Goal: Task Accomplishment & Management: Complete application form

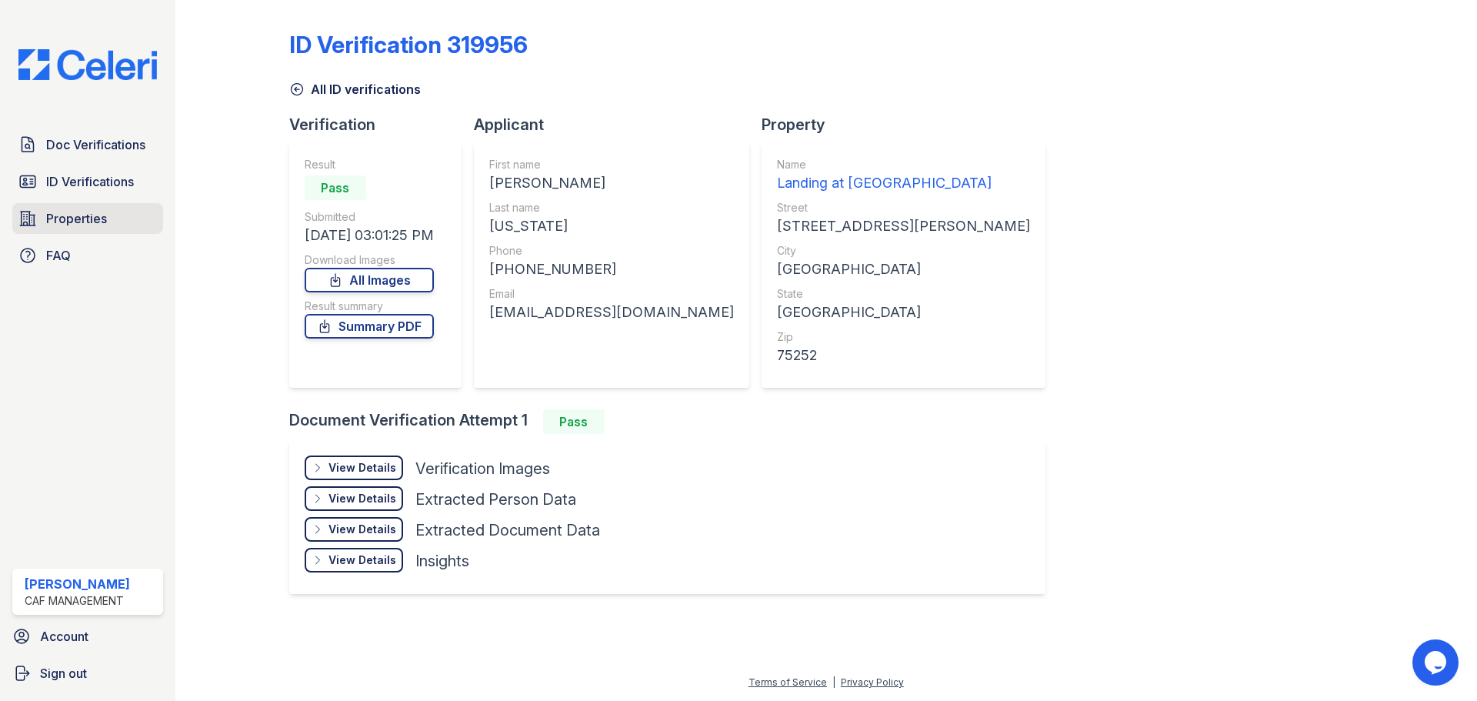
click at [99, 215] on span "Properties" at bounding box center [76, 218] width 61 height 18
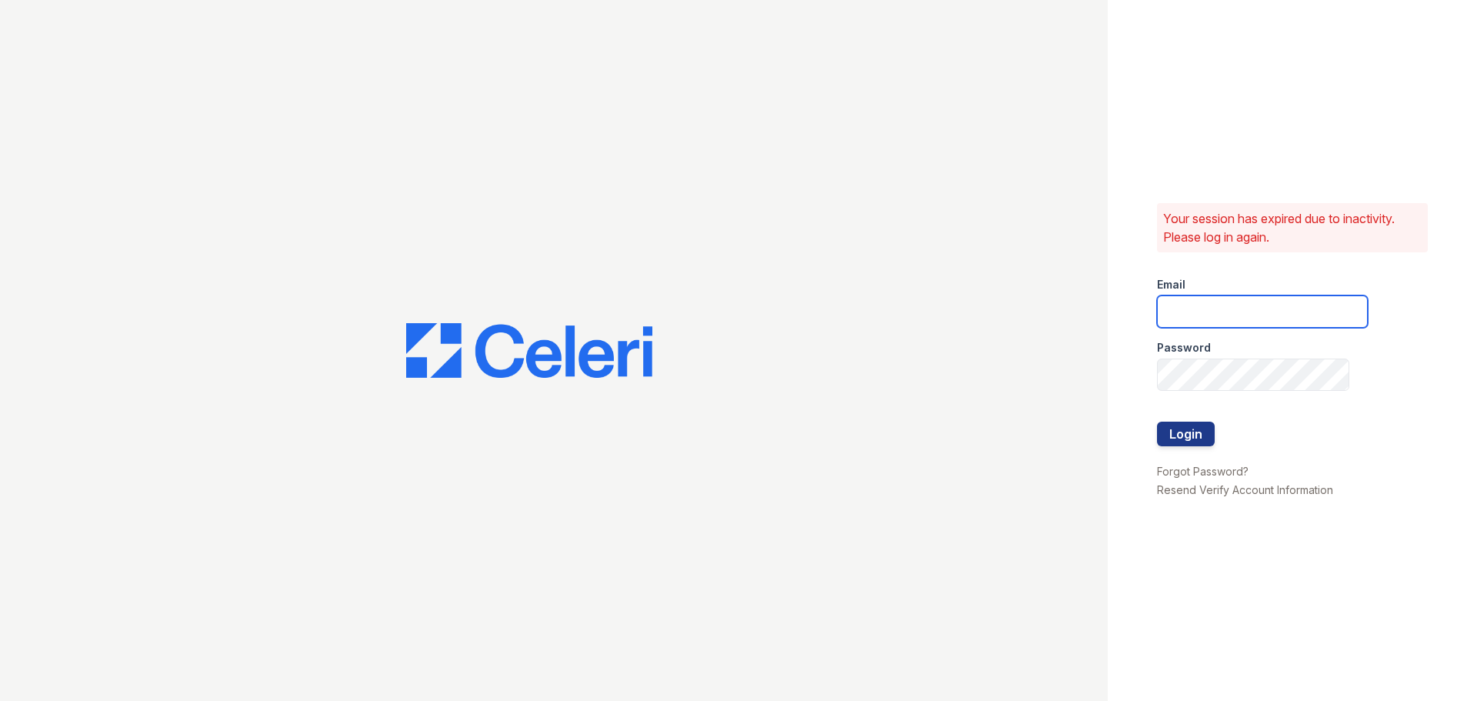
type input "[EMAIL_ADDRESS][DOMAIN_NAME]"
click at [1180, 441] on button "Login" at bounding box center [1186, 434] width 58 height 25
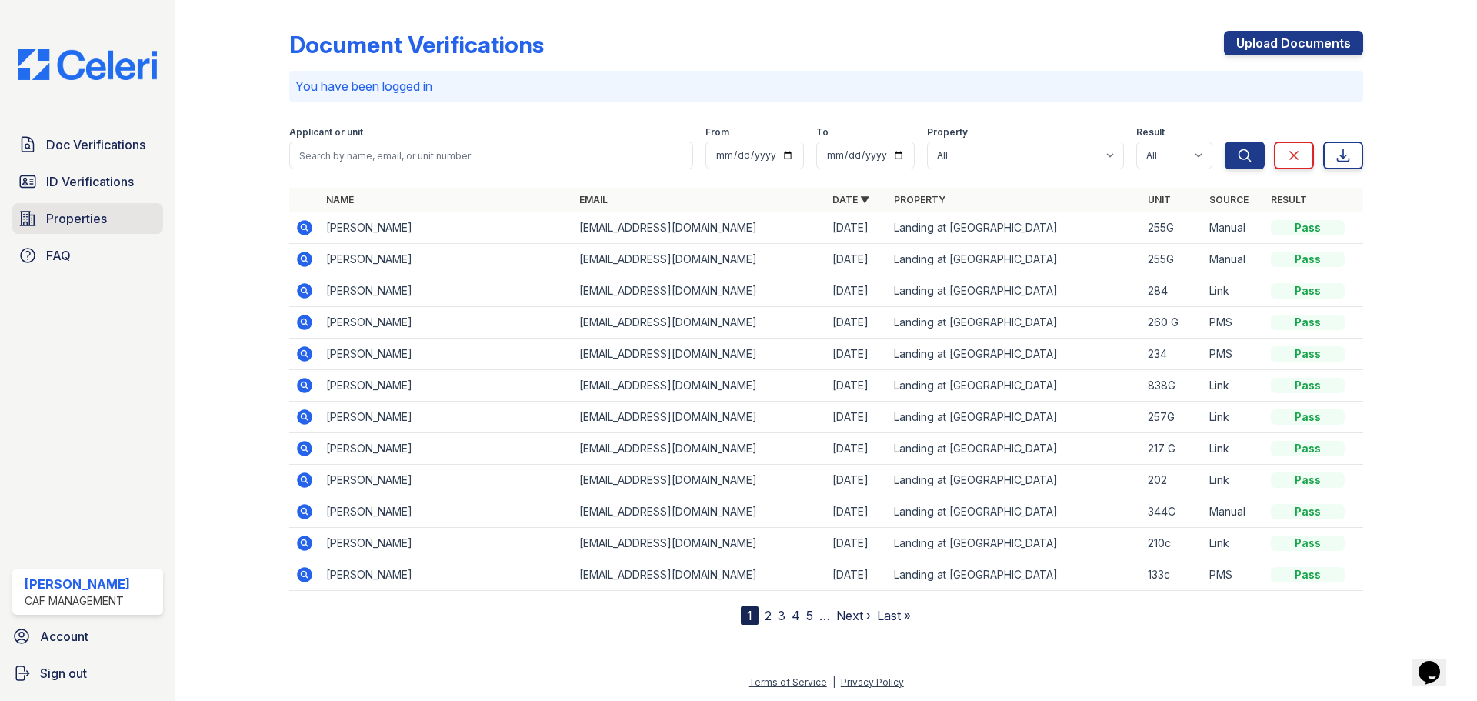
click at [118, 216] on link "Properties" at bounding box center [87, 218] width 151 height 31
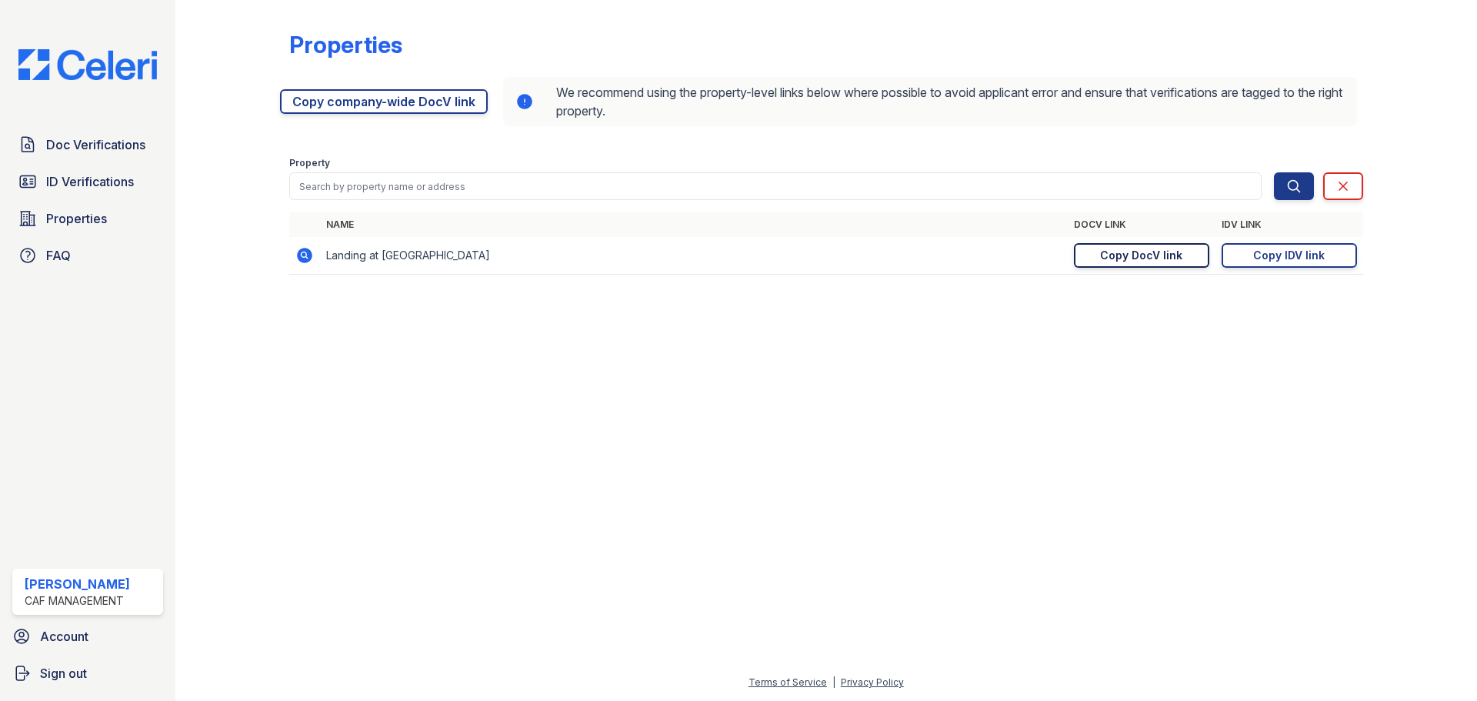
click at [1141, 254] on div "Copy DocV link" at bounding box center [1141, 255] width 82 height 15
click at [1196, 258] on link "Copy DocV link Copy link" at bounding box center [1141, 255] width 135 height 25
click at [98, 156] on link "Doc Verifications" at bounding box center [87, 144] width 151 height 31
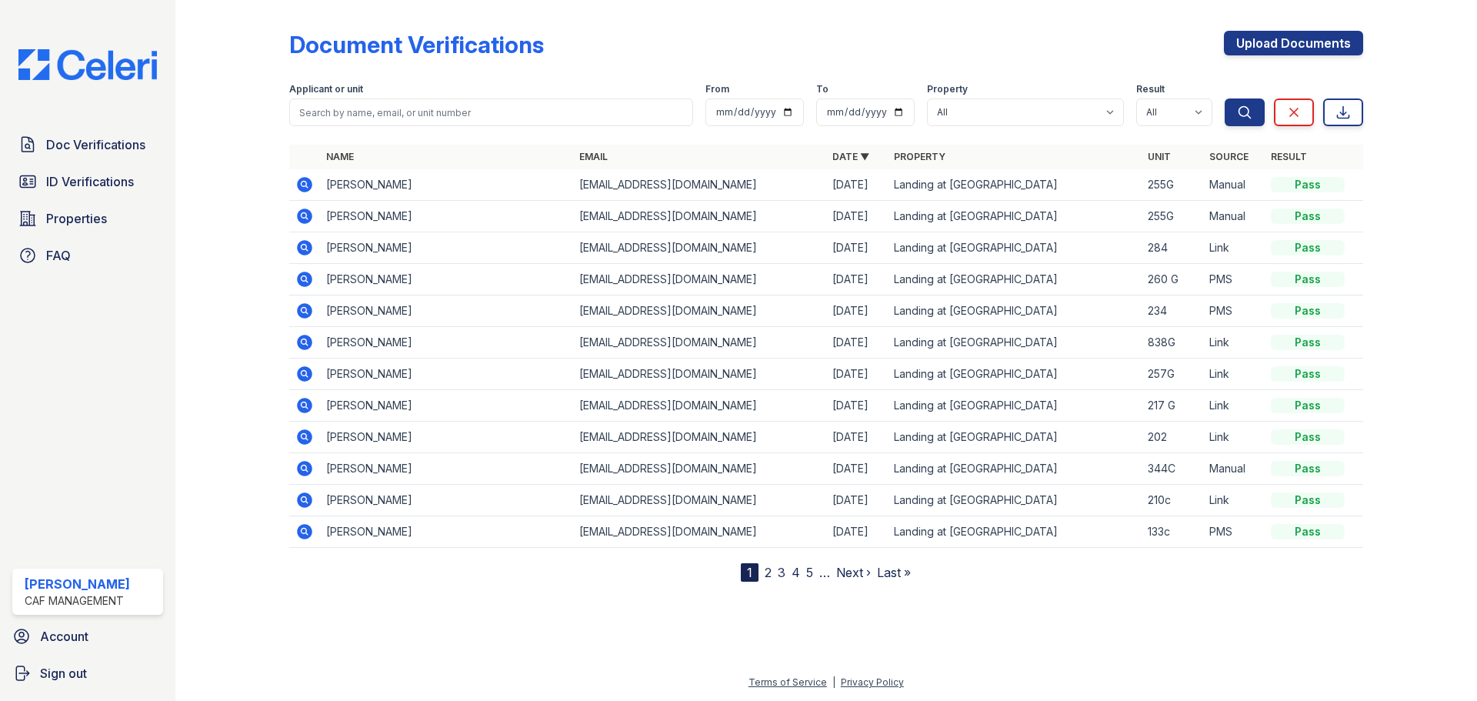
click at [25, 199] on div "Doc Verifications ID Verifications Properties FAQ" at bounding box center [87, 200] width 163 height 142
drag, startPoint x: 80, startPoint y: 186, endPoint x: 167, endPoint y: 169, distance: 88.7
click at [80, 187] on span "ID Verifications" at bounding box center [90, 181] width 88 height 18
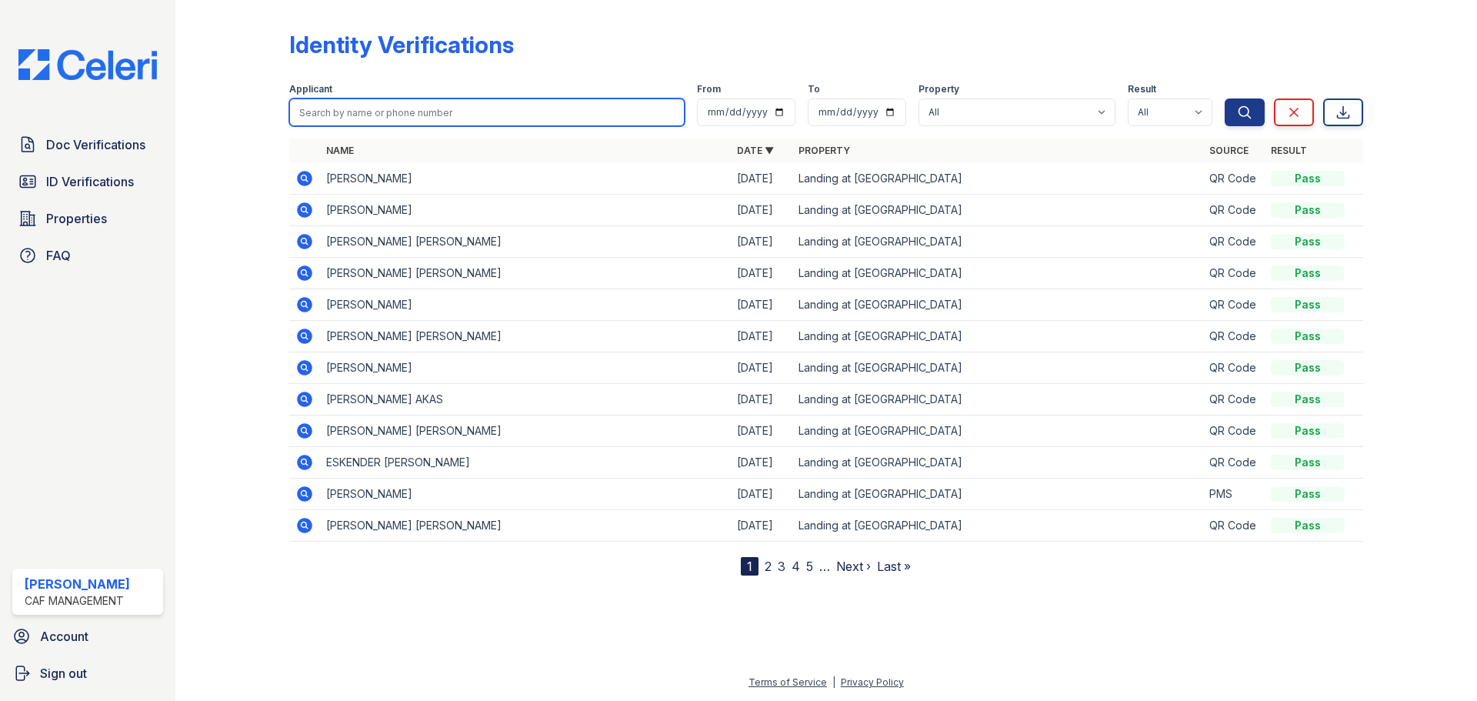
click at [415, 108] on input "search" at bounding box center [486, 112] width 395 height 28
type input "haggerty"
click at [1225, 98] on button "Search" at bounding box center [1245, 112] width 40 height 28
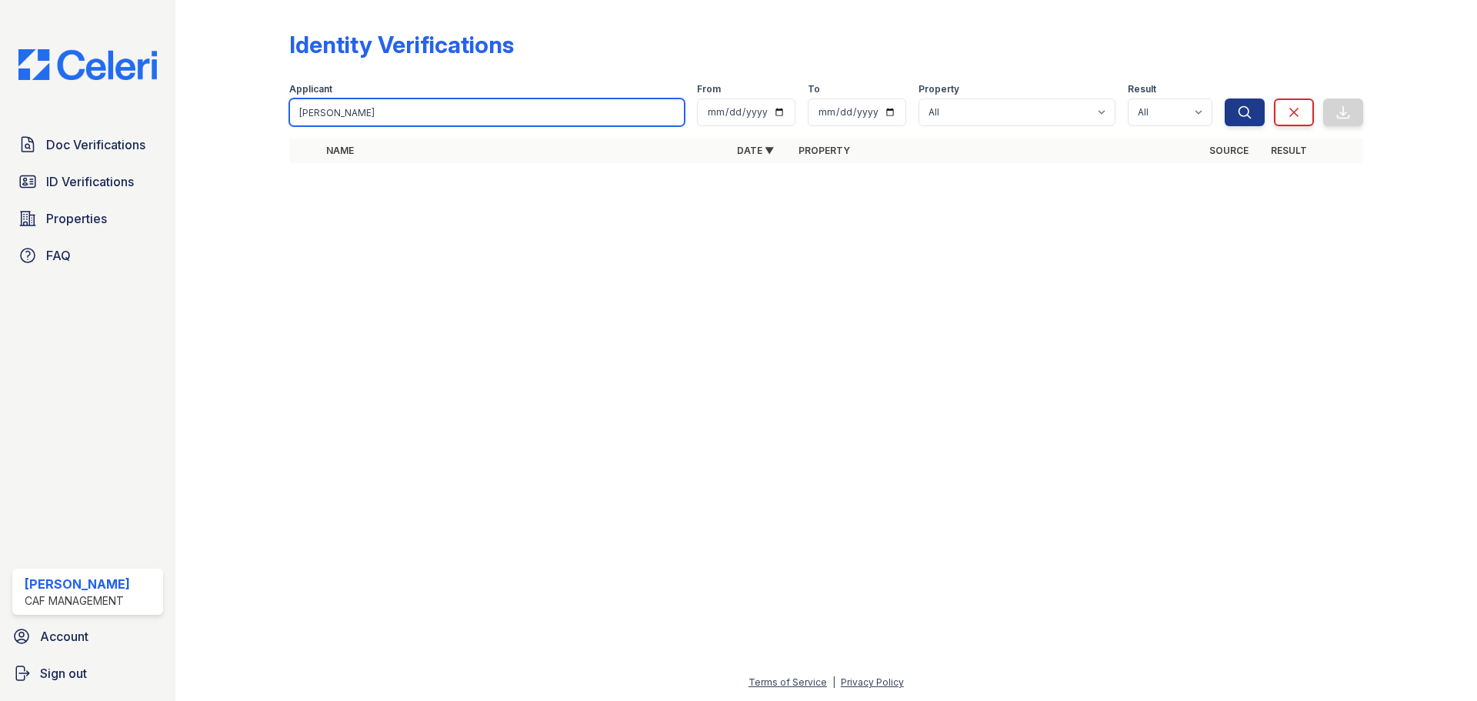
click at [387, 106] on input "haggerty" at bounding box center [486, 112] width 395 height 28
click at [1225, 98] on button "Search" at bounding box center [1245, 112] width 40 height 28
click at [84, 161] on div "Doc Verifications ID Verifications Properties FAQ" at bounding box center [87, 200] width 163 height 142
click at [91, 155] on link "Doc Verifications" at bounding box center [87, 144] width 151 height 31
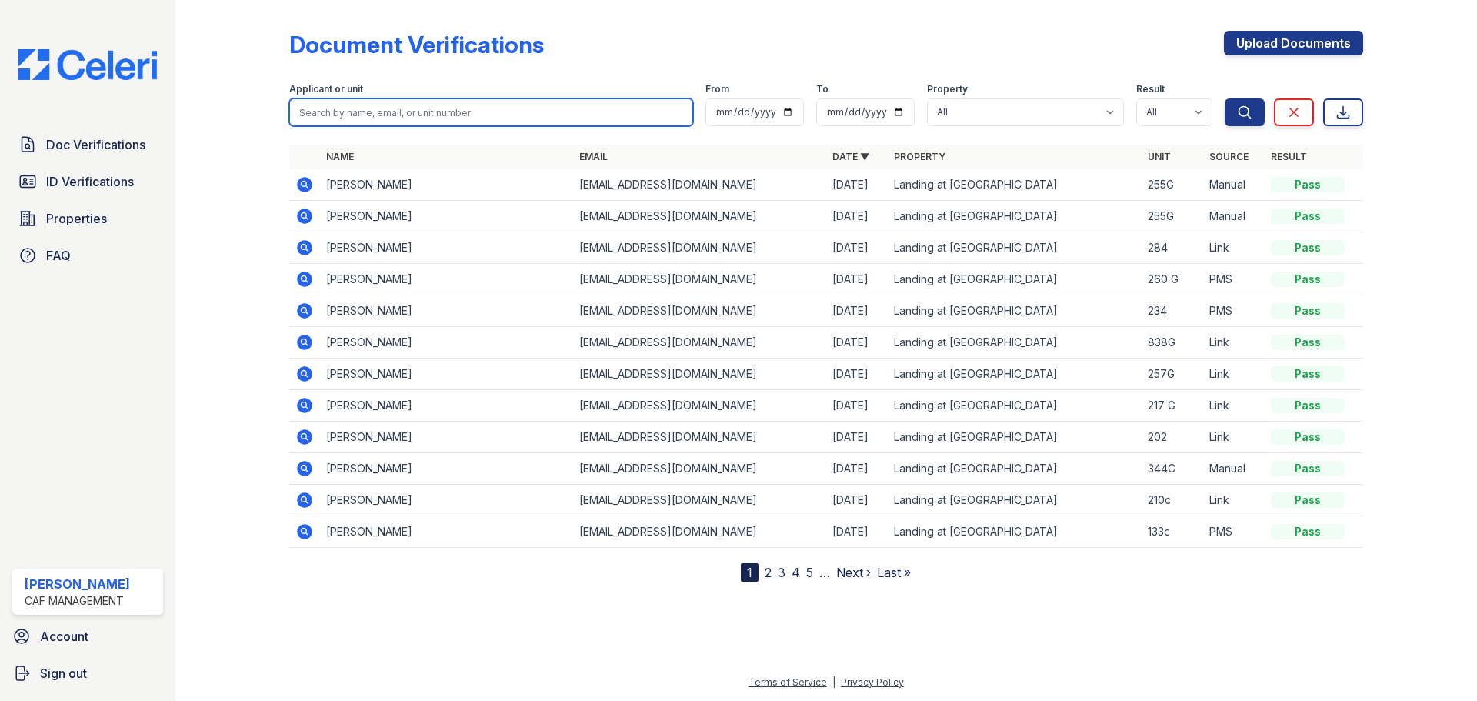
click at [405, 122] on input "search" at bounding box center [491, 112] width 404 height 28
type input "Haggerty"
click at [1225, 98] on button "Search" at bounding box center [1245, 112] width 40 height 28
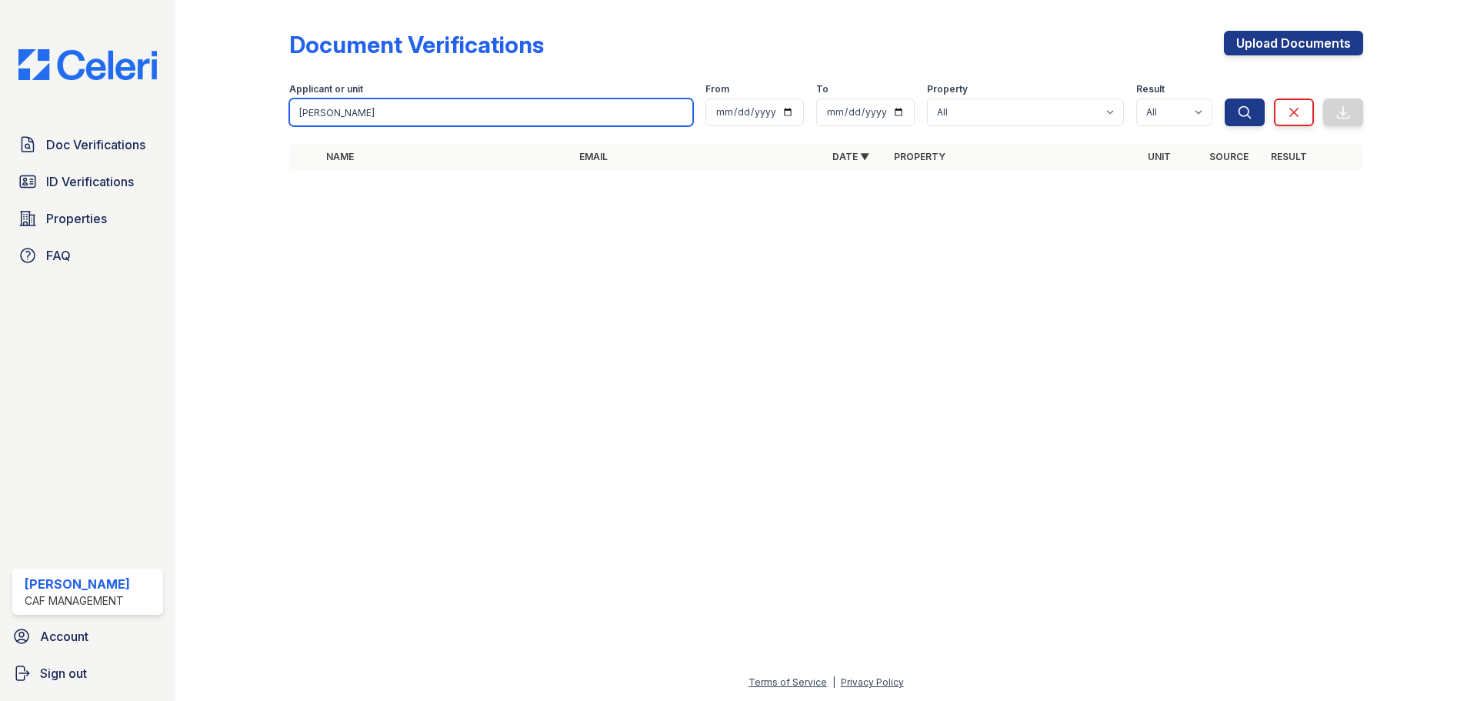
click at [371, 105] on input "Haggerty" at bounding box center [491, 112] width 404 height 28
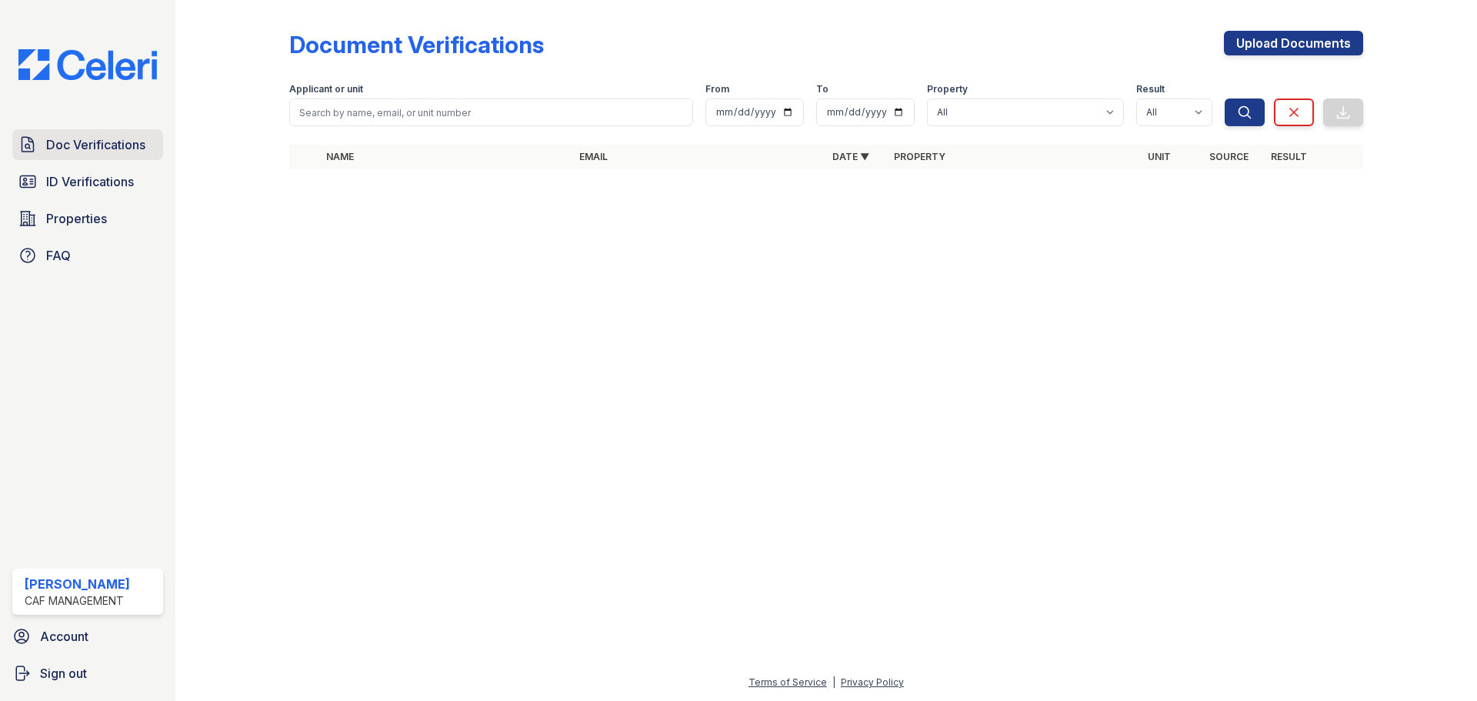
click at [87, 134] on link "Doc Verifications" at bounding box center [87, 144] width 151 height 31
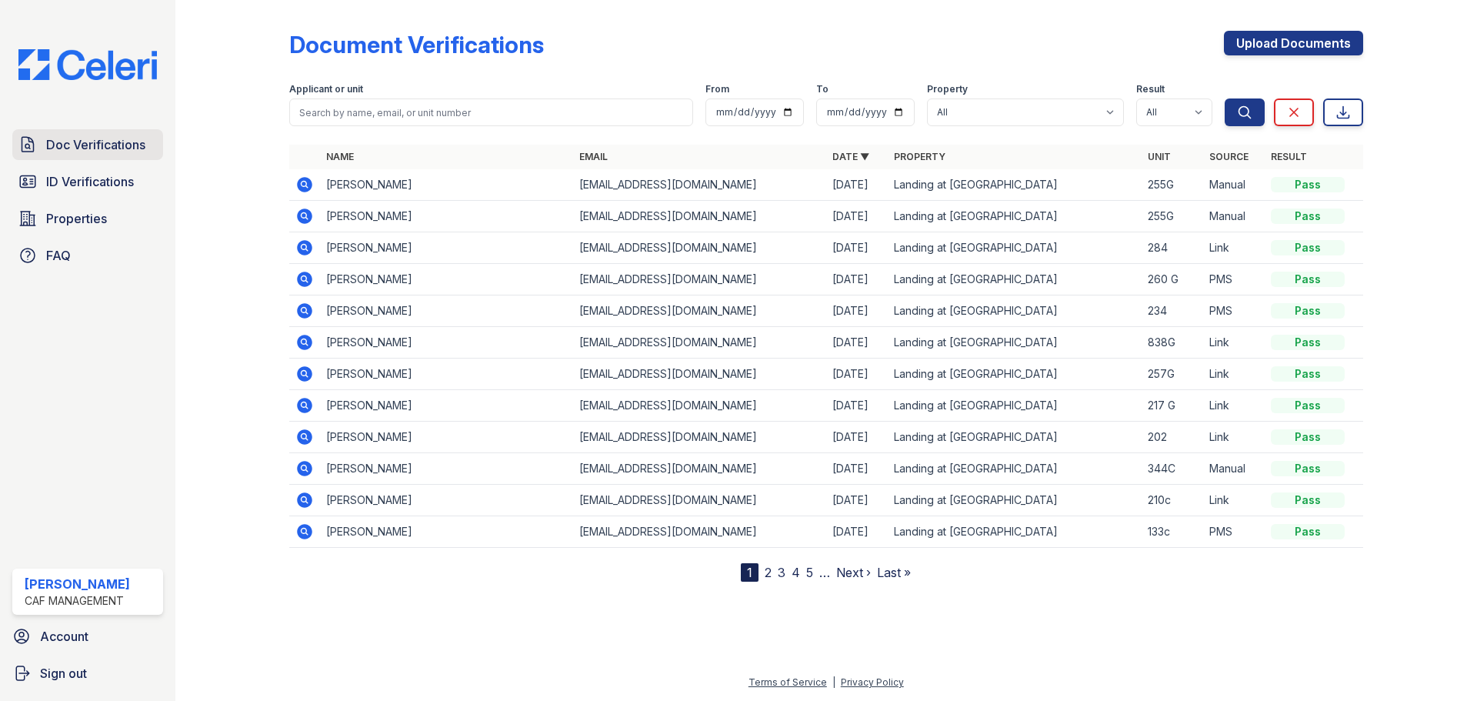
click at [129, 134] on link "Doc Verifications" at bounding box center [87, 144] width 151 height 31
click at [83, 147] on span "Doc Verifications" at bounding box center [95, 144] width 99 height 18
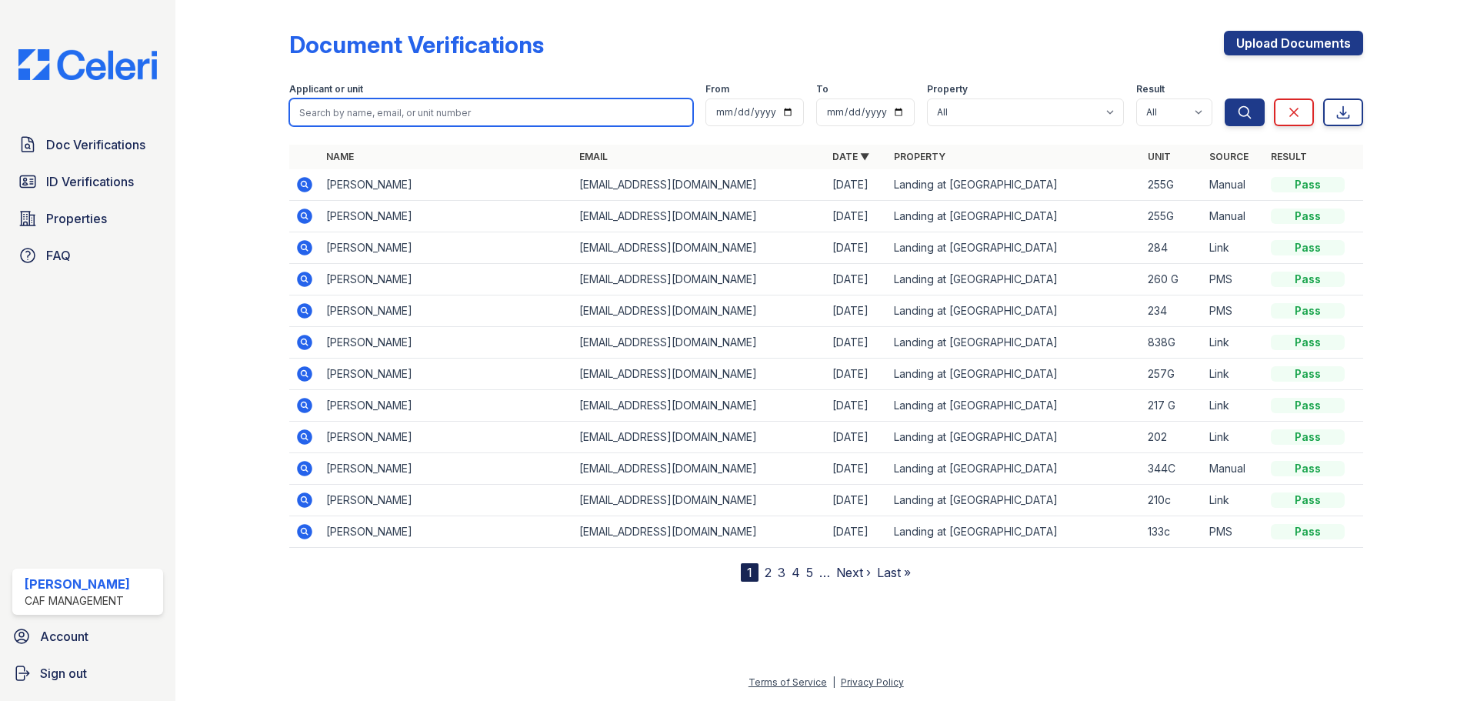
click at [352, 115] on input "search" at bounding box center [491, 112] width 404 height 28
type input "Tray"
click at [1225, 98] on button "Search" at bounding box center [1245, 112] width 40 height 28
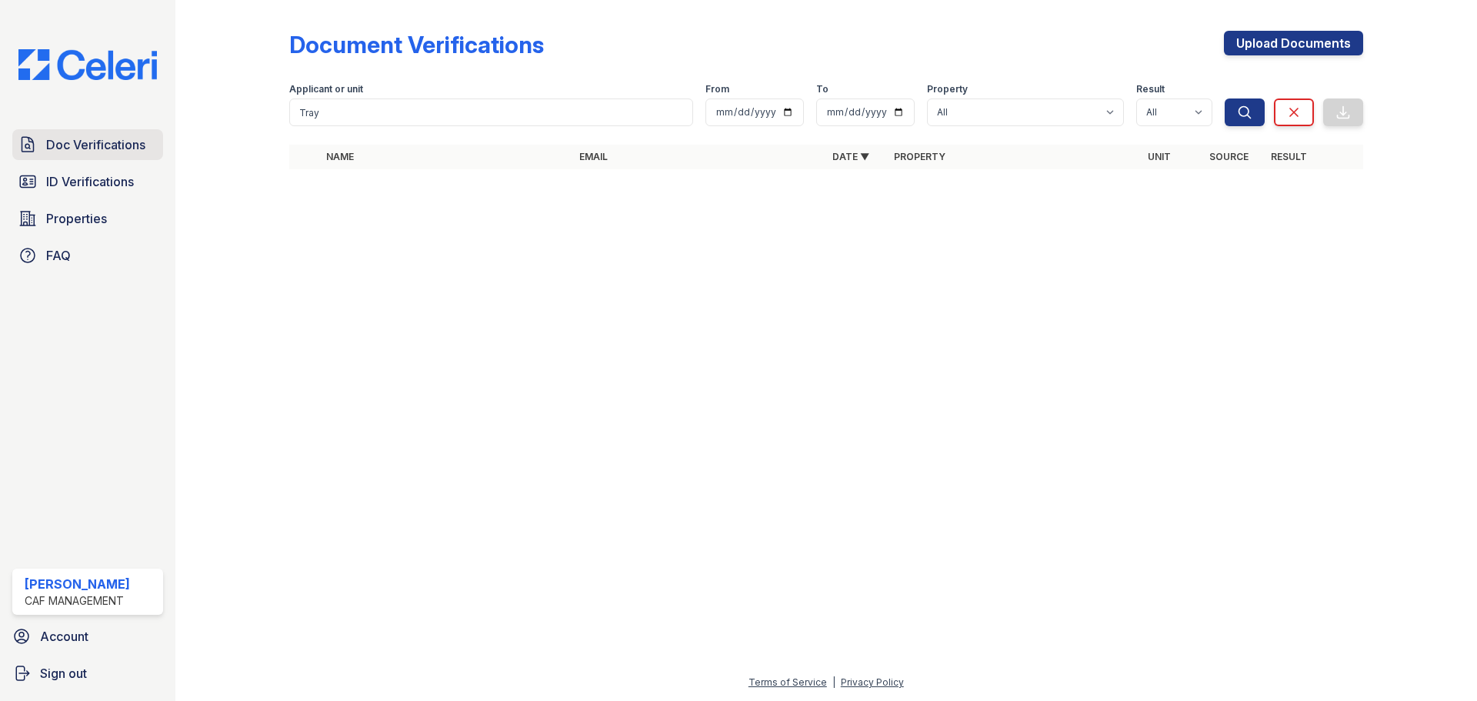
click at [49, 133] on link "Doc Verifications" at bounding box center [87, 144] width 151 height 31
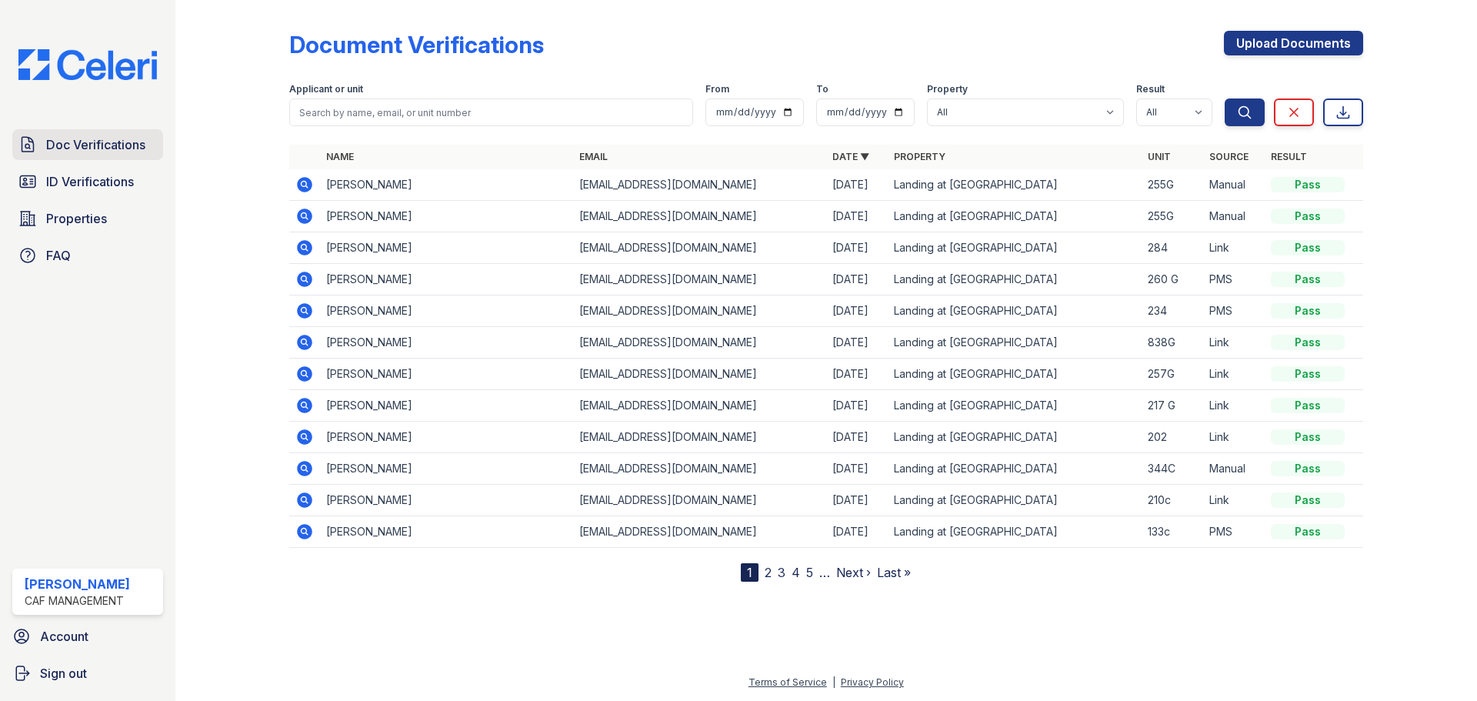
click at [88, 146] on span "Doc Verifications" at bounding box center [95, 144] width 99 height 18
click at [55, 155] on link "Doc Verifications" at bounding box center [87, 144] width 151 height 31
click at [379, 135] on div at bounding box center [826, 135] width 1074 height 6
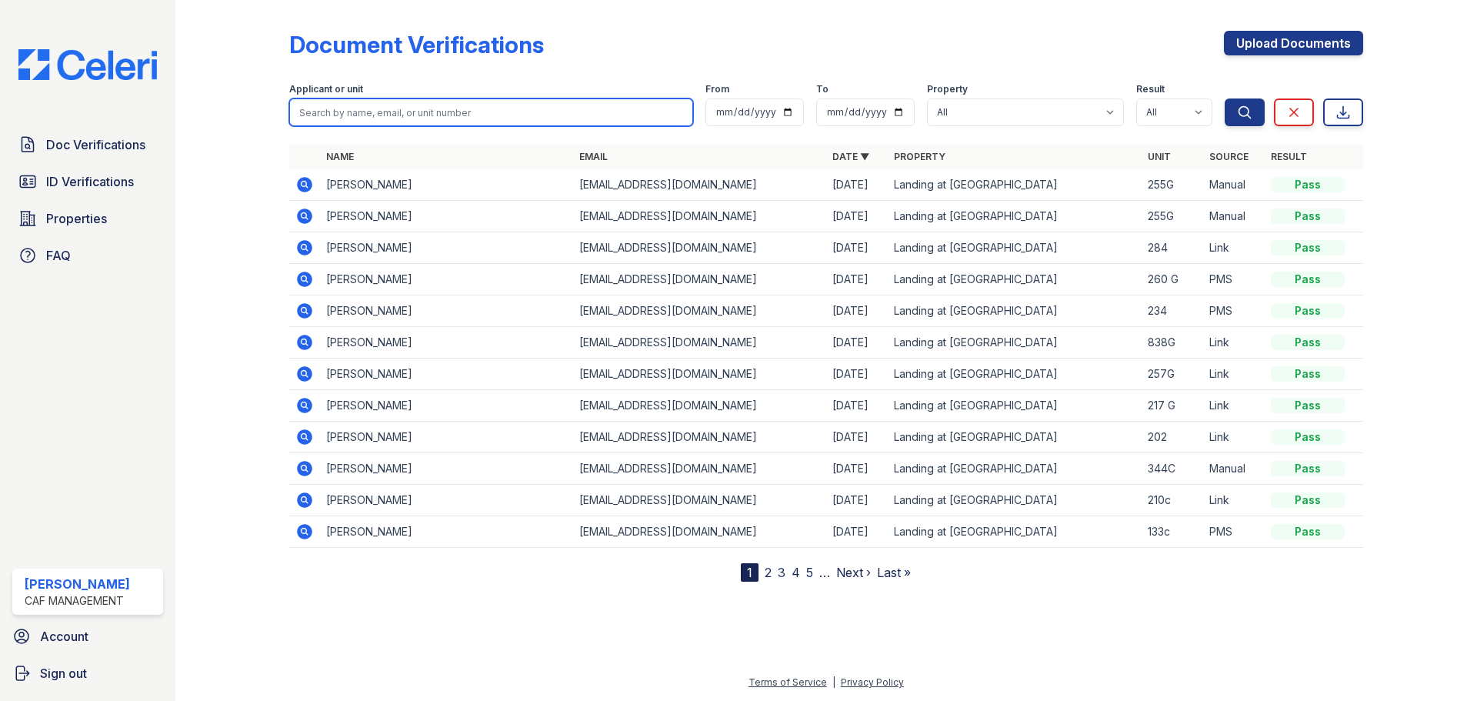
click at [375, 120] on input "search" at bounding box center [491, 112] width 404 height 28
type input "Tray"
click at [1225, 98] on button "Search" at bounding box center [1245, 112] width 40 height 28
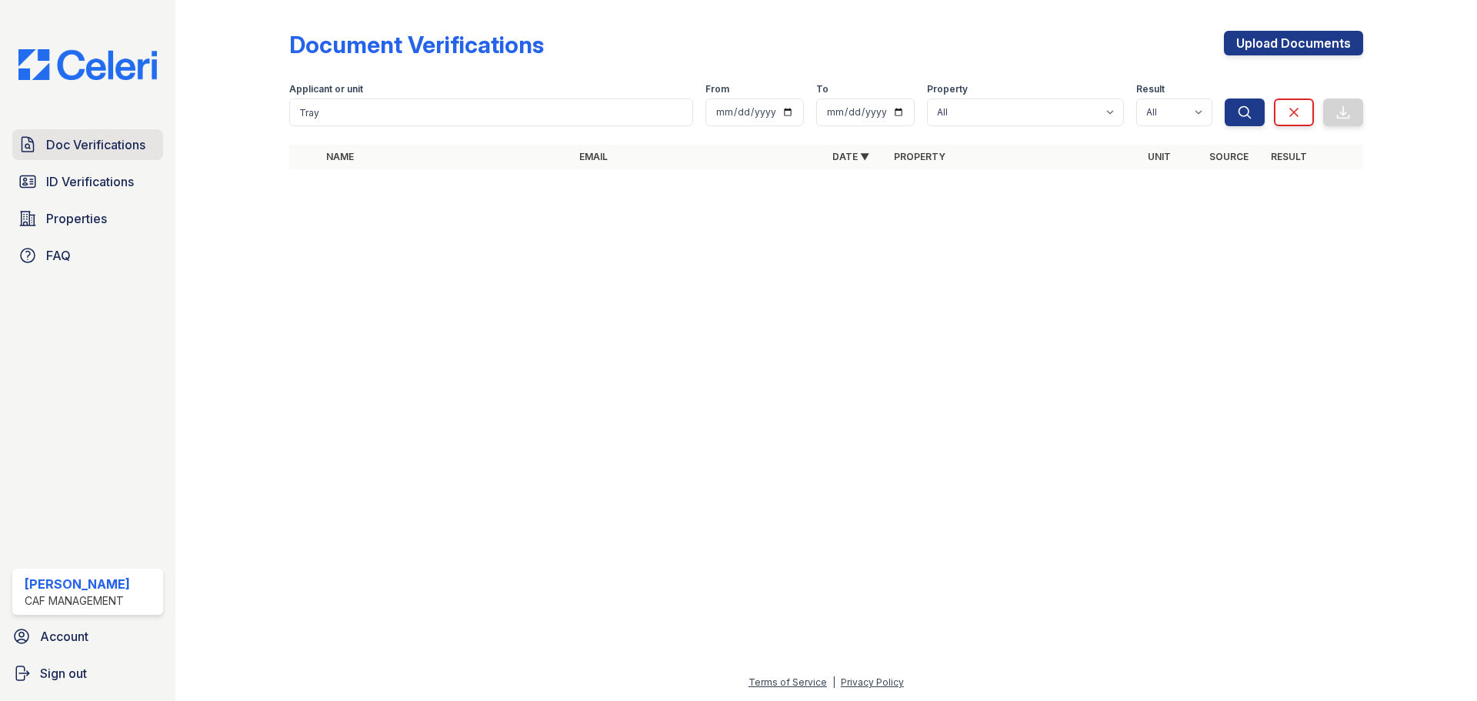
click at [148, 138] on link "Doc Verifications" at bounding box center [87, 144] width 151 height 31
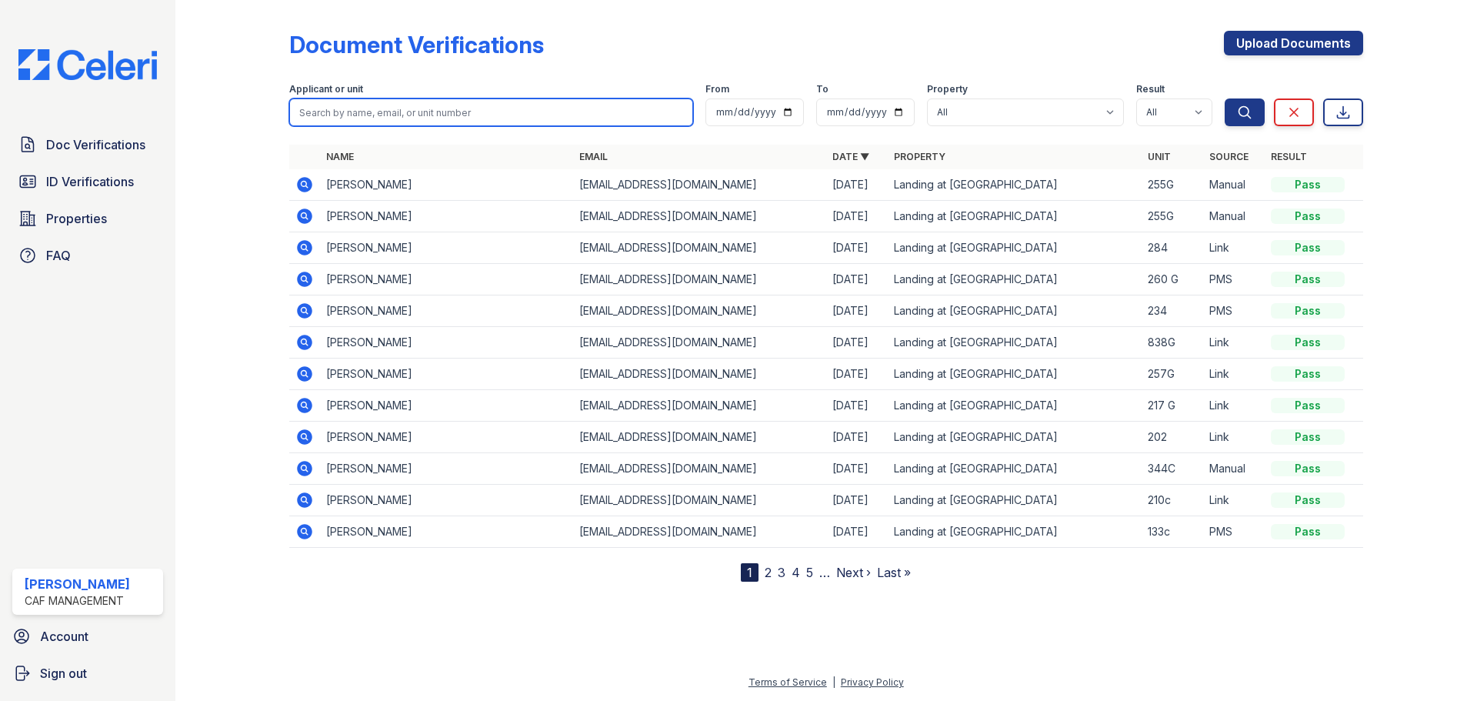
click at [352, 119] on input "search" at bounding box center [491, 112] width 404 height 28
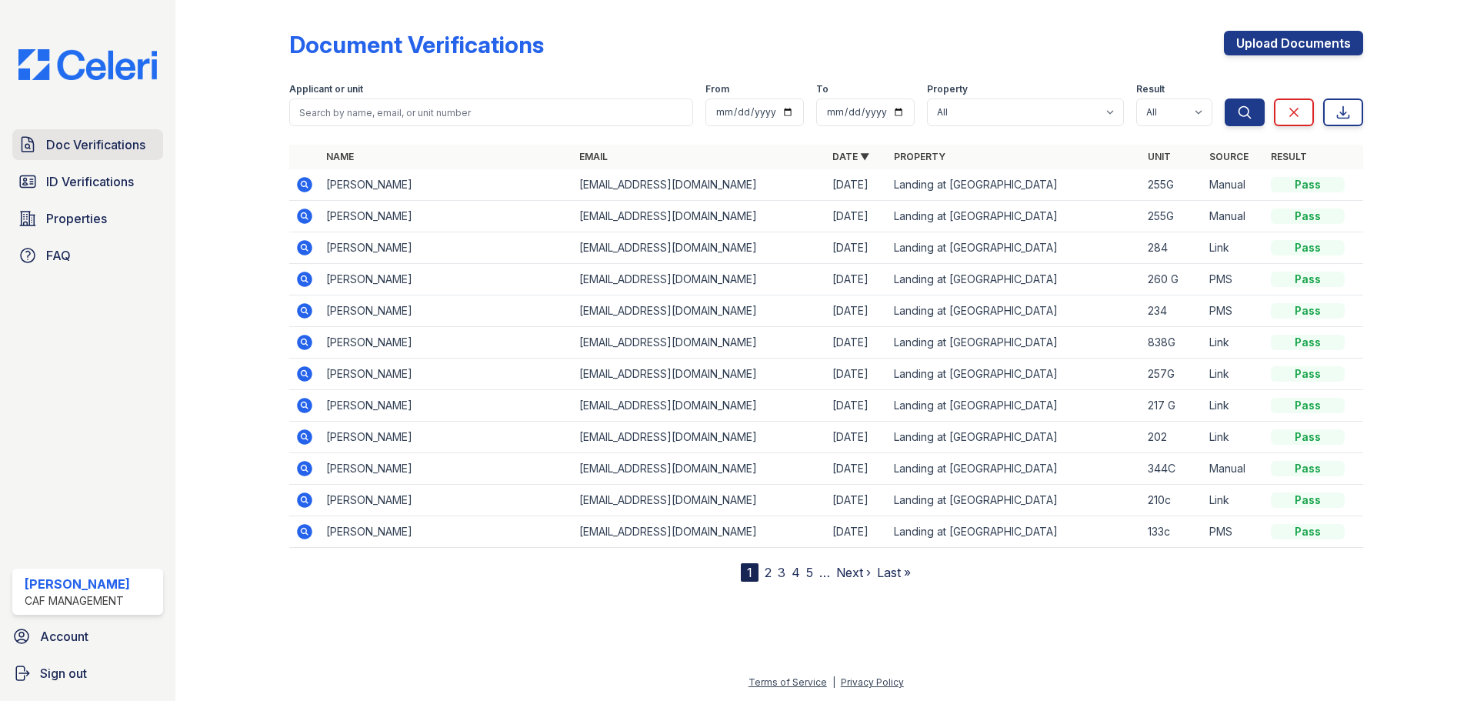
click at [113, 140] on span "Doc Verifications" at bounding box center [95, 144] width 99 height 18
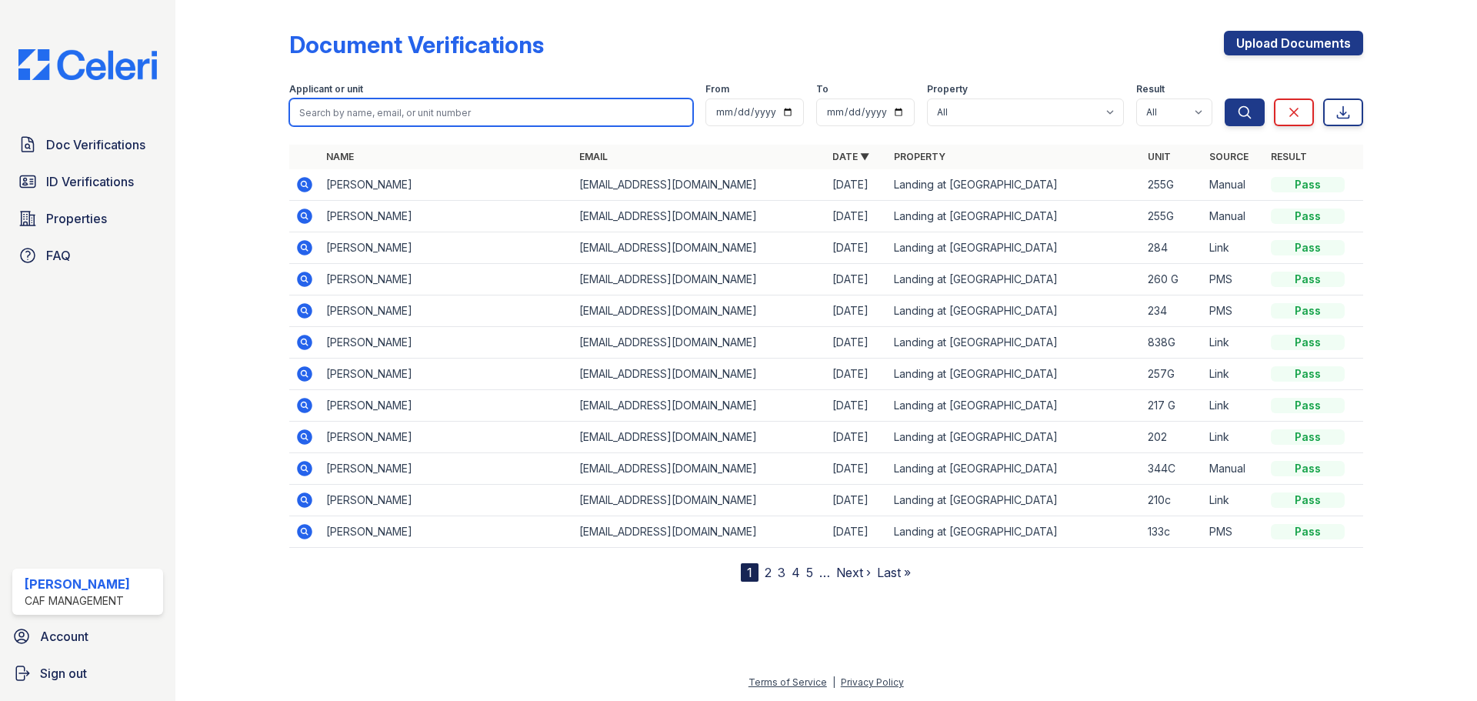
click at [417, 121] on input "search" at bounding box center [491, 112] width 404 height 28
type input "tray"
click at [1225, 98] on button "Search" at bounding box center [1245, 112] width 40 height 28
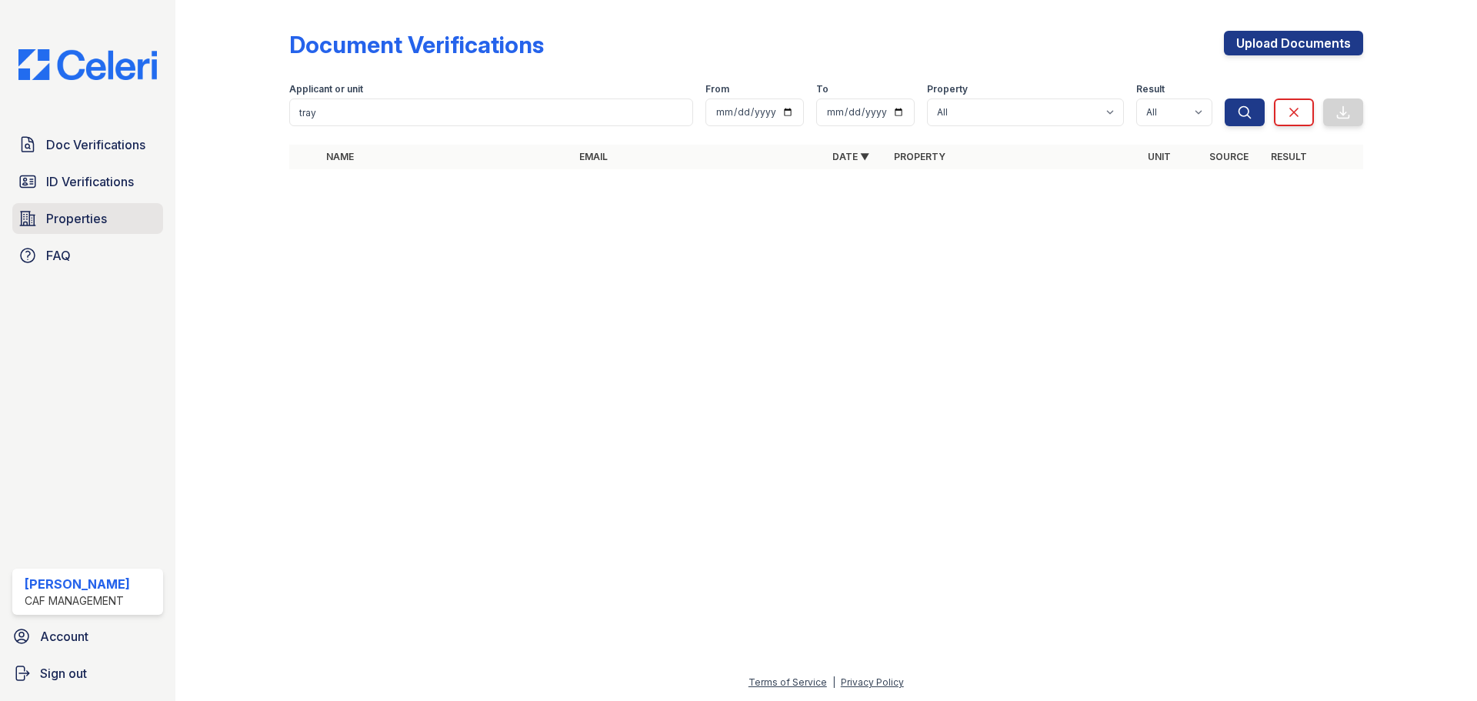
click at [59, 228] on span "Properties" at bounding box center [76, 218] width 61 height 18
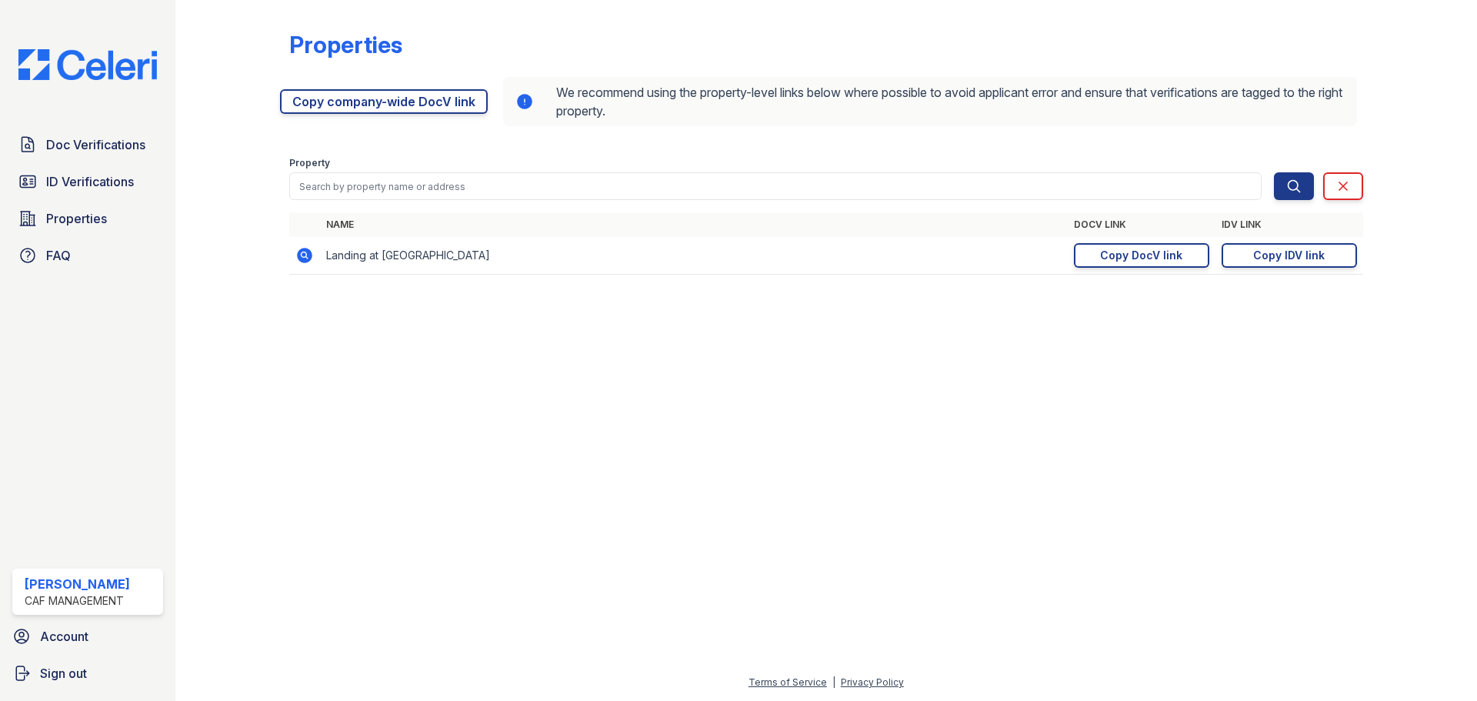
click at [1123, 268] on td "https://app.getceleri.com/e6da20f8-ab06-431d-bd82-b8bb59315554/submit Copy DocV…" at bounding box center [1142, 256] width 148 height 38
click at [1128, 258] on div "Copy DocV link" at bounding box center [1141, 255] width 82 height 15
click at [115, 150] on span "Doc Verifications" at bounding box center [95, 144] width 99 height 18
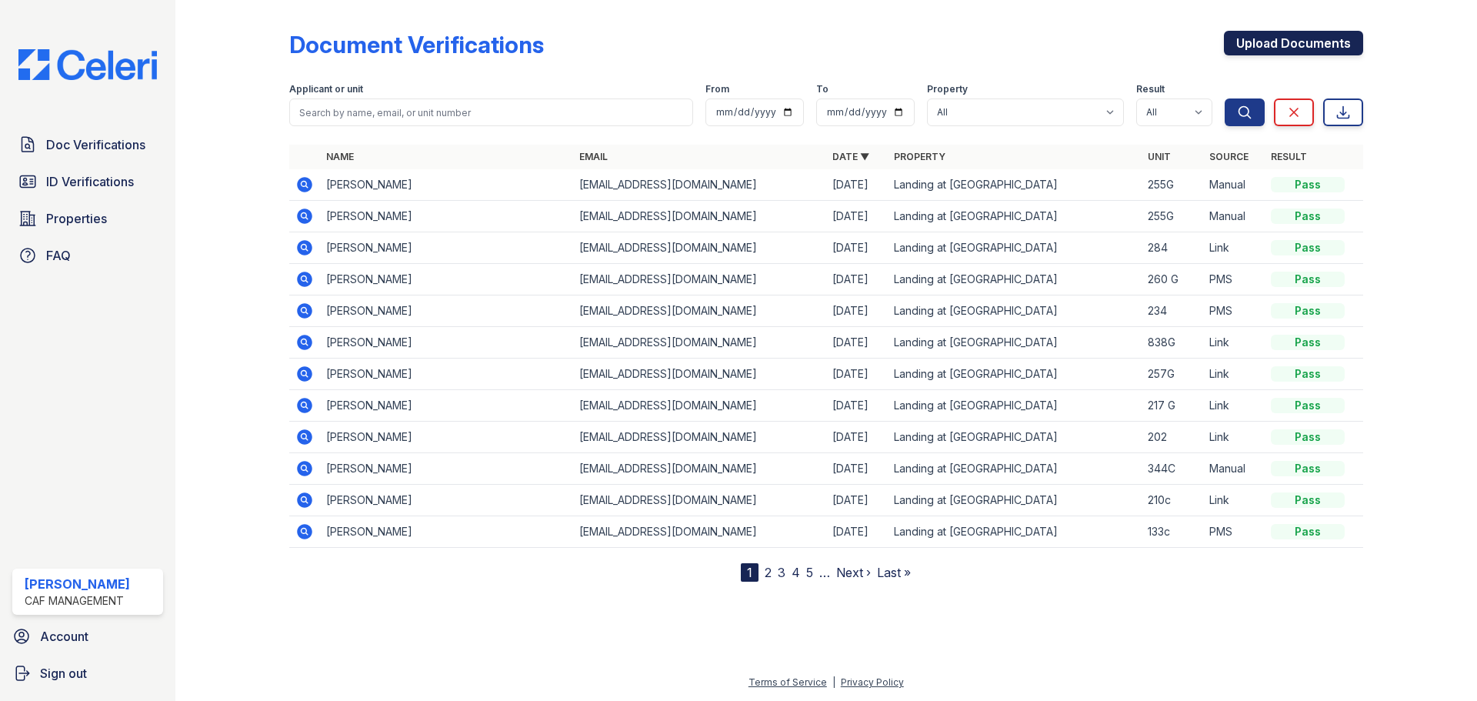
click at [1286, 41] on link "Upload Documents" at bounding box center [1293, 43] width 139 height 25
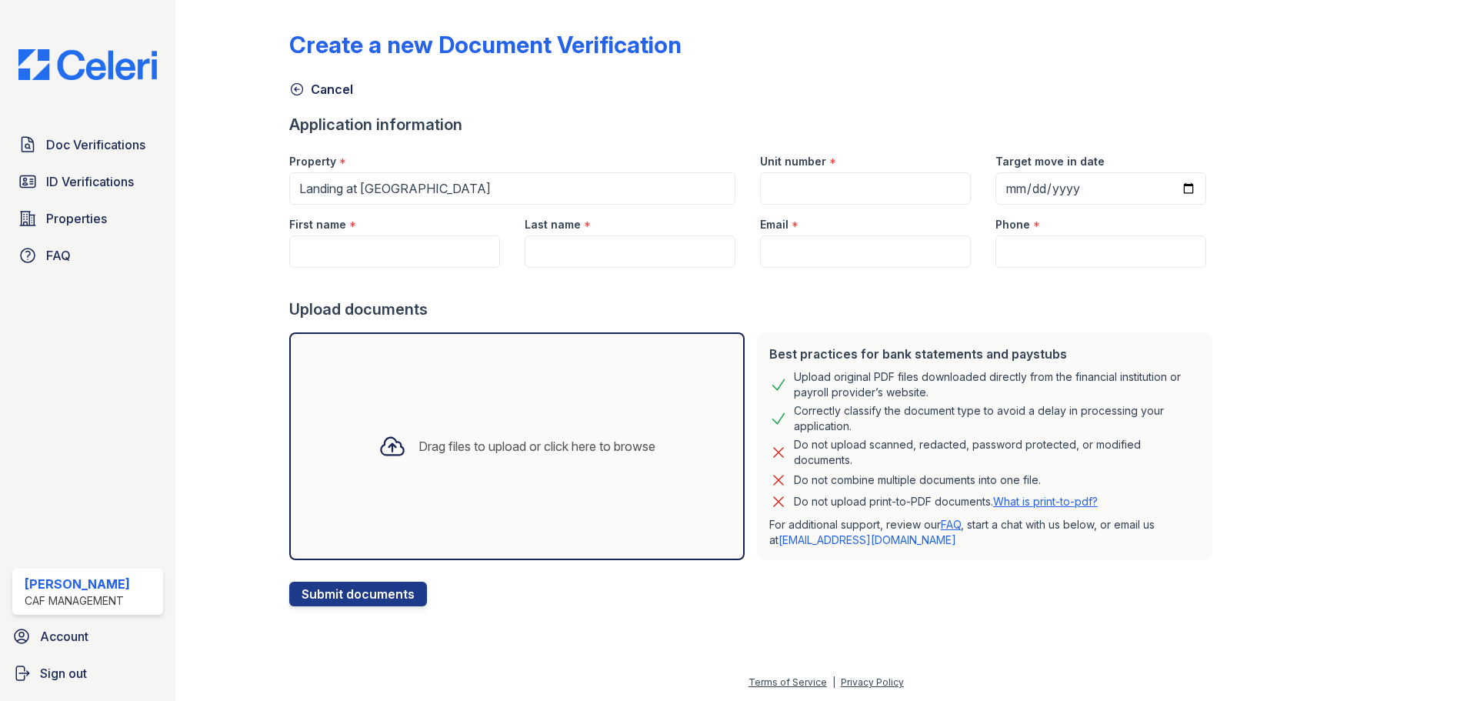
click at [392, 609] on div "Create a new Document Verification Cancel Application information Property * La…" at bounding box center [826, 315] width 1253 height 631
click at [480, 502] on div "Drag files to upload or click here to browse" at bounding box center [516, 446] width 455 height 228
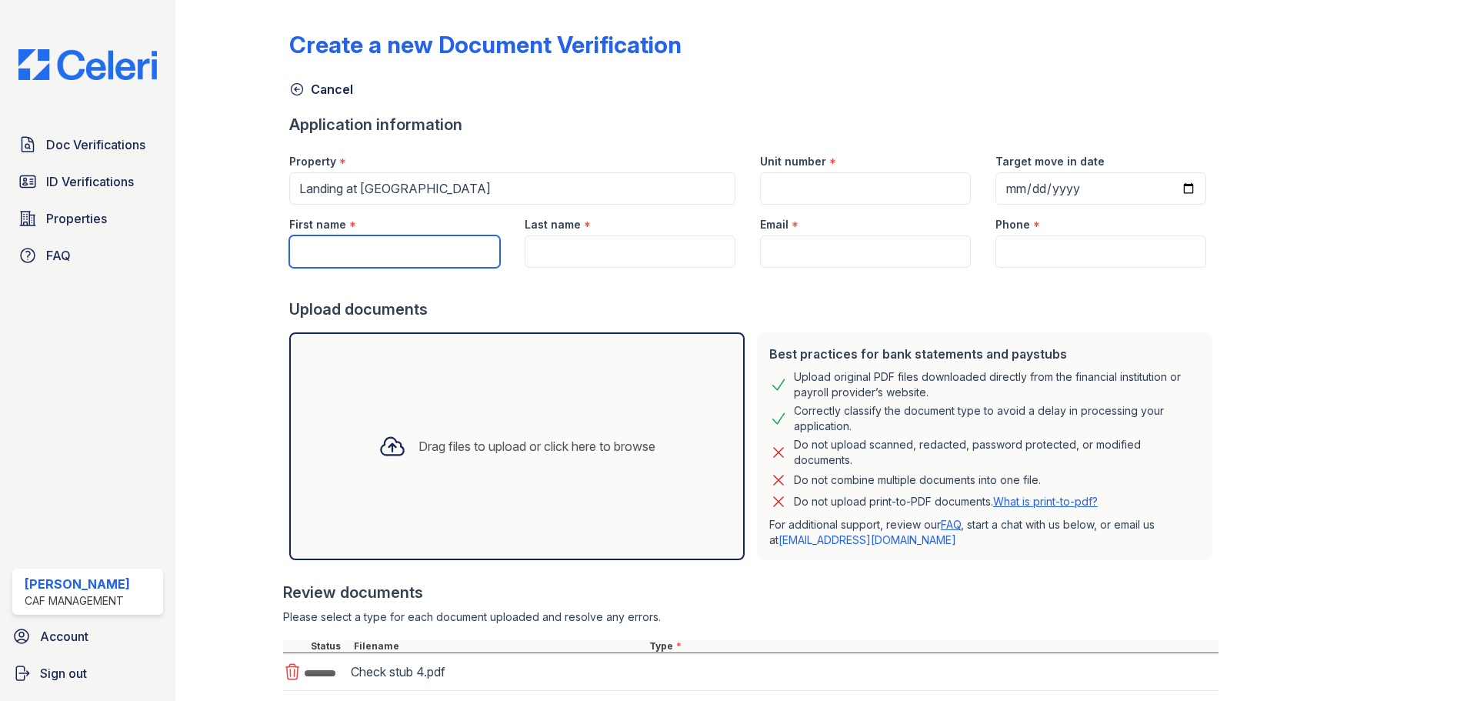
click at [426, 262] on input "First name" at bounding box center [394, 251] width 211 height 32
type input "Tray"
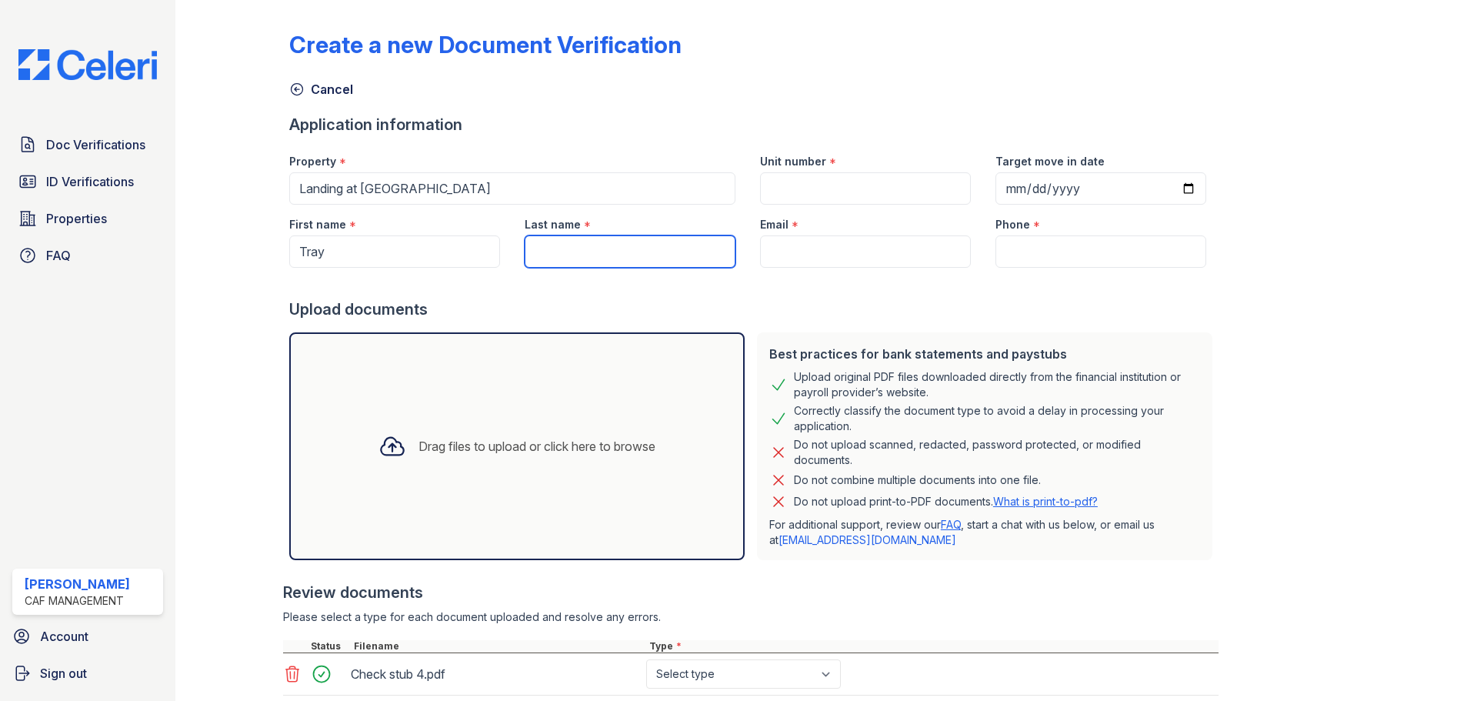
click at [621, 253] on input "Last name" at bounding box center [630, 251] width 211 height 32
type input "Hargrave"
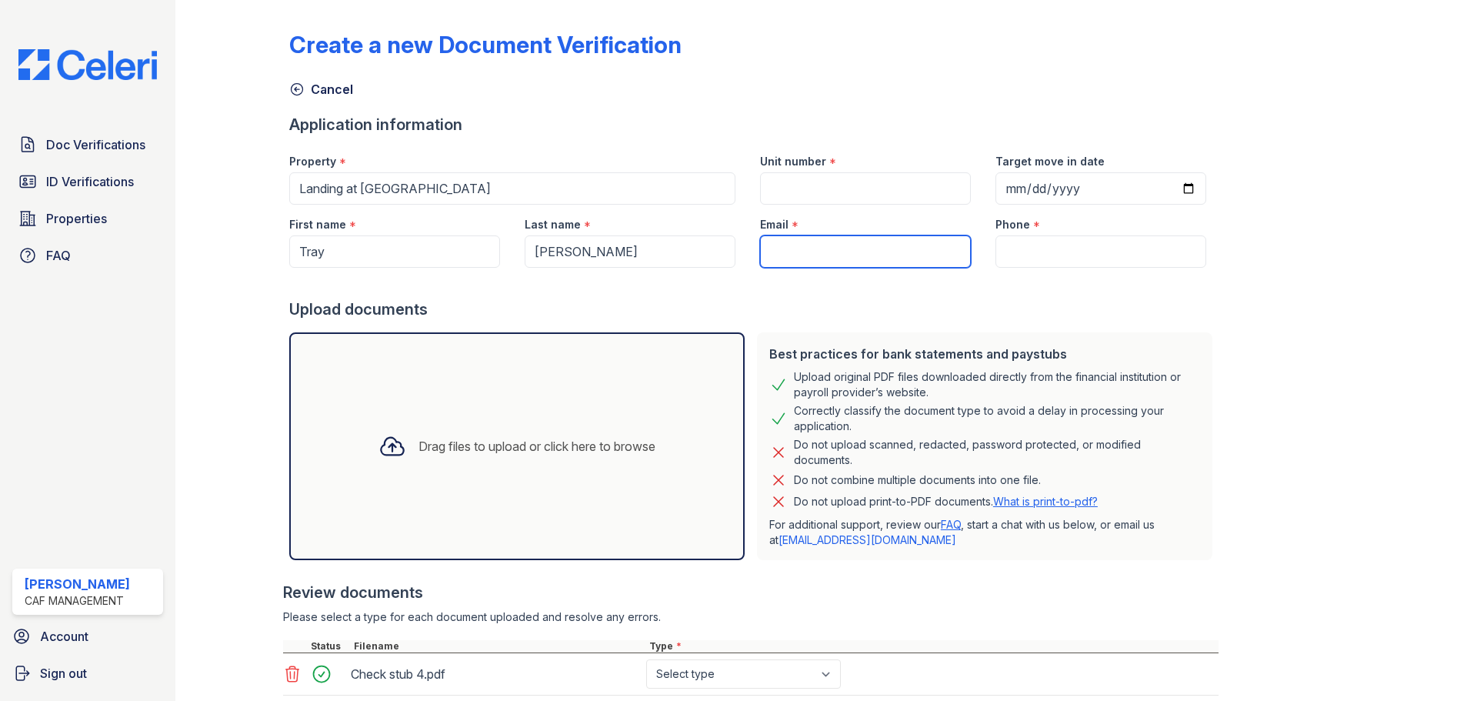
click at [826, 259] on input "Email" at bounding box center [865, 251] width 211 height 32
paste input "[EMAIL_ADDRESS][DOMAIN_NAME]"
type input "[EMAIL_ADDRESS][DOMAIN_NAME]"
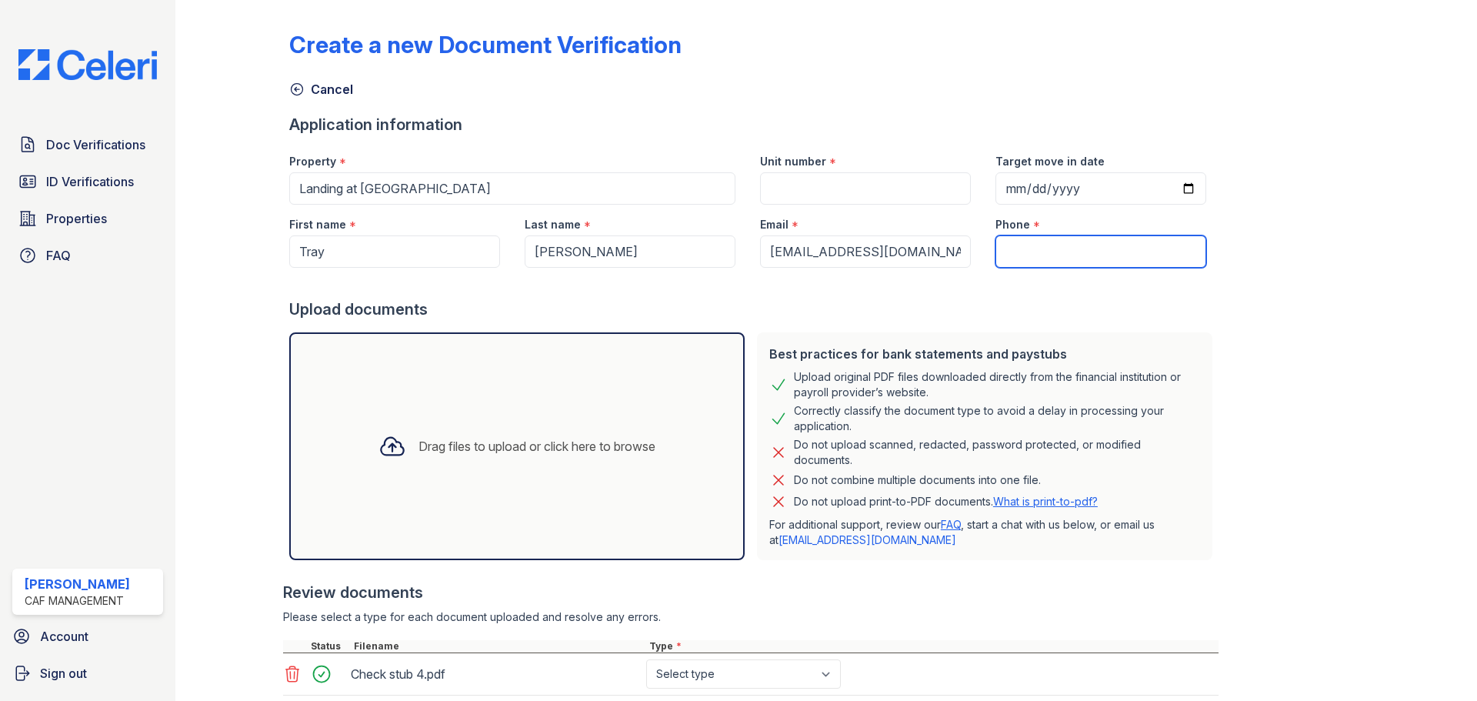
click at [1016, 246] on input "Phone" at bounding box center [1101, 251] width 211 height 32
paste input "(972) 514-5995"
type input "(972) 514-5995"
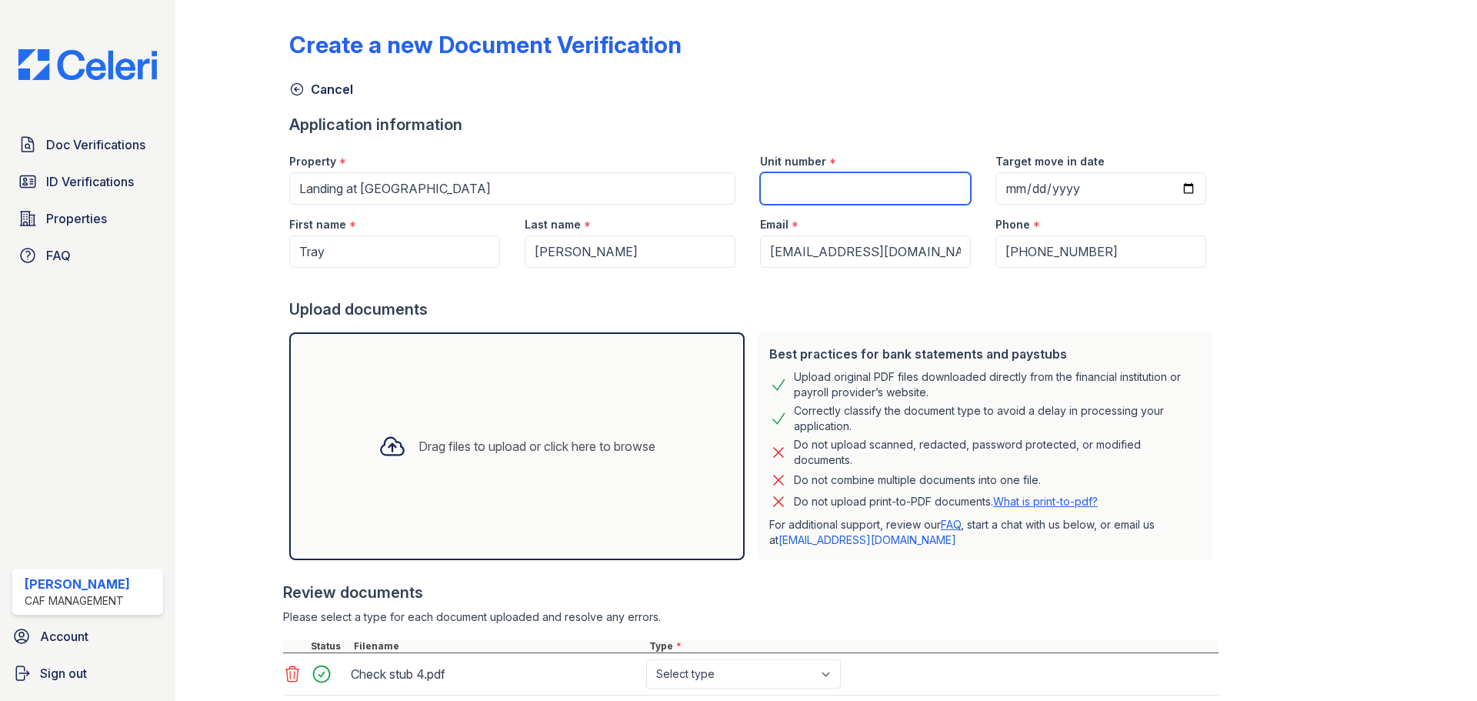
click at [786, 185] on input "Unit number" at bounding box center [865, 188] width 211 height 32
type input "334G"
click at [1006, 184] on input "Target move in date" at bounding box center [1101, 188] width 211 height 32
type input "2025-09-30"
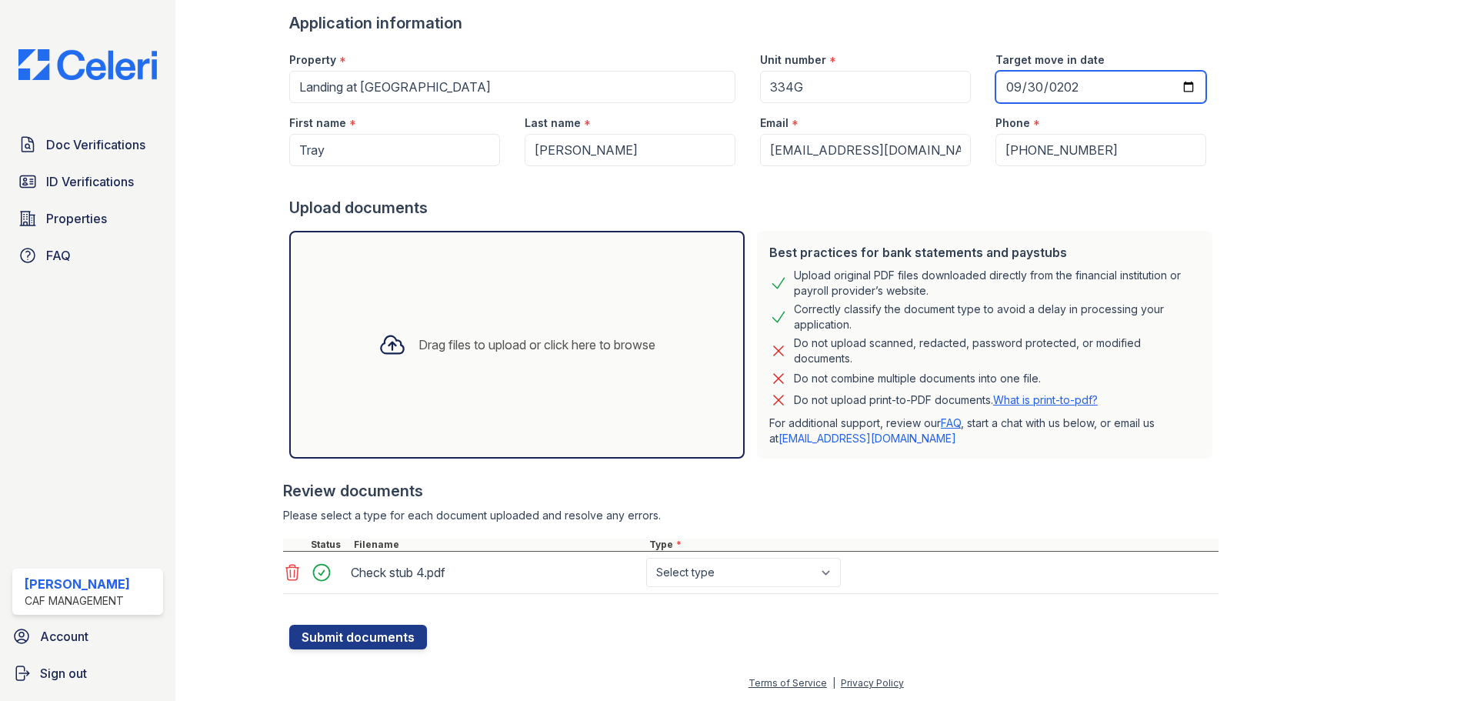
scroll to position [102, 0]
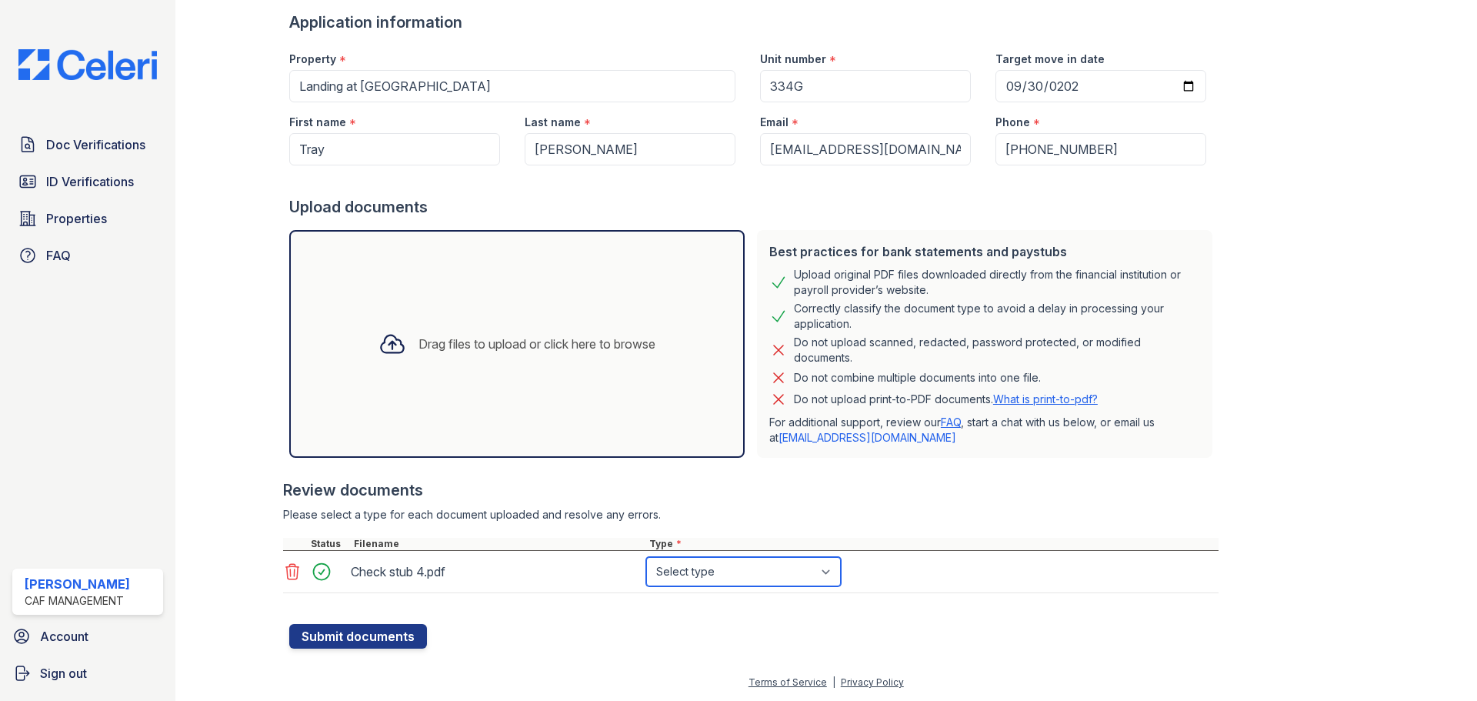
click at [779, 584] on select "Select type Paystub Bank Statement Offer Letter Tax Documents Benefit Award Let…" at bounding box center [743, 571] width 195 height 29
select select "paystub"
click at [646, 557] on select "Select type Paystub Bank Statement Offer Letter Tax Documents Benefit Award Let…" at bounding box center [743, 571] width 195 height 29
click at [375, 635] on button "Submit documents" at bounding box center [358, 636] width 138 height 25
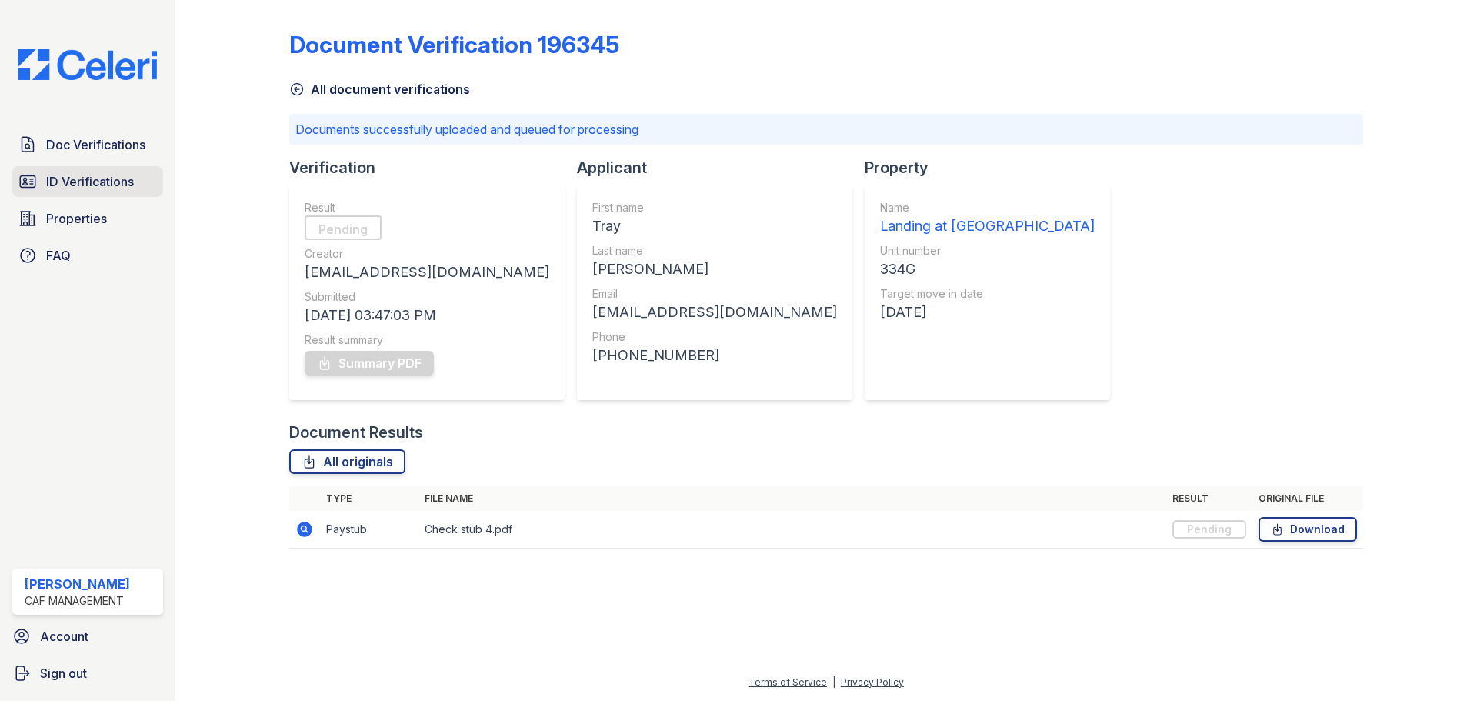
click at [61, 173] on span "ID Verifications" at bounding box center [90, 181] width 88 height 18
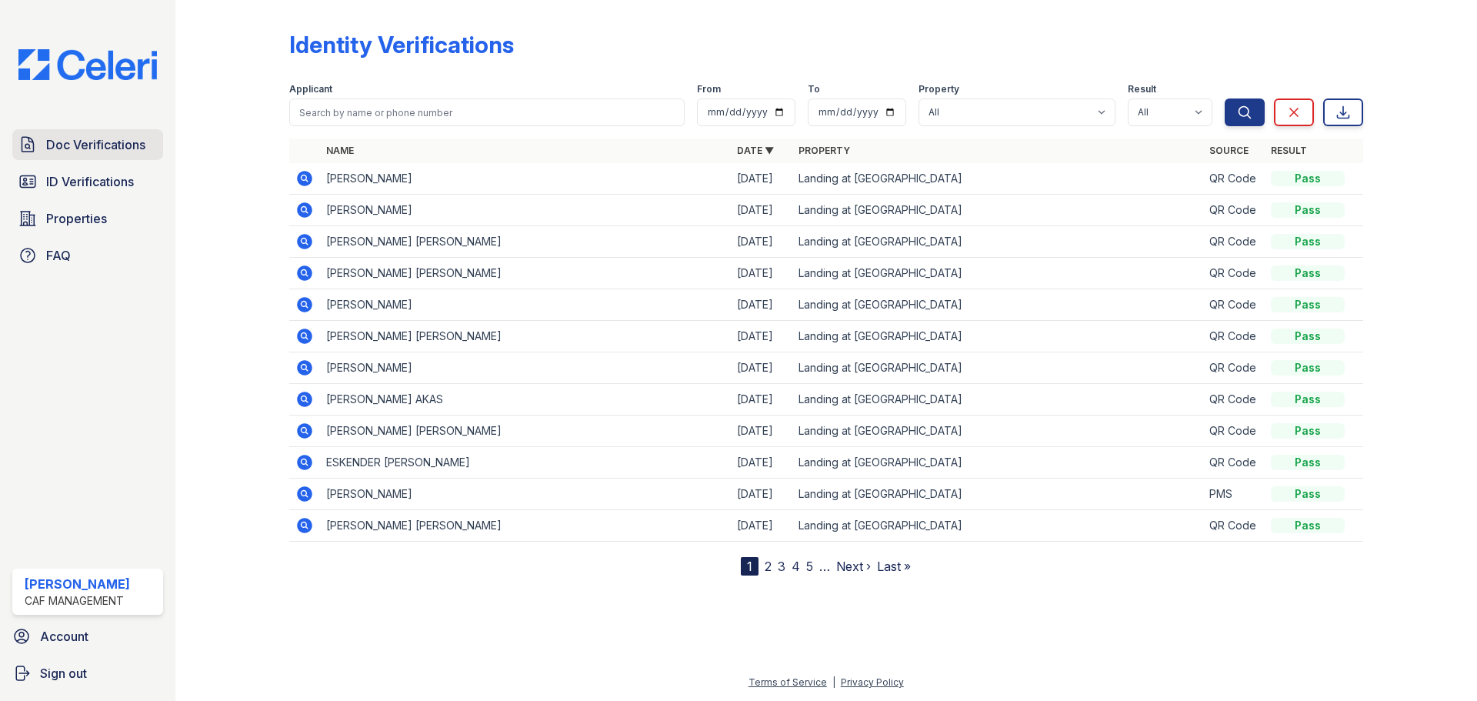
click at [78, 138] on span "Doc Verifications" at bounding box center [95, 144] width 99 height 18
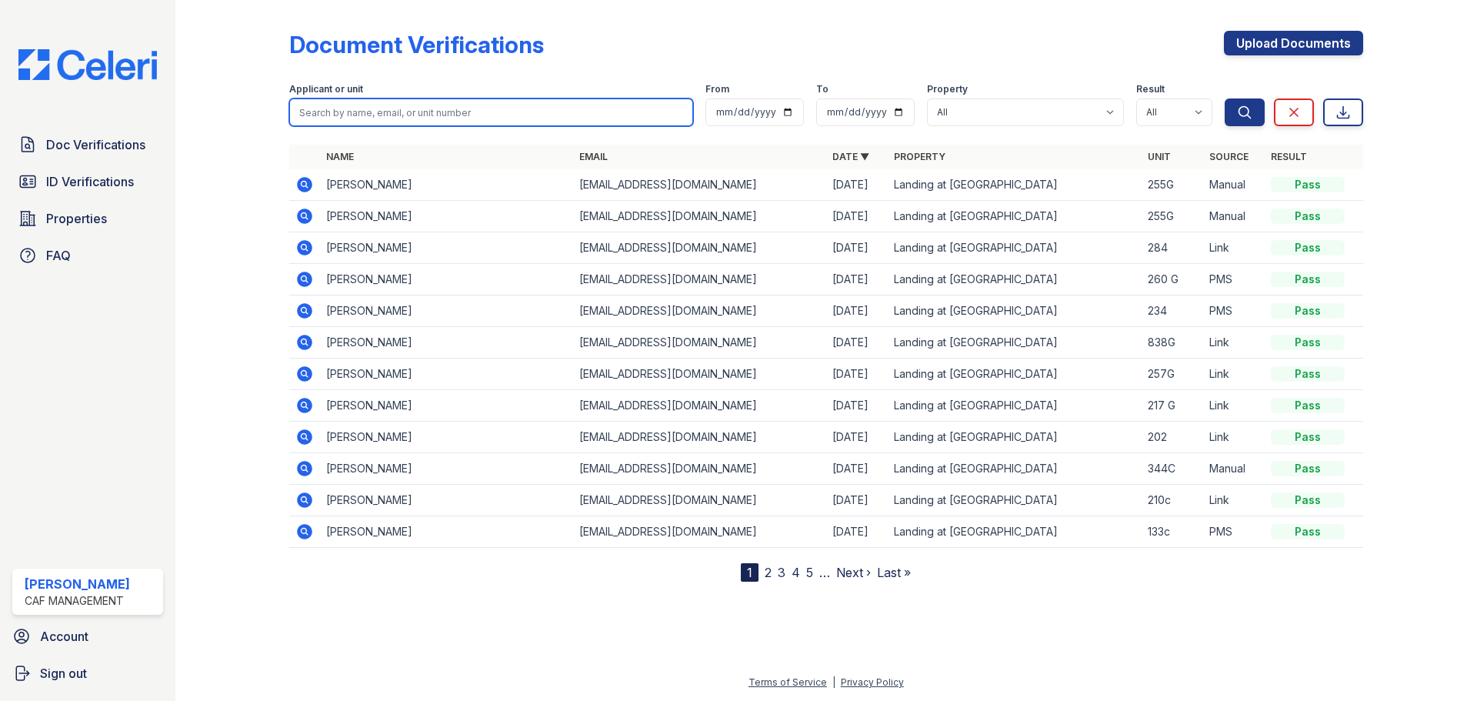
click at [345, 114] on input "search" at bounding box center [491, 112] width 404 height 28
type input "Tray"
click at [1225, 98] on button "Search" at bounding box center [1245, 112] width 40 height 28
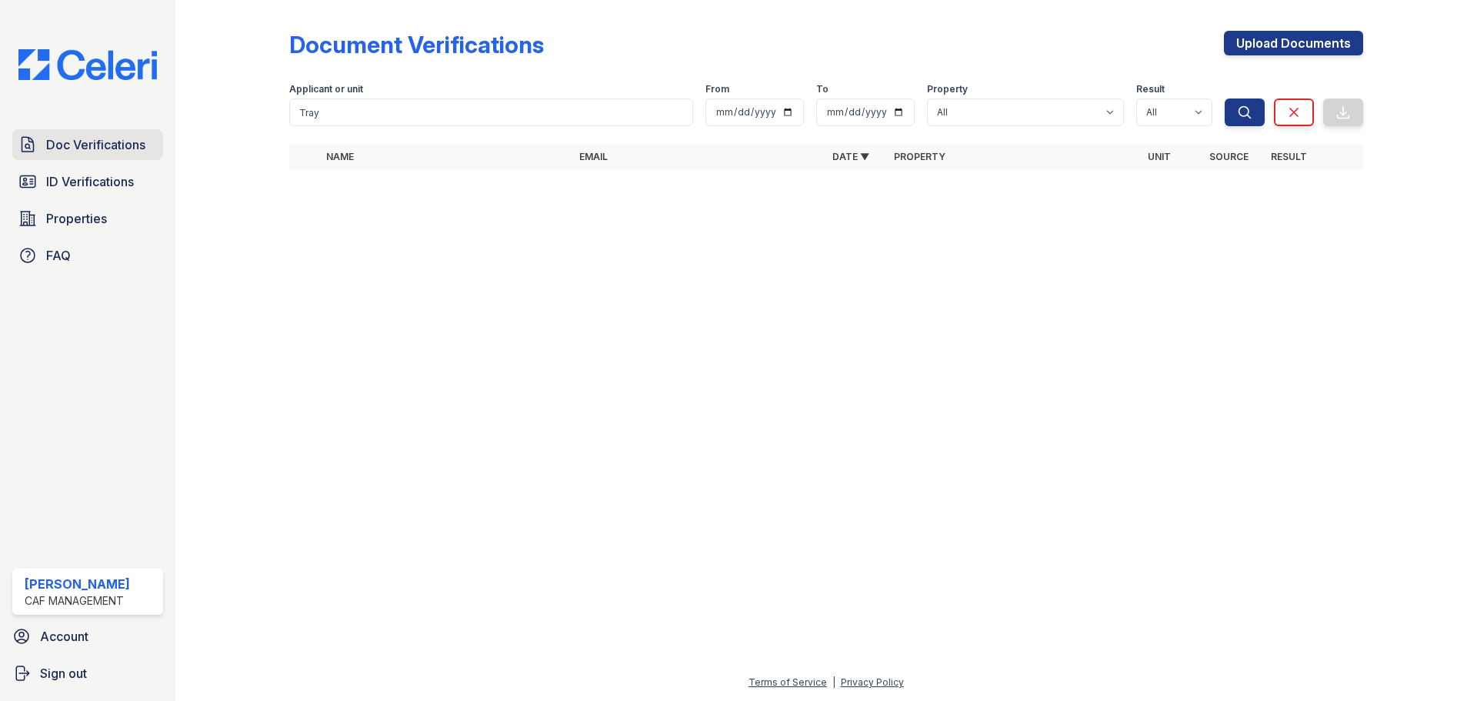
click at [86, 156] on link "Doc Verifications" at bounding box center [87, 144] width 151 height 31
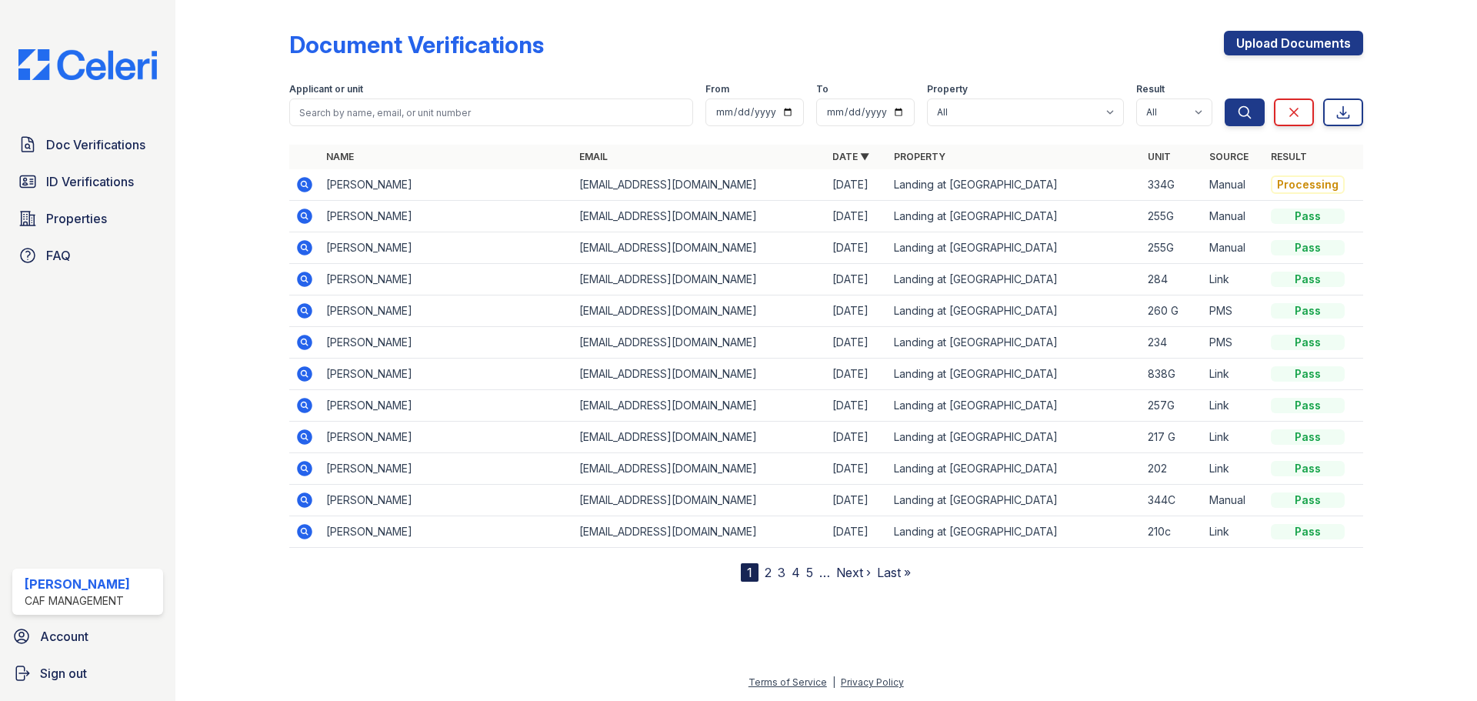
click at [299, 188] on icon at bounding box center [304, 184] width 15 height 15
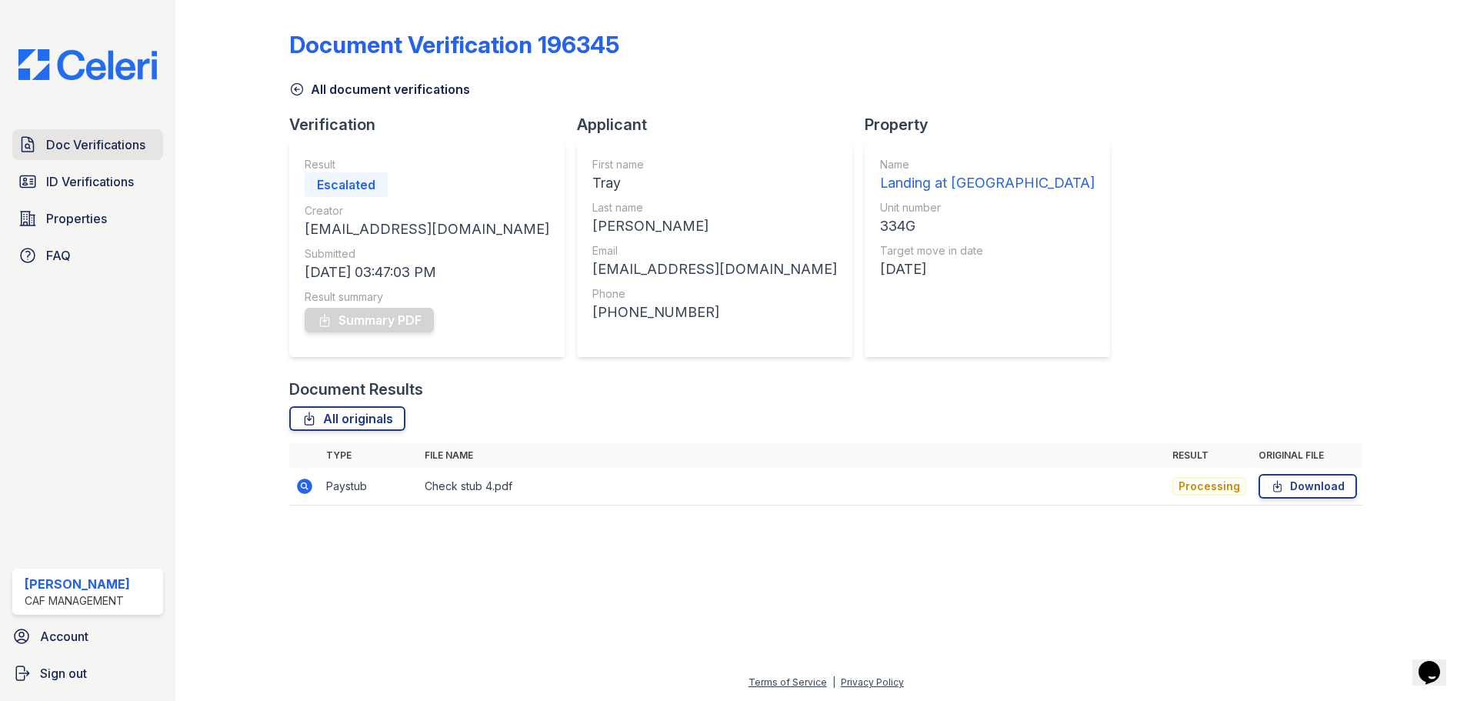
click at [78, 138] on span "Doc Verifications" at bounding box center [95, 144] width 99 height 18
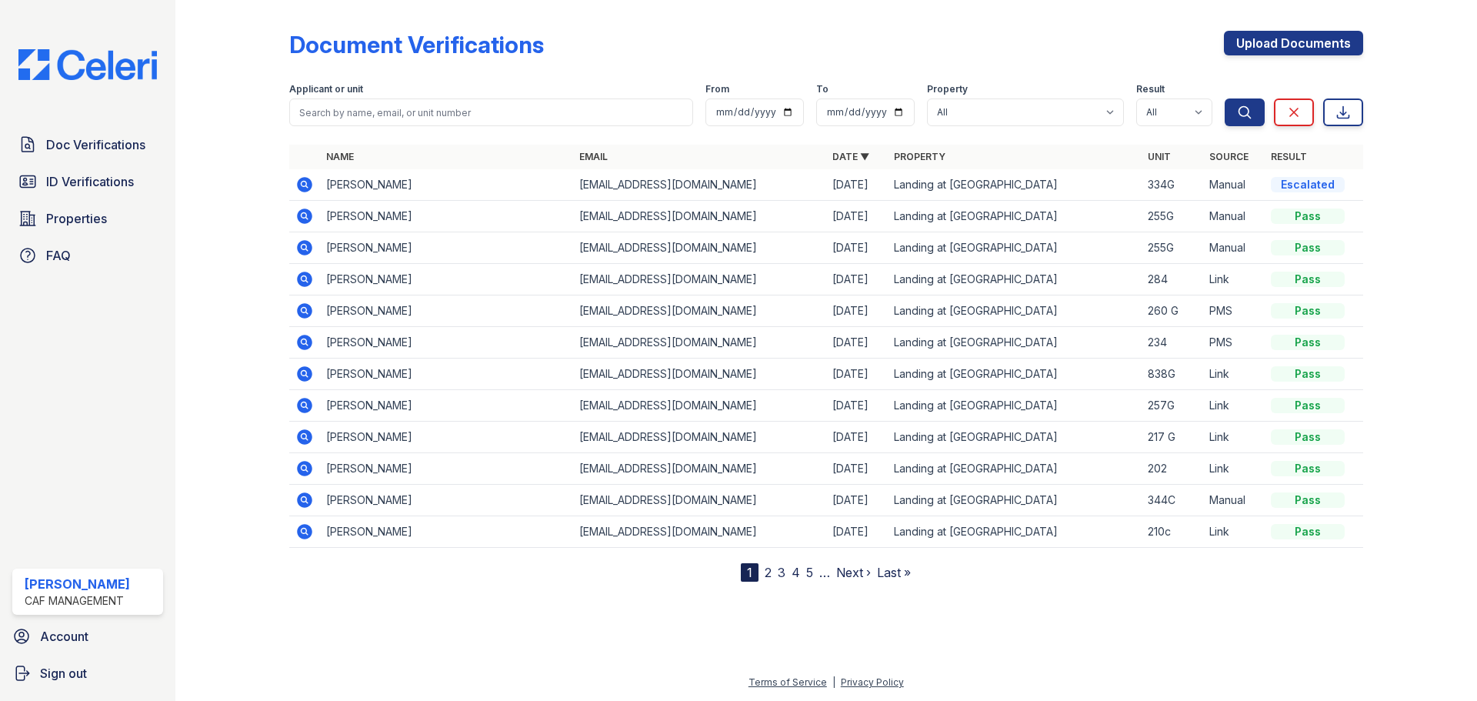
click at [301, 183] on icon at bounding box center [304, 184] width 18 height 18
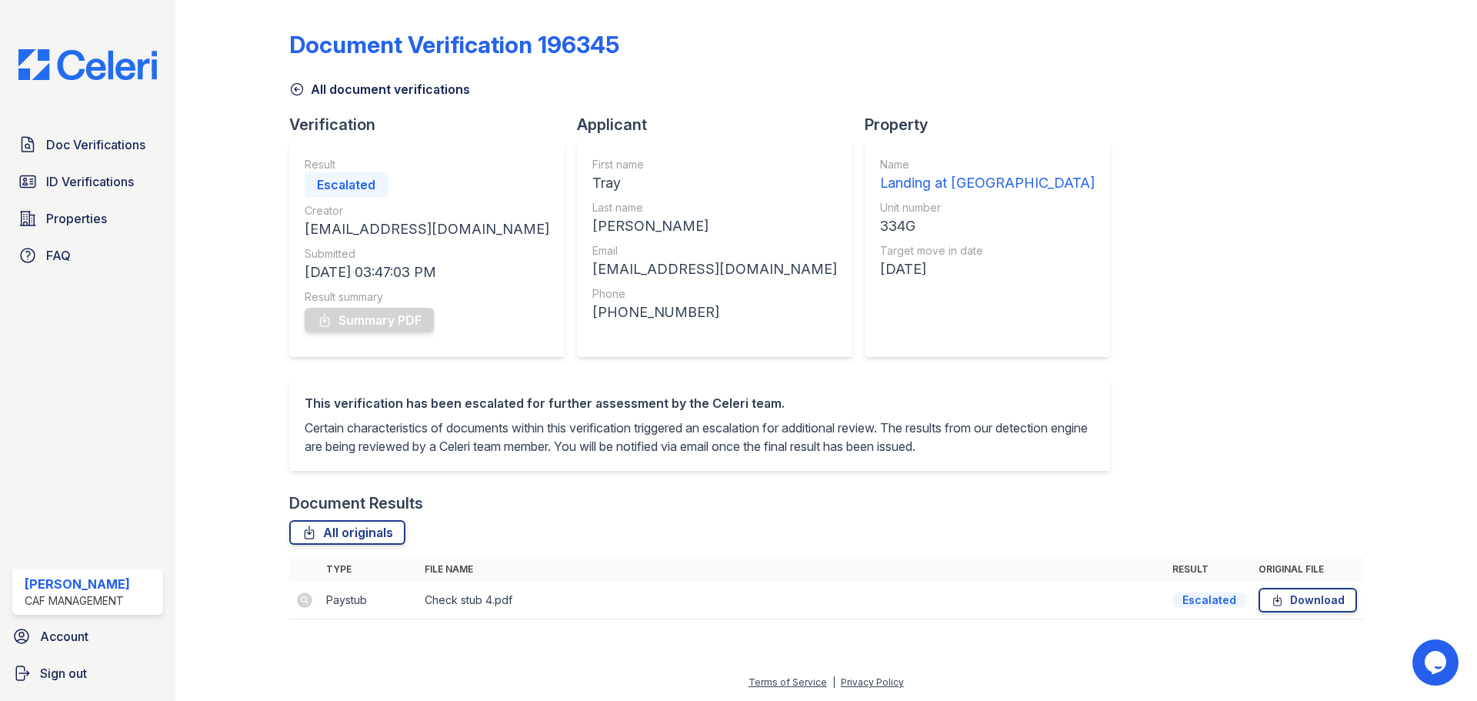
scroll to position [5, 0]
click at [105, 138] on span "Doc Verifications" at bounding box center [95, 144] width 99 height 18
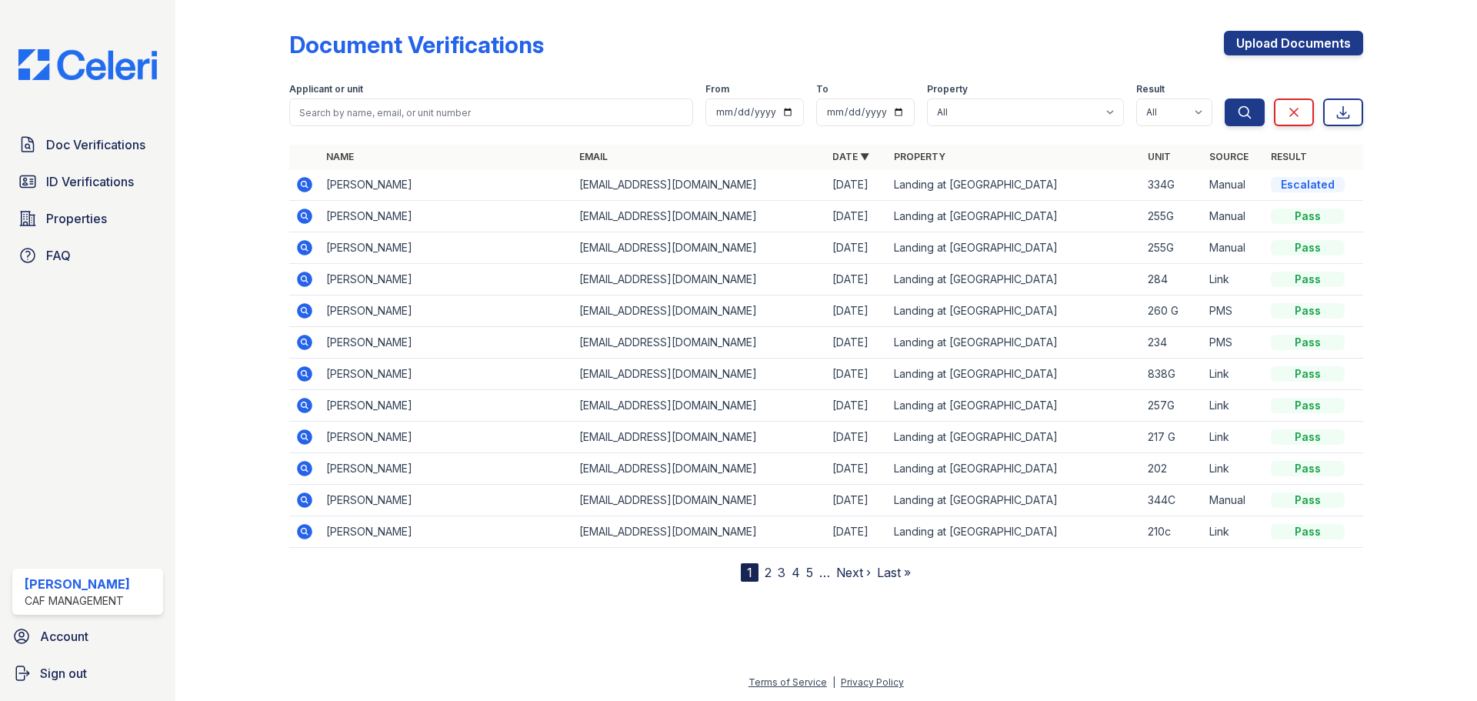
click at [302, 186] on icon at bounding box center [304, 184] width 18 height 18
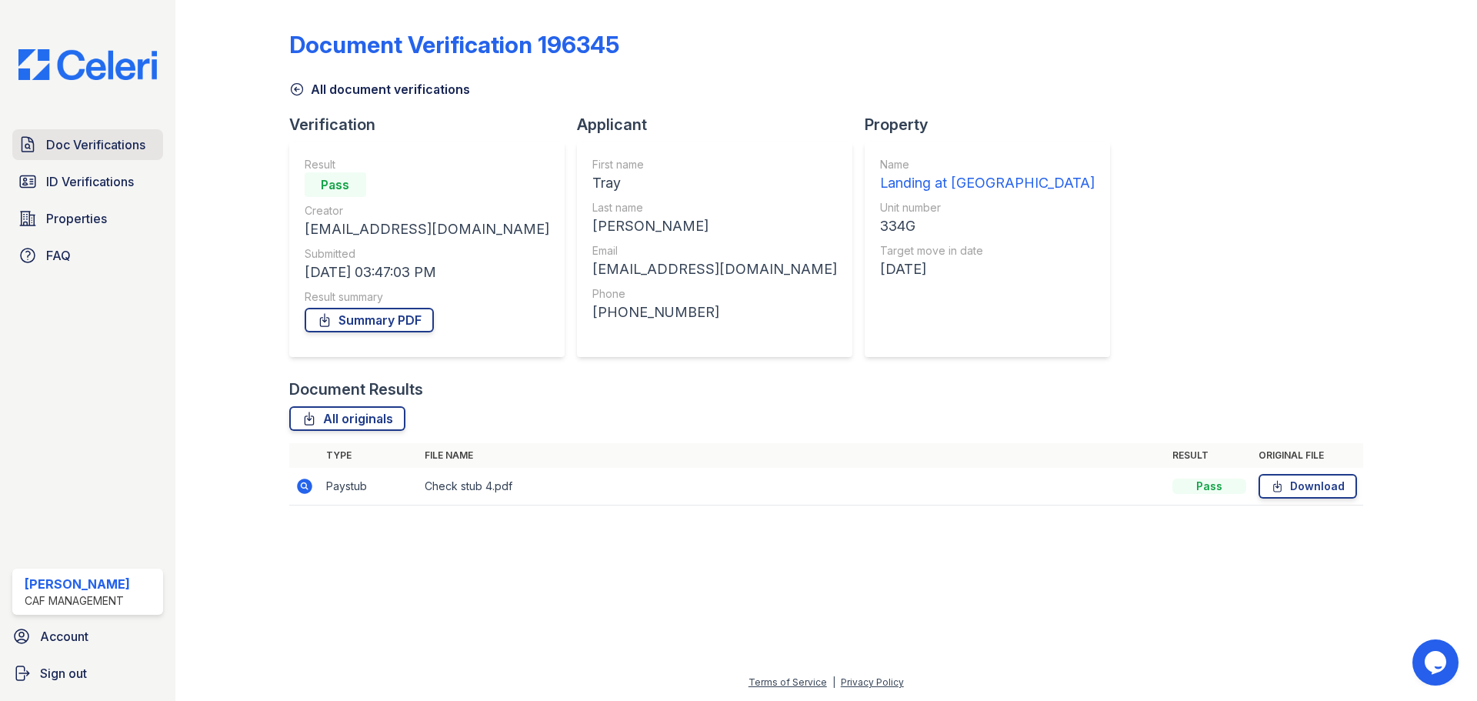
click at [53, 149] on span "Doc Verifications" at bounding box center [95, 144] width 99 height 18
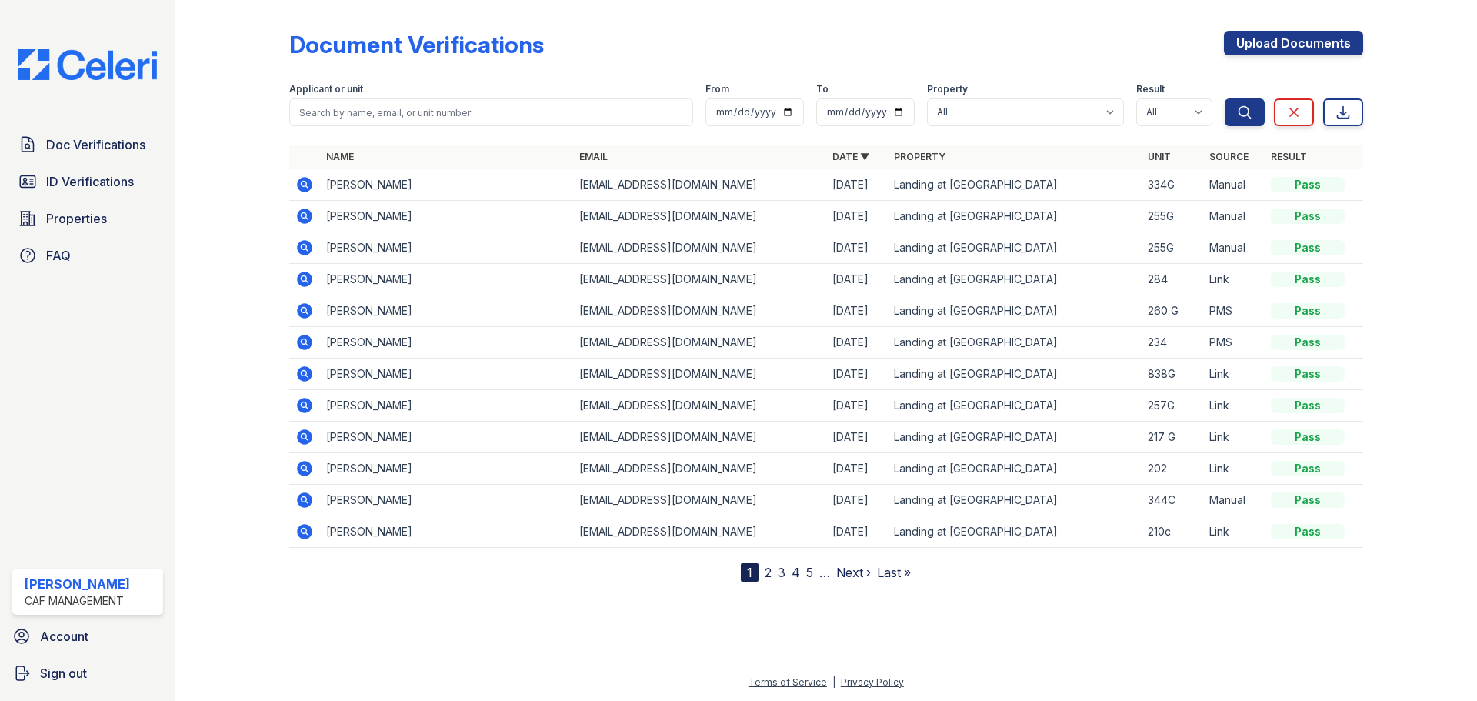
click at [312, 192] on icon at bounding box center [304, 184] width 18 height 18
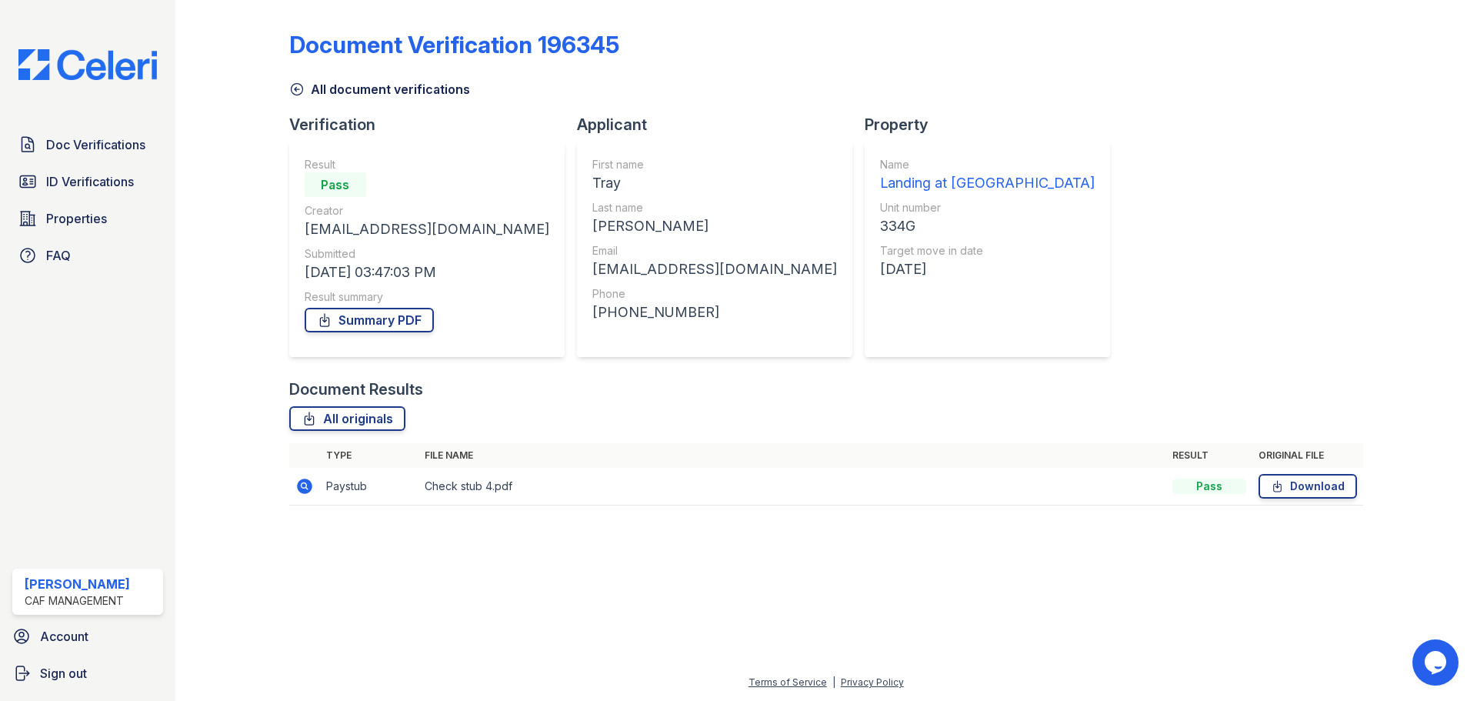
click at [309, 494] on icon at bounding box center [304, 486] width 18 height 18
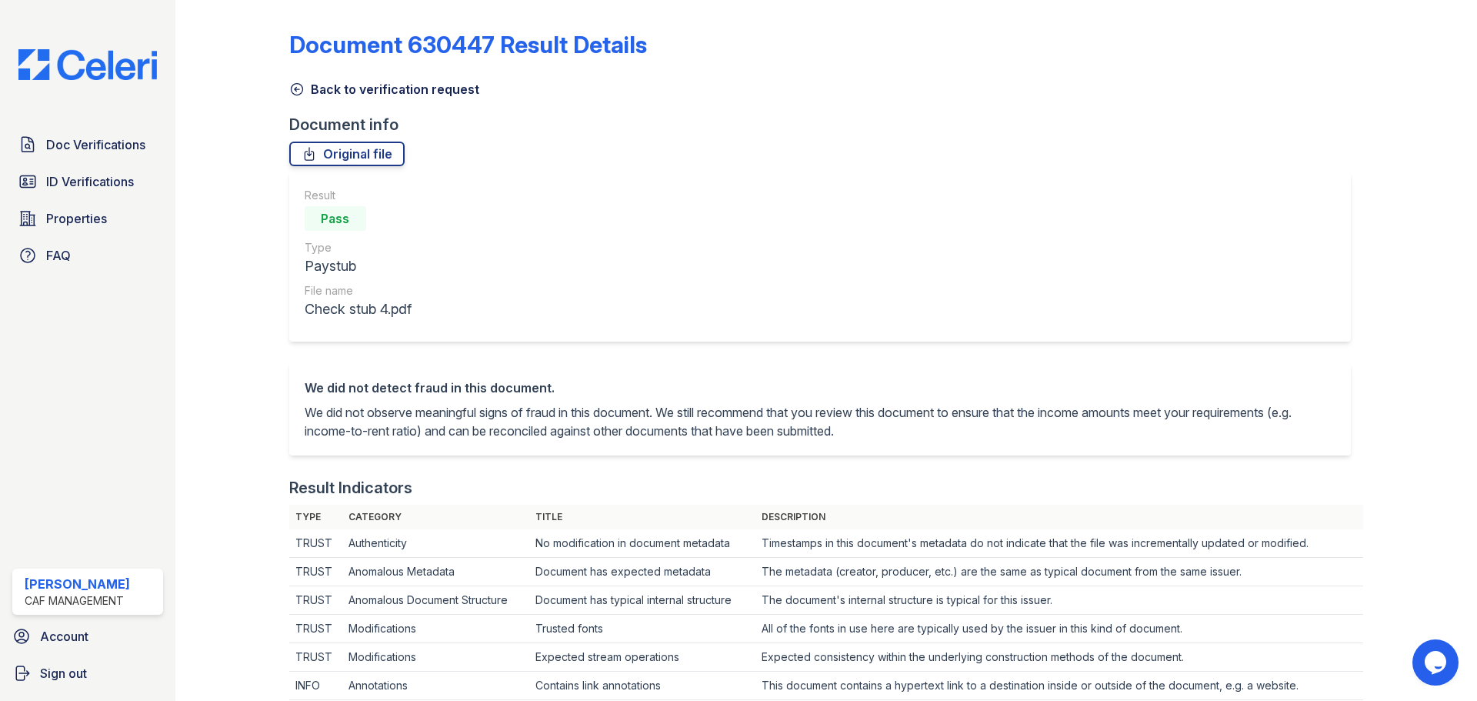
click at [359, 84] on link "Back to verification request" at bounding box center [384, 89] width 190 height 18
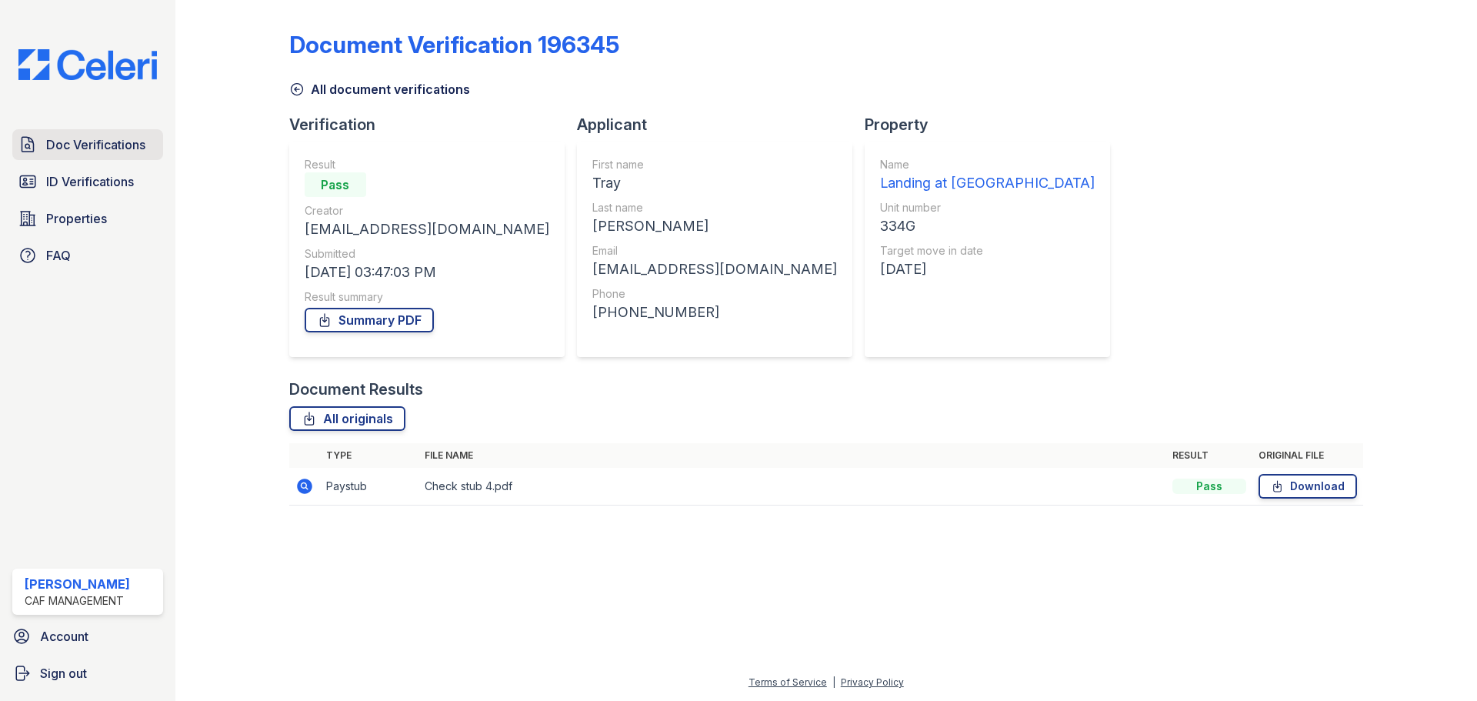
click at [102, 152] on span "Doc Verifications" at bounding box center [95, 144] width 99 height 18
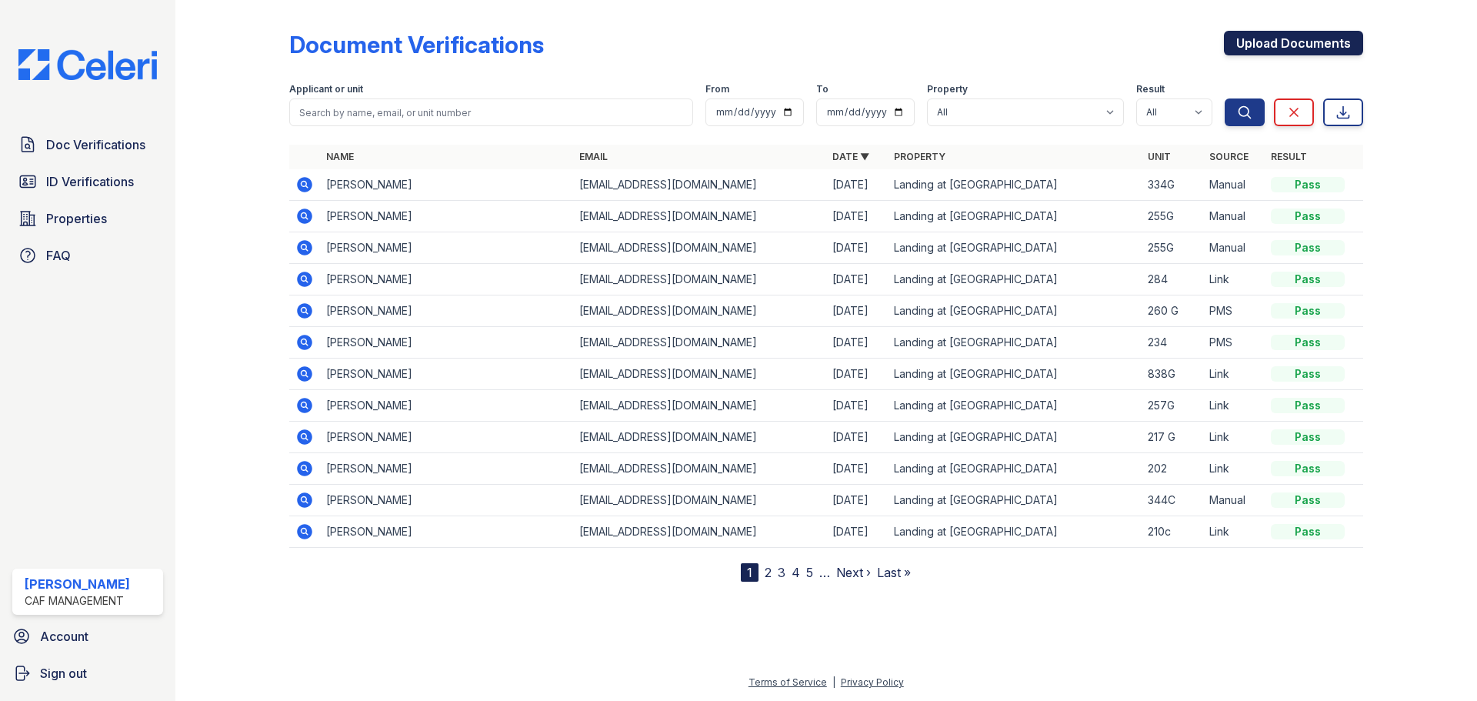
click at [1264, 48] on link "Upload Documents" at bounding box center [1293, 43] width 139 height 25
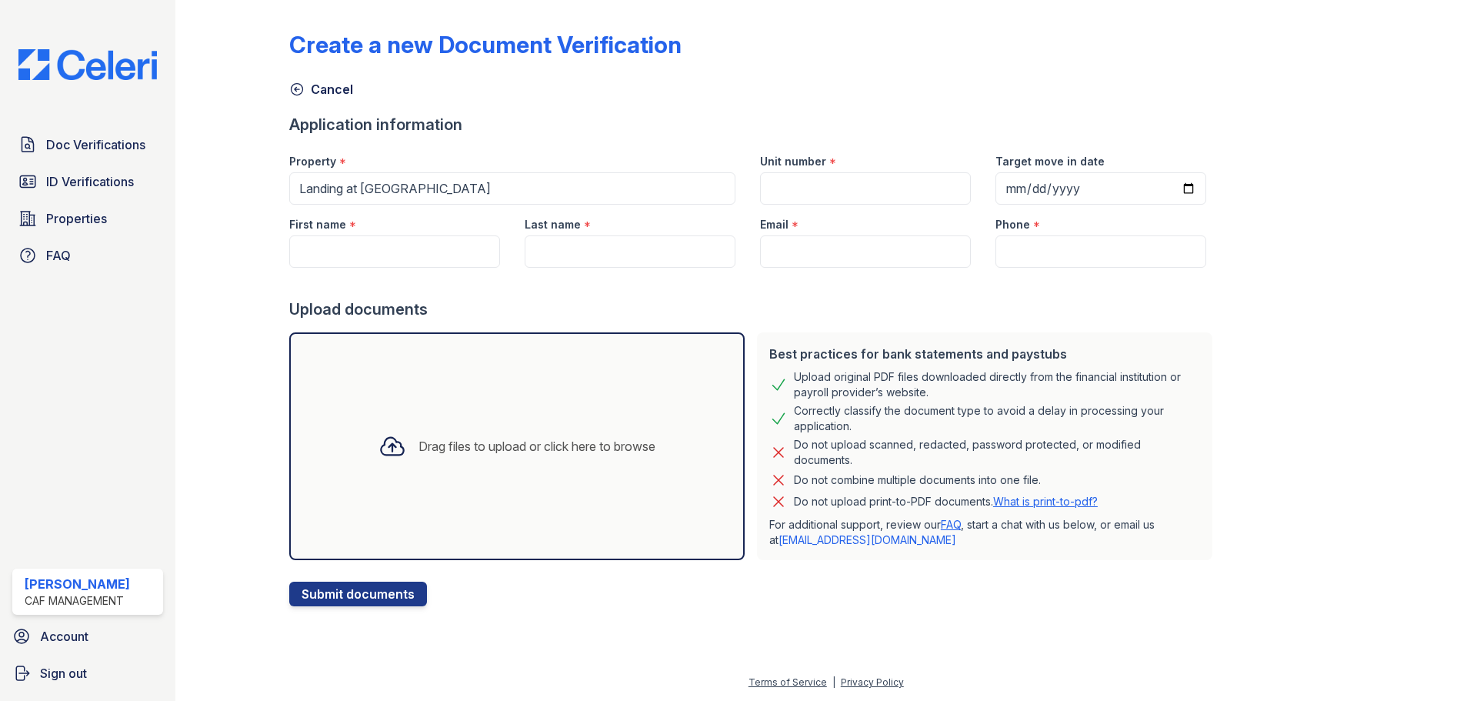
click at [439, 489] on div "Drag files to upload or click here to browse" at bounding box center [516, 446] width 455 height 228
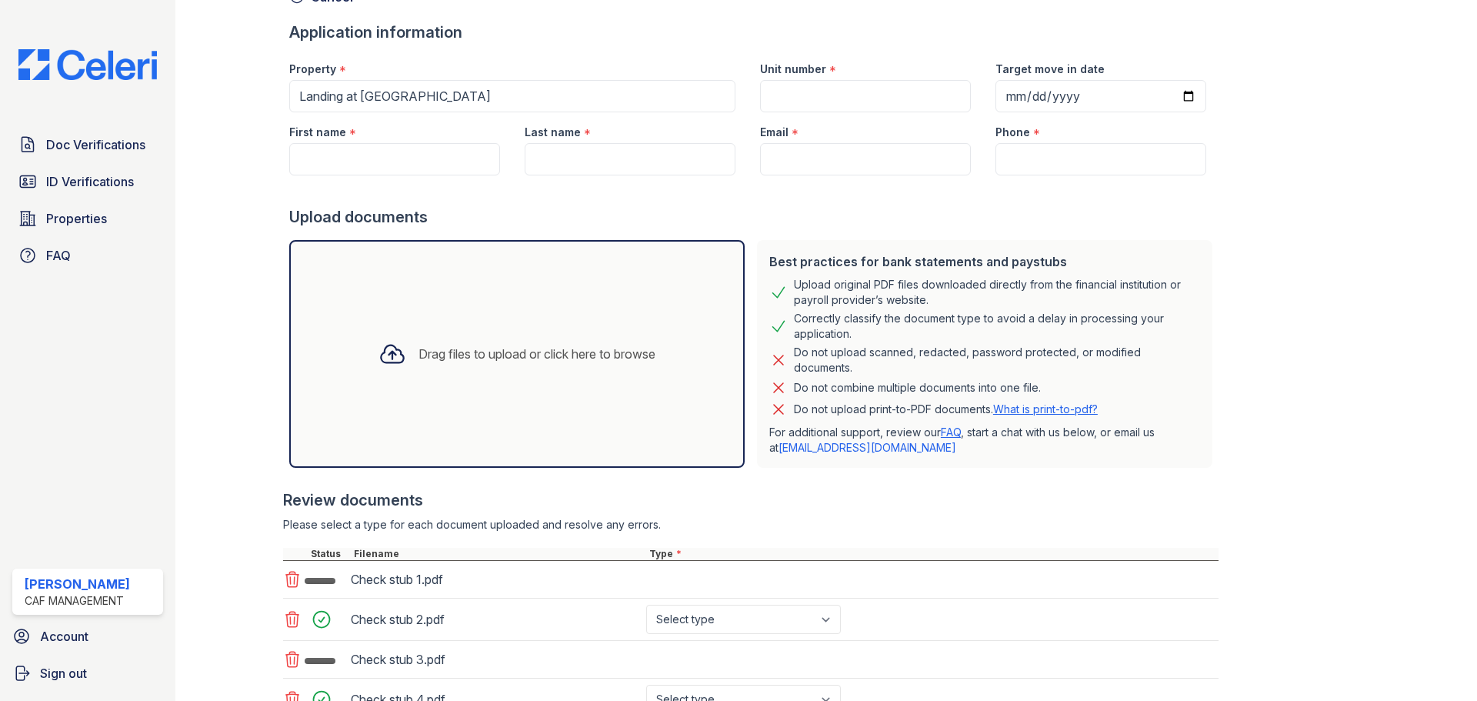
scroll to position [211, 0]
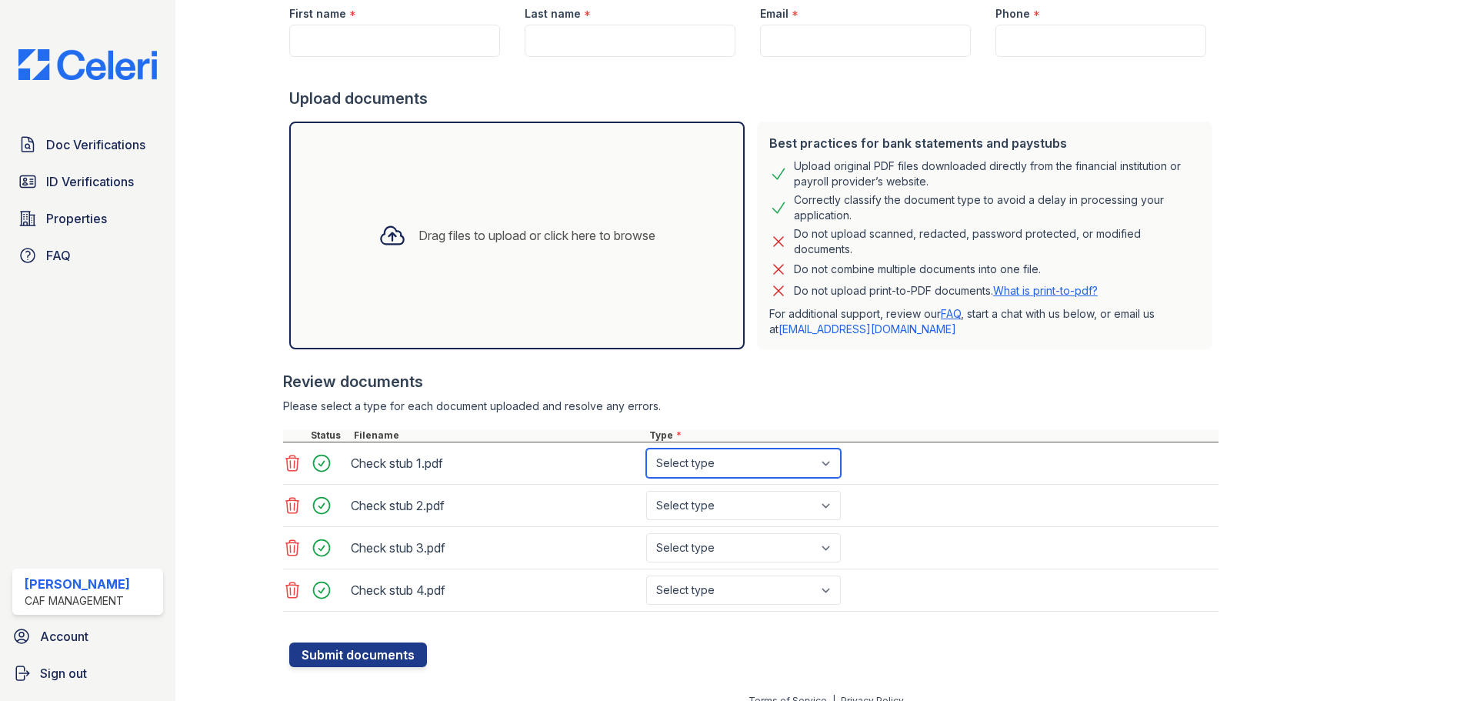
drag, startPoint x: 747, startPoint y: 459, endPoint x: 746, endPoint y: 475, distance: 16.2
click at [747, 459] on select "Select type Paystub Bank Statement Offer Letter Tax Documents Benefit Award Let…" at bounding box center [743, 463] width 195 height 29
click at [646, 449] on select "Select type Paystub Bank Statement Offer Letter Tax Documents Benefit Award Let…" at bounding box center [743, 463] width 195 height 29
drag, startPoint x: 739, startPoint y: 461, endPoint x: 736, endPoint y: 471, distance: 10.5
click at [739, 461] on select "Select type Paystub Bank Statement Offer Letter Tax Documents Benefit Award Let…" at bounding box center [743, 463] width 195 height 29
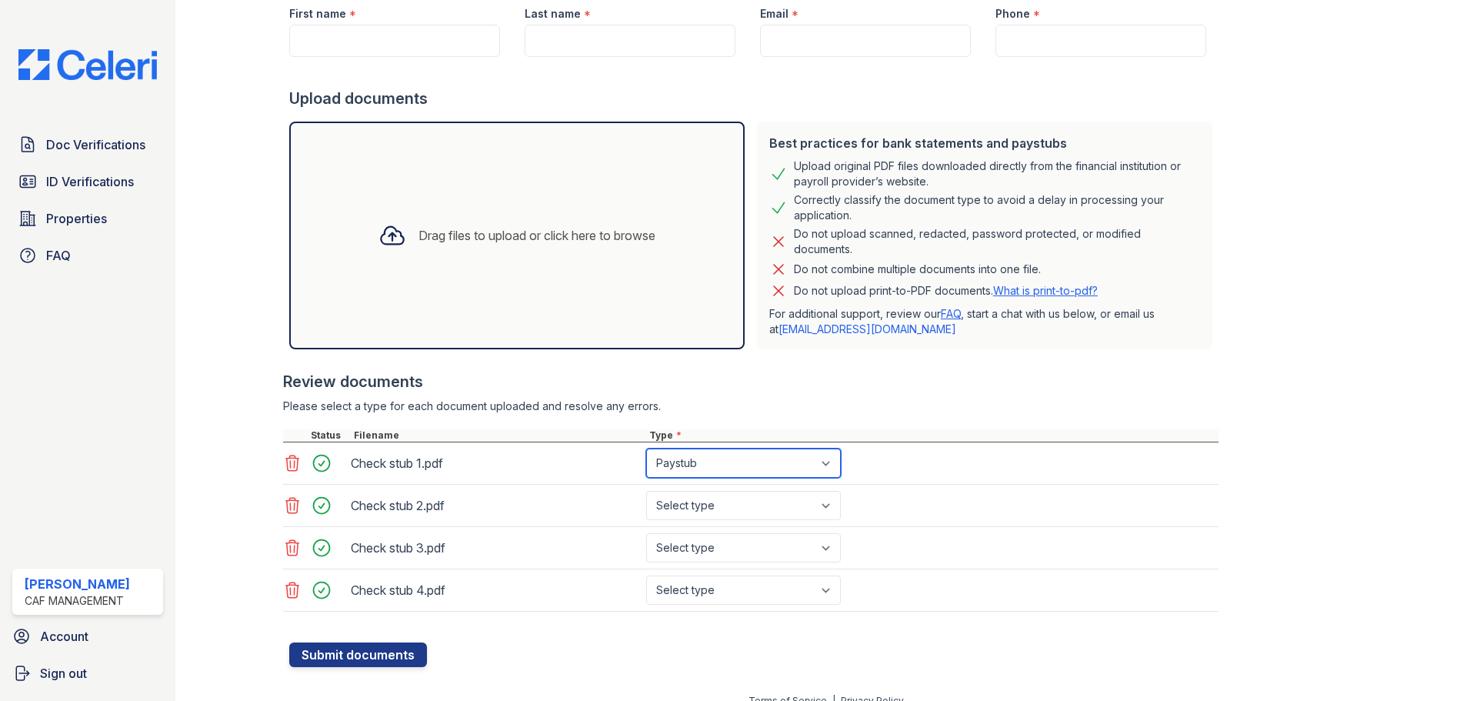
select select "bank_statement"
click at [646, 449] on select "Select type Paystub Bank Statement Offer Letter Tax Documents Benefit Award Let…" at bounding box center [743, 463] width 195 height 29
click at [726, 505] on select "Select type Paystub Bank Statement Offer Letter Tax Documents Benefit Award Let…" at bounding box center [743, 505] width 195 height 29
select select "bank_statement"
click at [646, 491] on select "Select type Paystub Bank Statement Offer Letter Tax Documents Benefit Award Let…" at bounding box center [743, 505] width 195 height 29
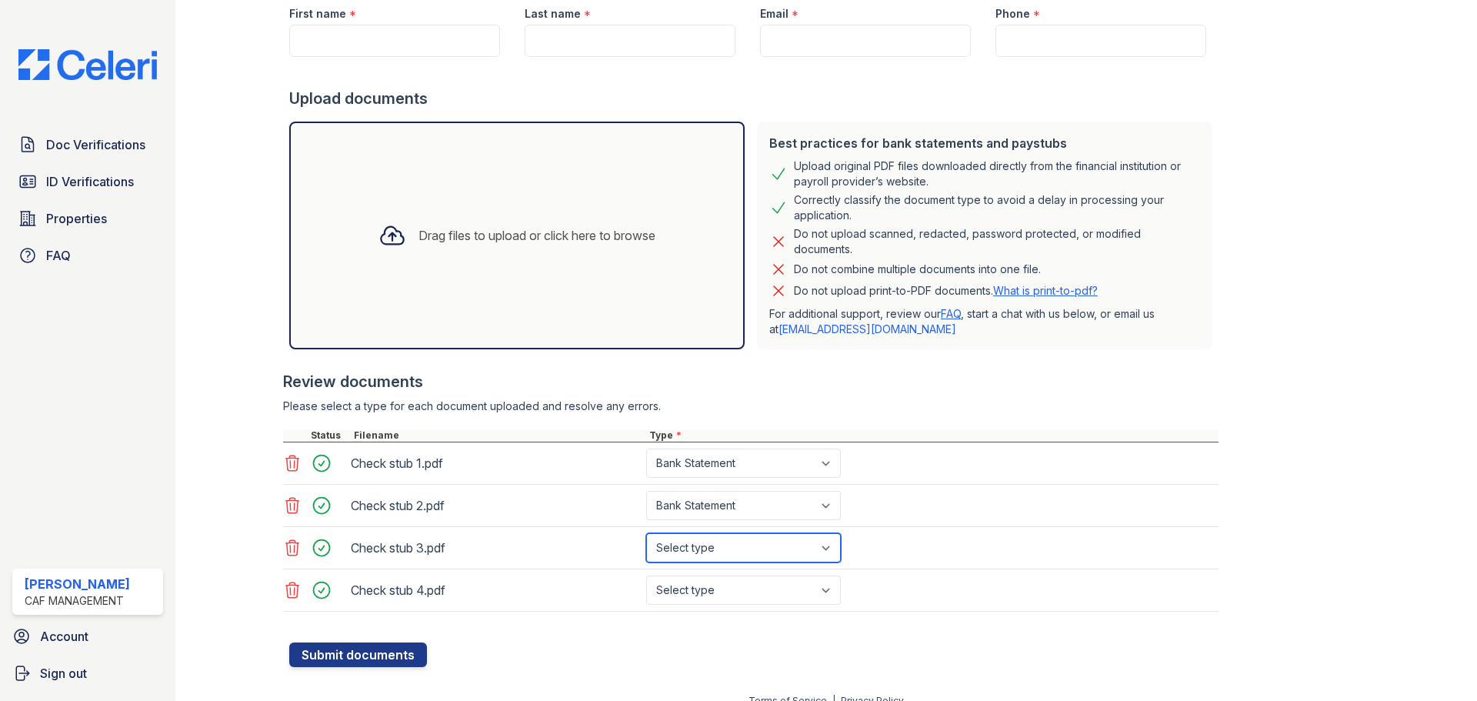
click at [724, 544] on select "Select type Paystub Bank Statement Offer Letter Tax Documents Benefit Award Let…" at bounding box center [743, 547] width 195 height 29
click at [646, 533] on select "Select type Paystub Bank Statement Offer Letter Tax Documents Benefit Award Let…" at bounding box center [743, 547] width 195 height 29
drag, startPoint x: 719, startPoint y: 555, endPoint x: 722, endPoint y: 539, distance: 16.4
click at [719, 555] on select "Select type Paystub Bank Statement Offer Letter Tax Documents Benefit Award Let…" at bounding box center [743, 547] width 195 height 29
select select "bank_statement"
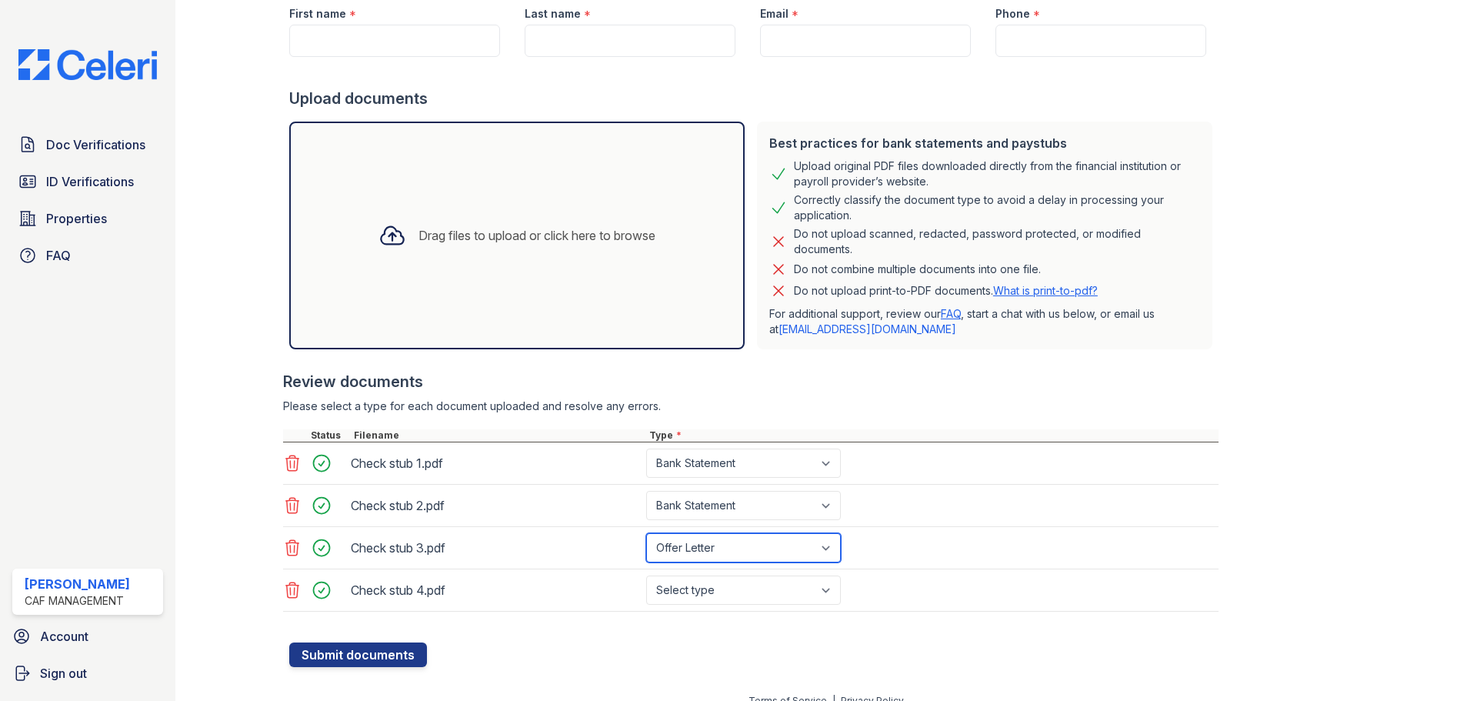
click at [646, 533] on select "Select type Paystub Bank Statement Offer Letter Tax Documents Benefit Award Let…" at bounding box center [743, 547] width 195 height 29
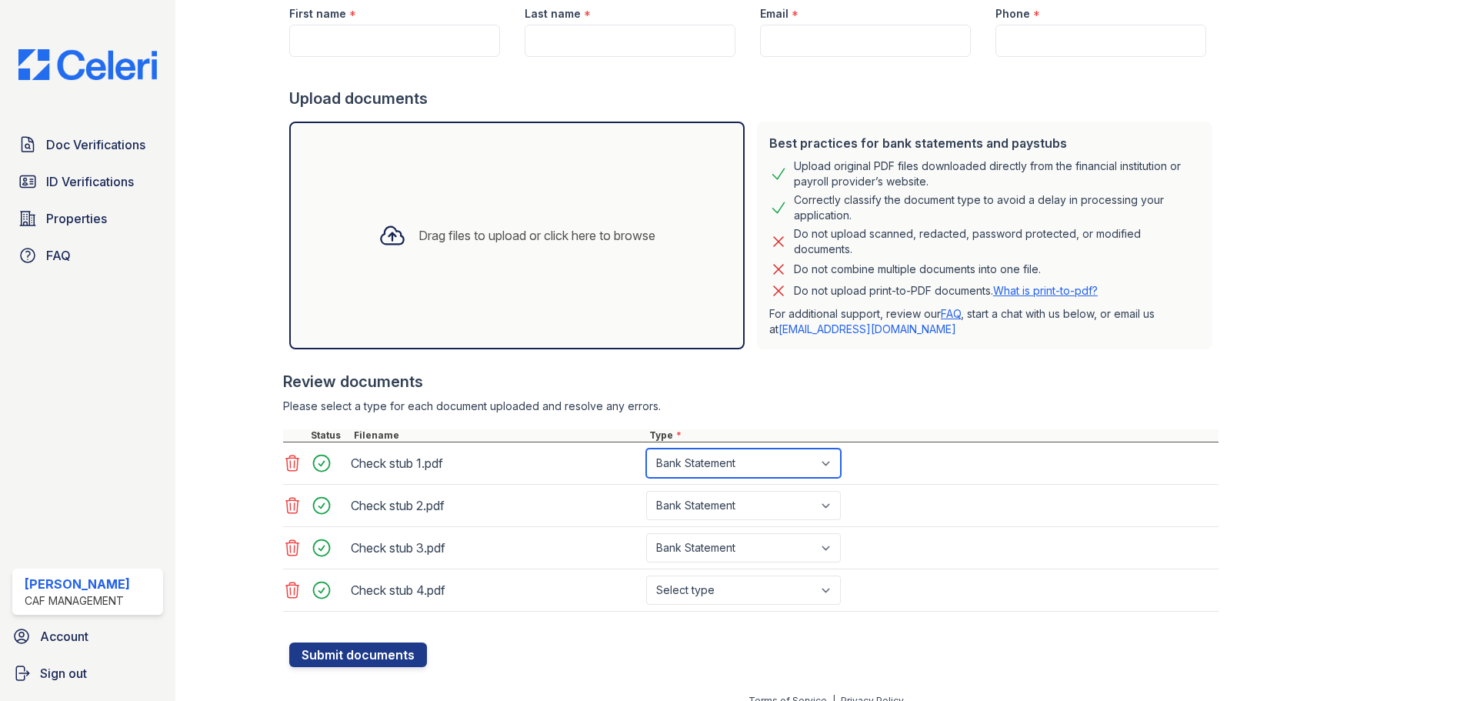
click at [733, 459] on select "Select type Paystub Bank Statement Offer Letter Tax Documents Benefit Award Let…" at bounding box center [743, 463] width 195 height 29
select select "paystub"
click at [646, 449] on select "Select type Paystub Bank Statement Offer Letter Tax Documents Benefit Award Let…" at bounding box center [743, 463] width 195 height 29
click at [742, 507] on select "Select type Paystub Bank Statement Offer Letter Tax Documents Benefit Award Let…" at bounding box center [743, 505] width 195 height 29
select select "paystub"
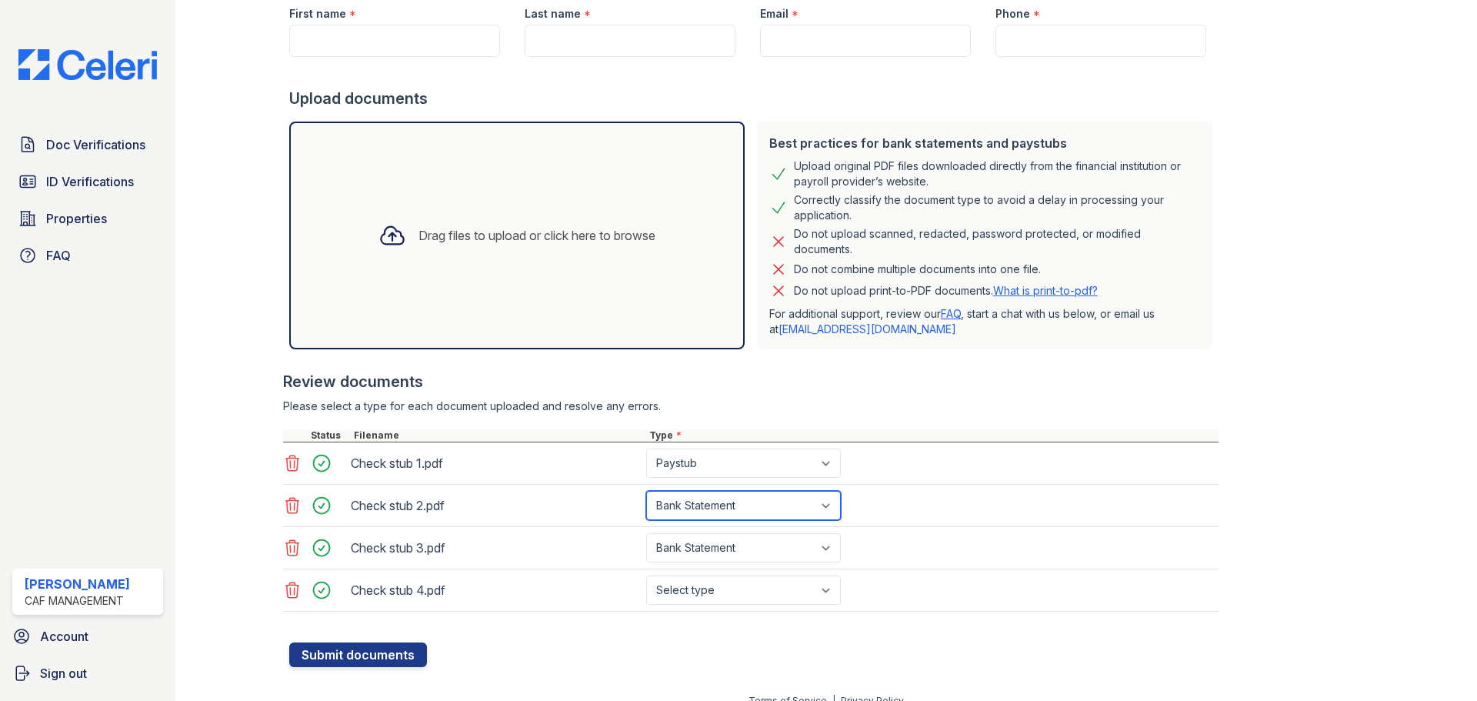
click at [646, 491] on select "Select type Paystub Bank Statement Offer Letter Tax Documents Benefit Award Let…" at bounding box center [743, 505] width 195 height 29
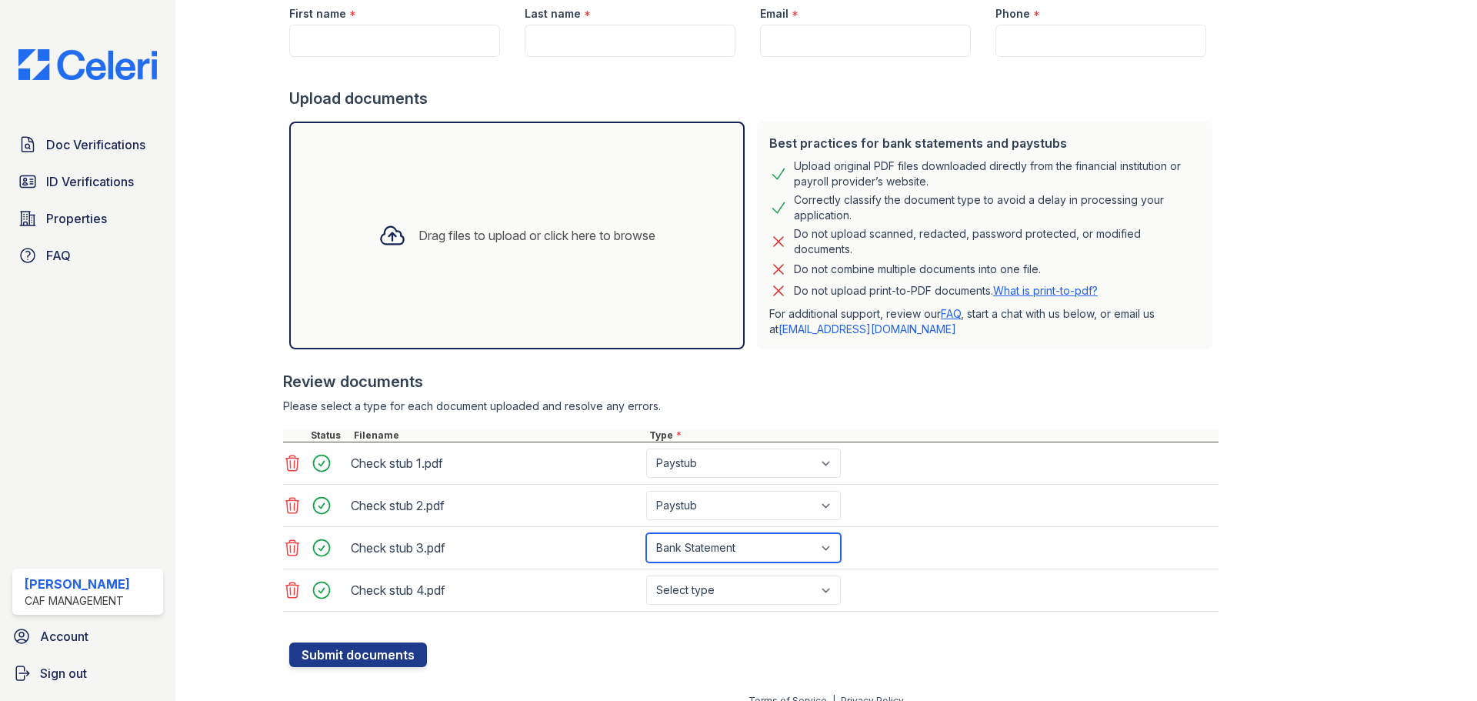
click at [754, 537] on select "Select type Paystub Bank Statement Offer Letter Tax Documents Benefit Award Let…" at bounding box center [743, 547] width 195 height 29
select select "paystub"
click at [646, 533] on select "Select type Paystub Bank Statement Offer Letter Tax Documents Benefit Award Let…" at bounding box center [743, 547] width 195 height 29
click at [738, 593] on select "Select type Paystub Bank Statement Offer Letter Tax Documents Benefit Award Let…" at bounding box center [743, 590] width 195 height 29
select select "paystub"
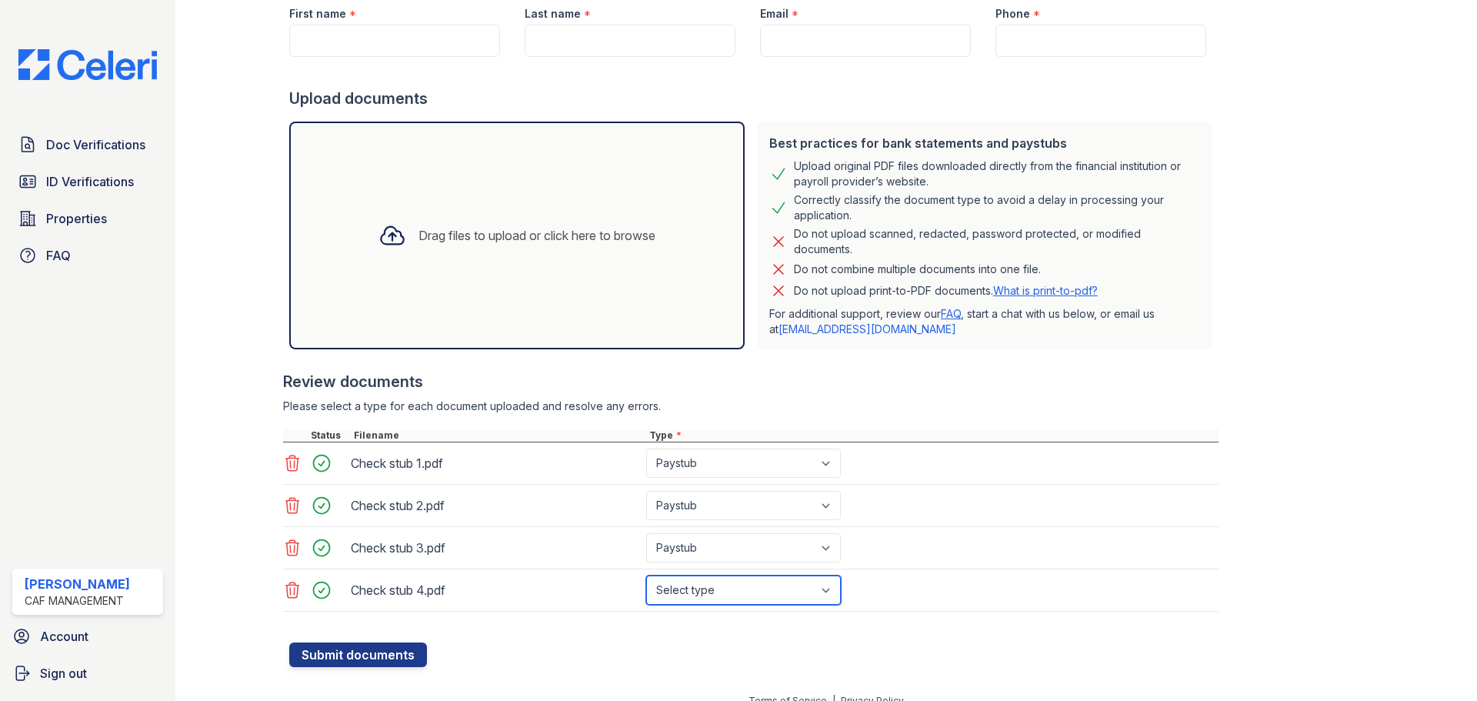
click at [646, 576] on select "Select type Paystub Bank Statement Offer Letter Tax Documents Benefit Award Let…" at bounding box center [743, 590] width 195 height 29
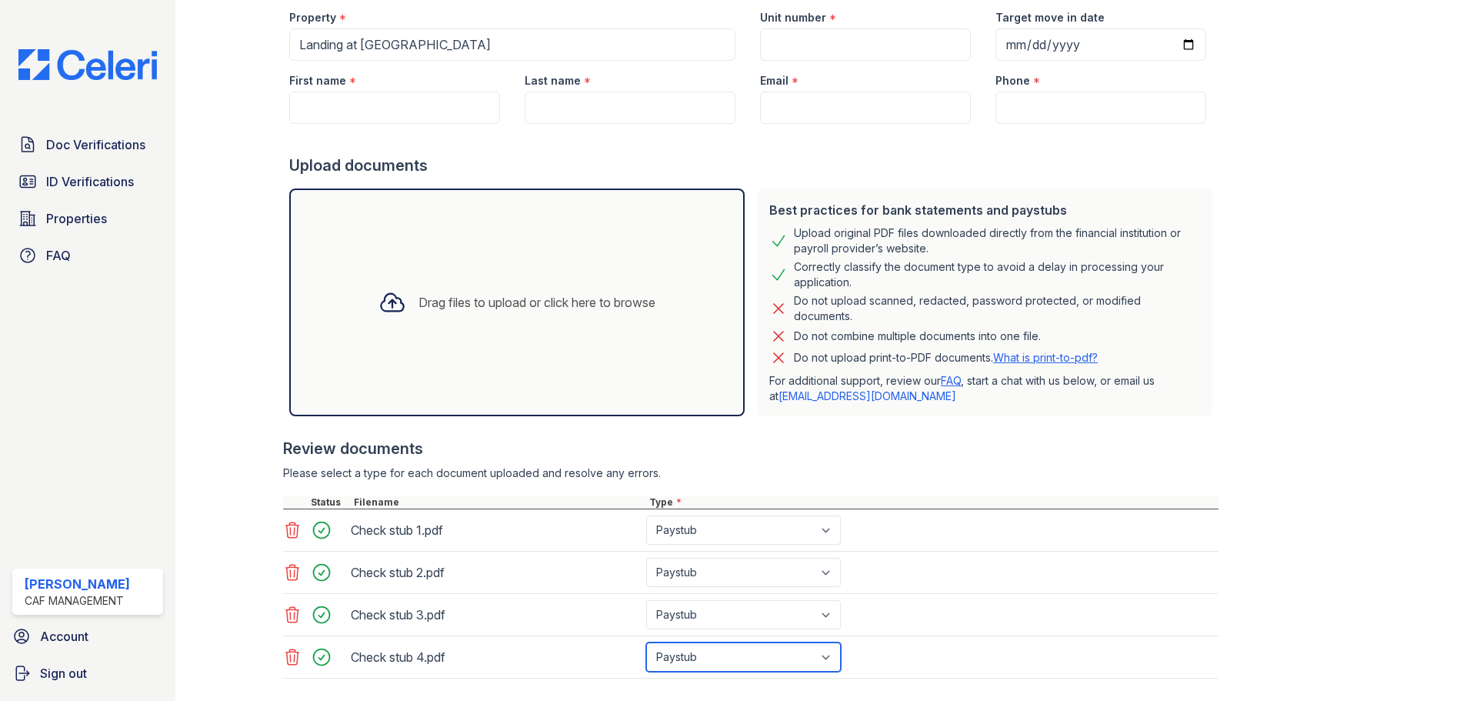
scroll to position [0, 0]
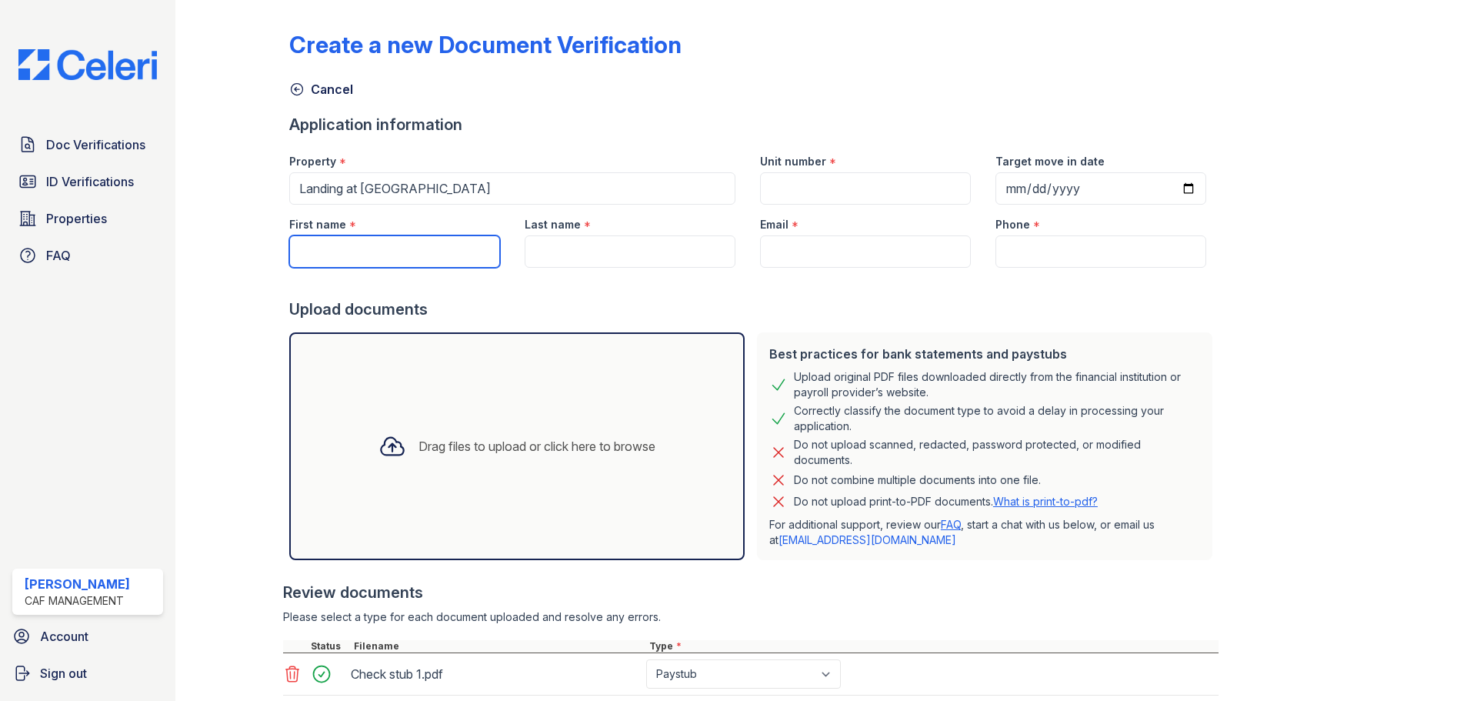
click at [415, 254] on input "First name" at bounding box center [394, 251] width 211 height 32
type input "Tray"
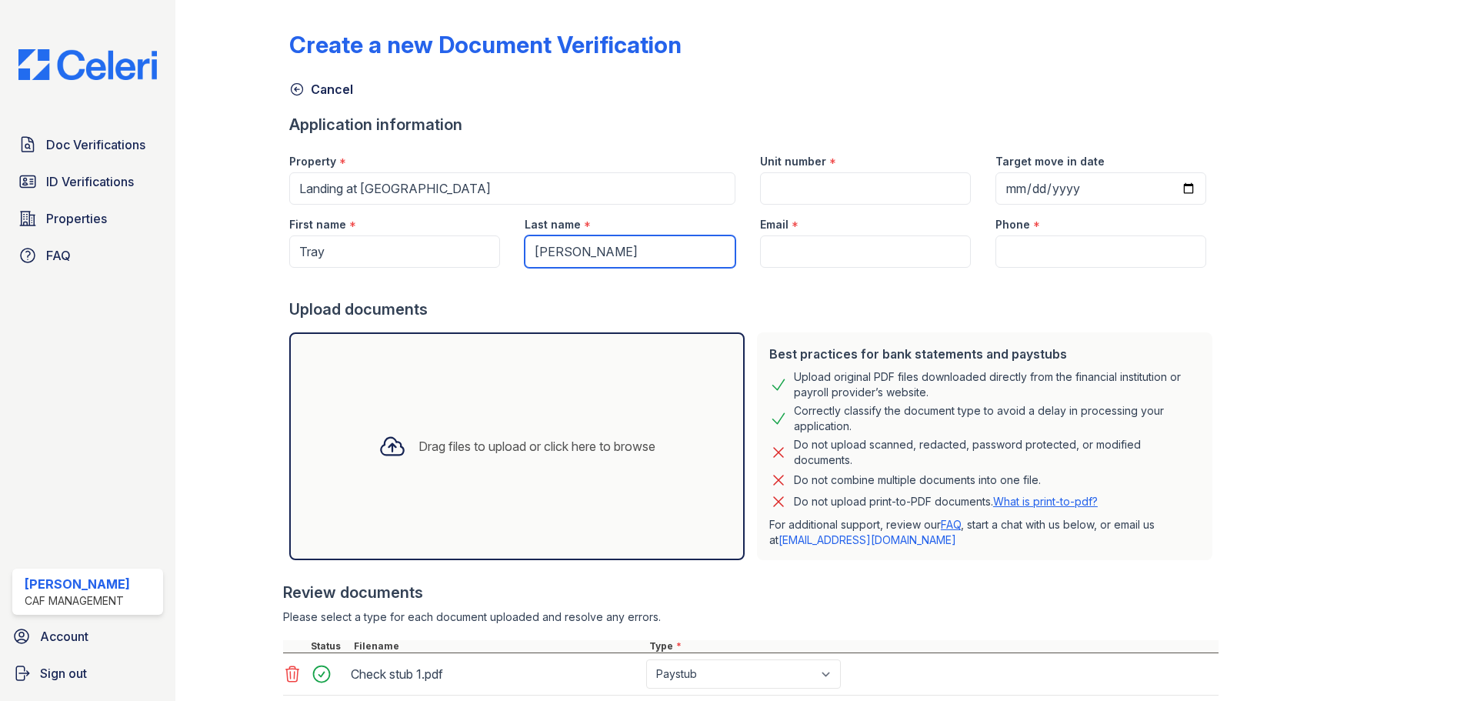
type input "[PERSON_NAME]"
click at [1027, 262] on input "Phone" at bounding box center [1101, 251] width 211 height 32
paste input "(972) 514-5995"
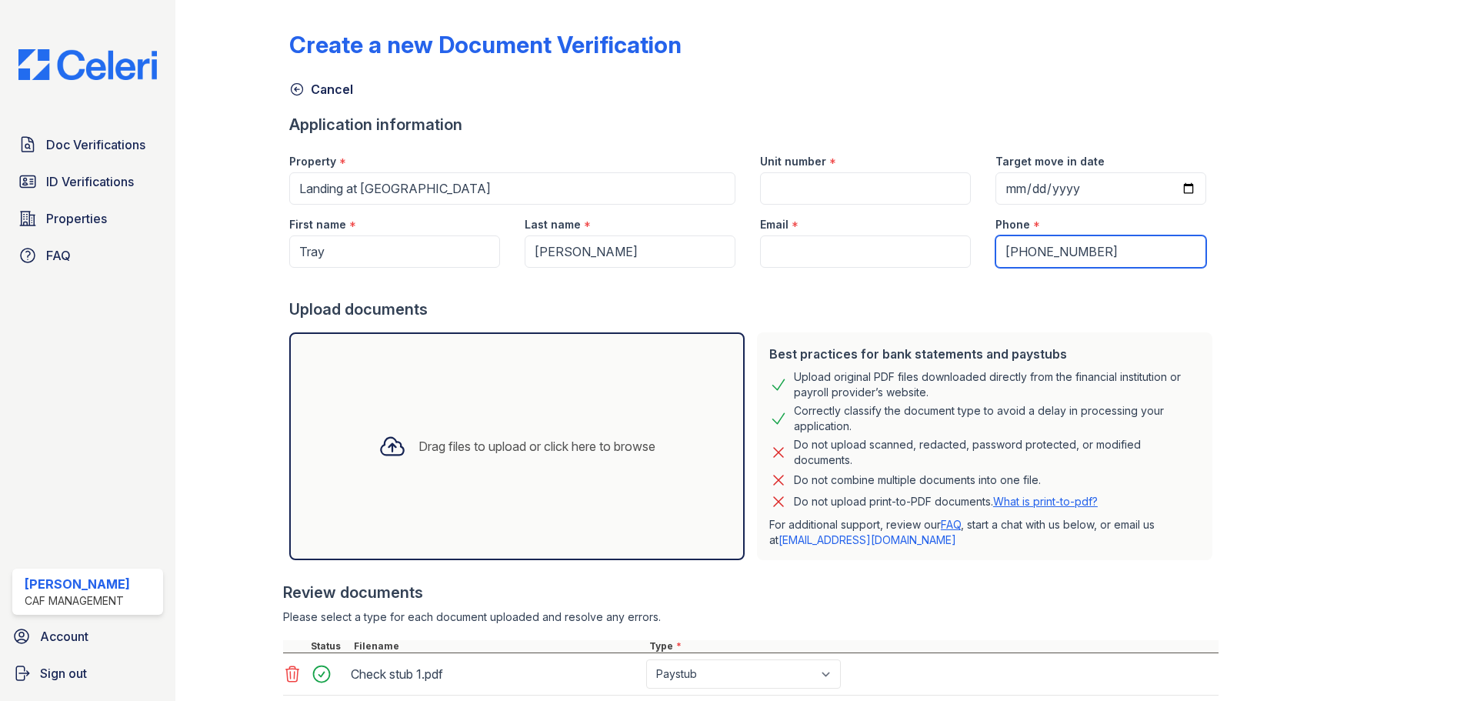
type input "(972) 514-5995"
click at [818, 242] on input "Email" at bounding box center [865, 251] width 211 height 32
paste input "[EMAIL_ADDRESS][DOMAIN_NAME]"
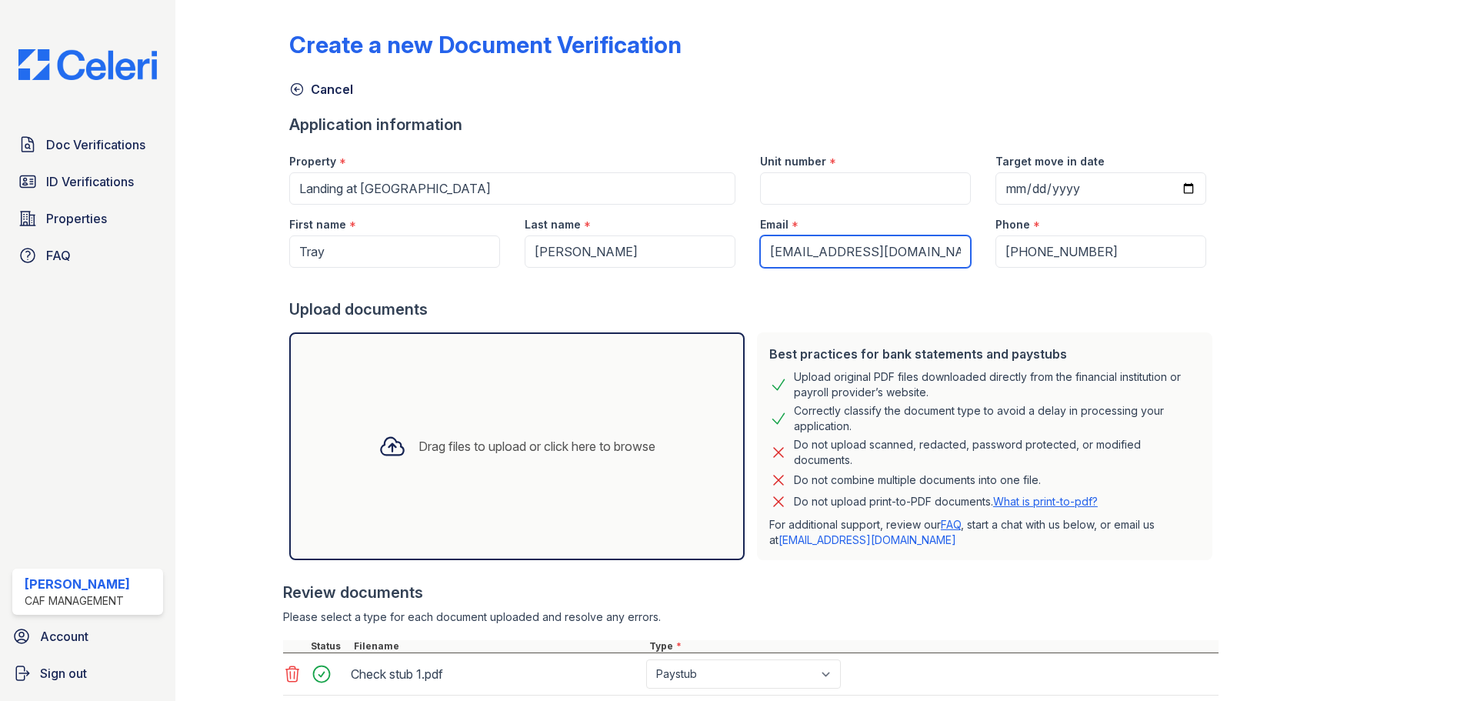
type input "[EMAIL_ADDRESS][DOMAIN_NAME]"
click at [876, 202] on input "Unit number" at bounding box center [865, 188] width 211 height 32
type input "334G"
click at [1003, 189] on input "Target move in date" at bounding box center [1101, 188] width 211 height 32
click at [1002, 189] on input "Target move in date" at bounding box center [1101, 188] width 211 height 32
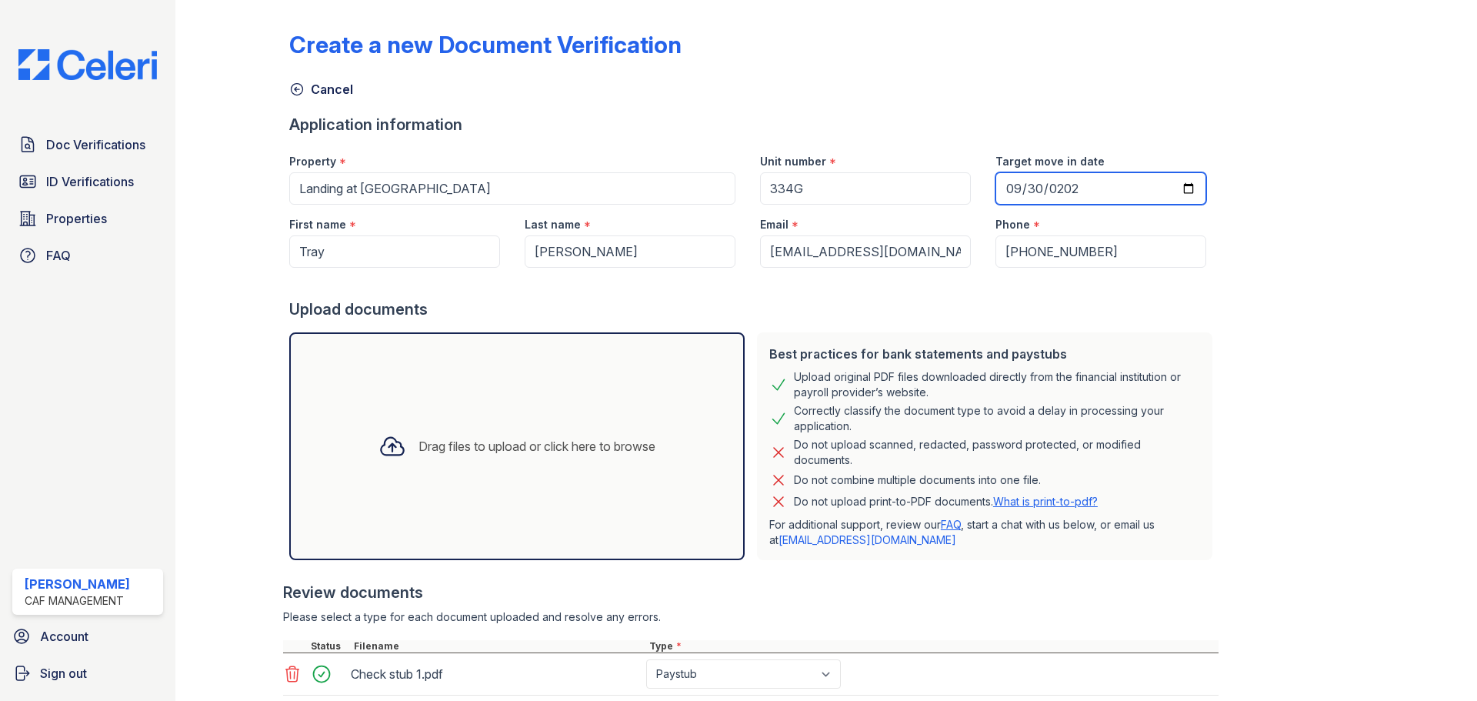
type input "2025-09-30"
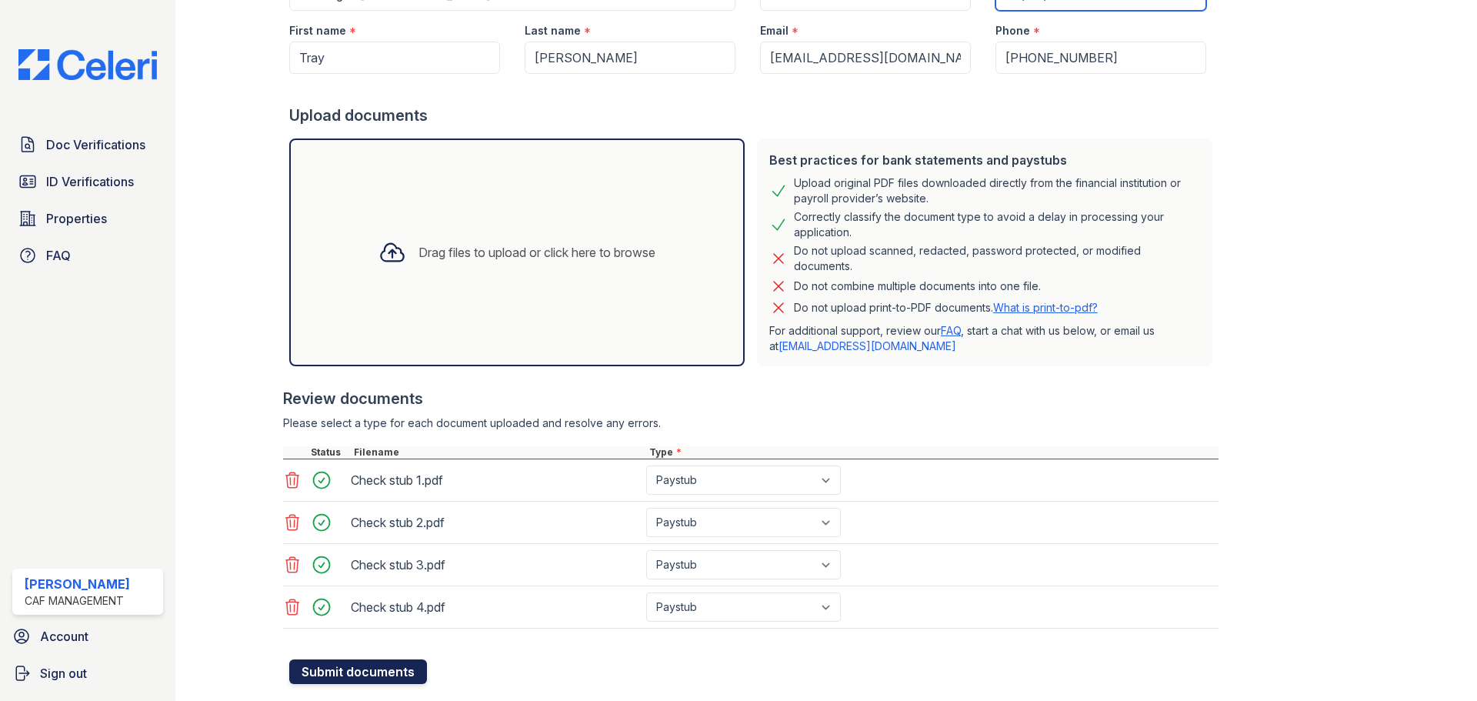
scroll to position [229, 0]
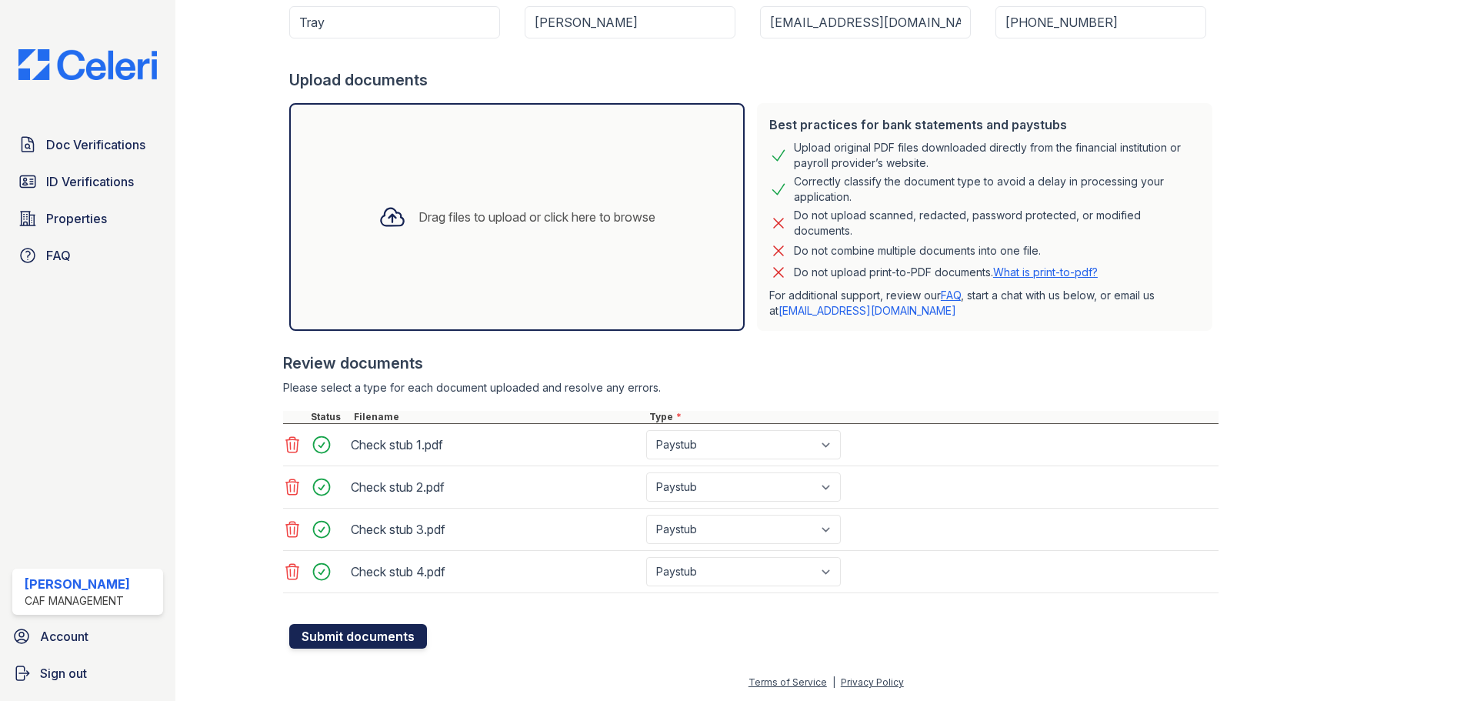
click at [368, 634] on button "Submit documents" at bounding box center [358, 636] width 138 height 25
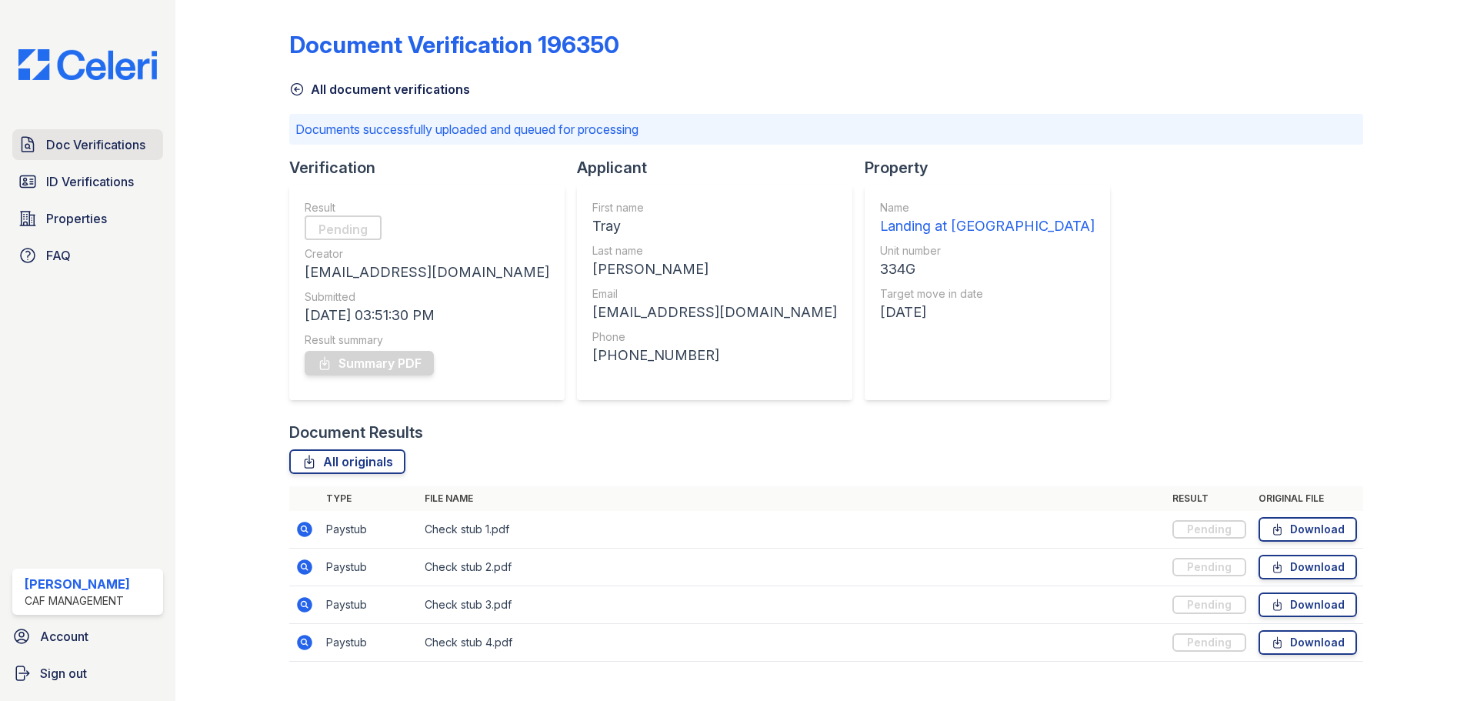
click at [58, 150] on span "Doc Verifications" at bounding box center [95, 144] width 99 height 18
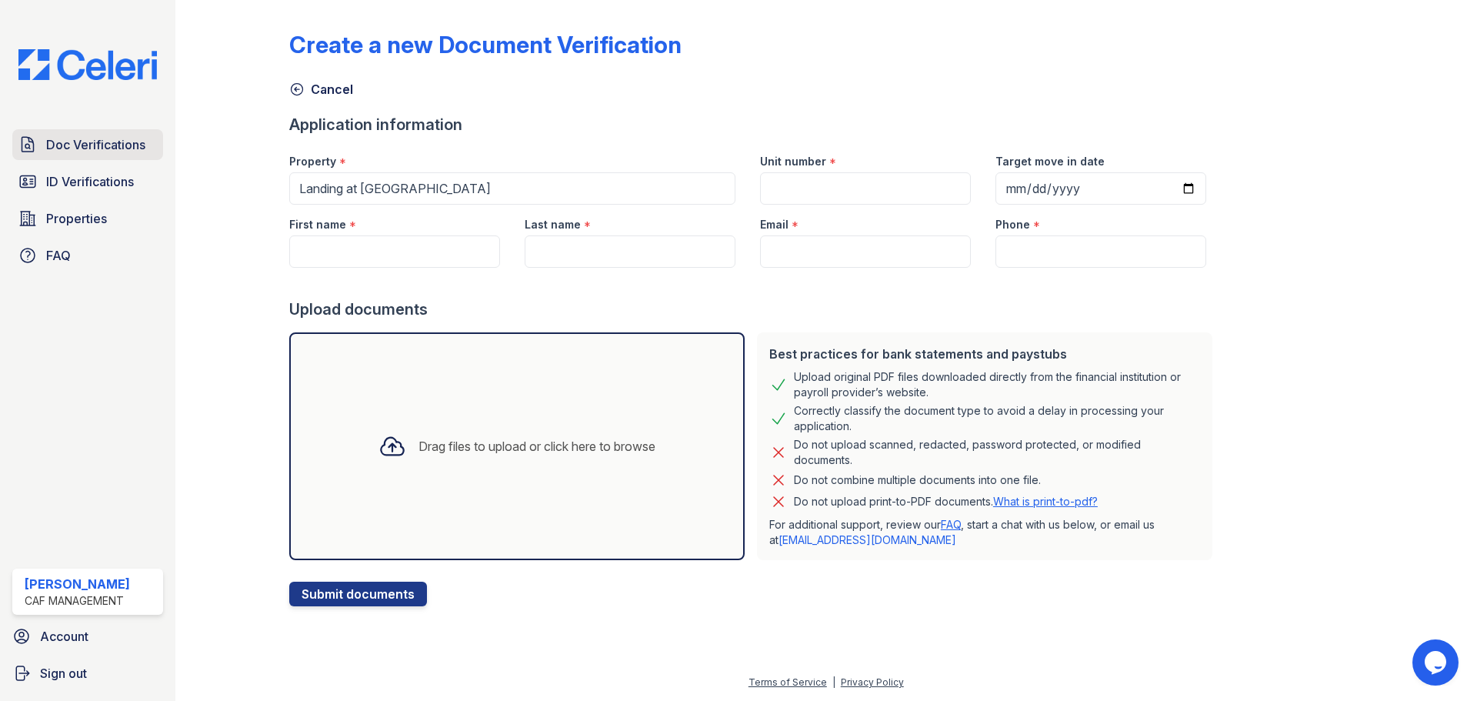
click at [120, 151] on span "Doc Verifications" at bounding box center [95, 144] width 99 height 18
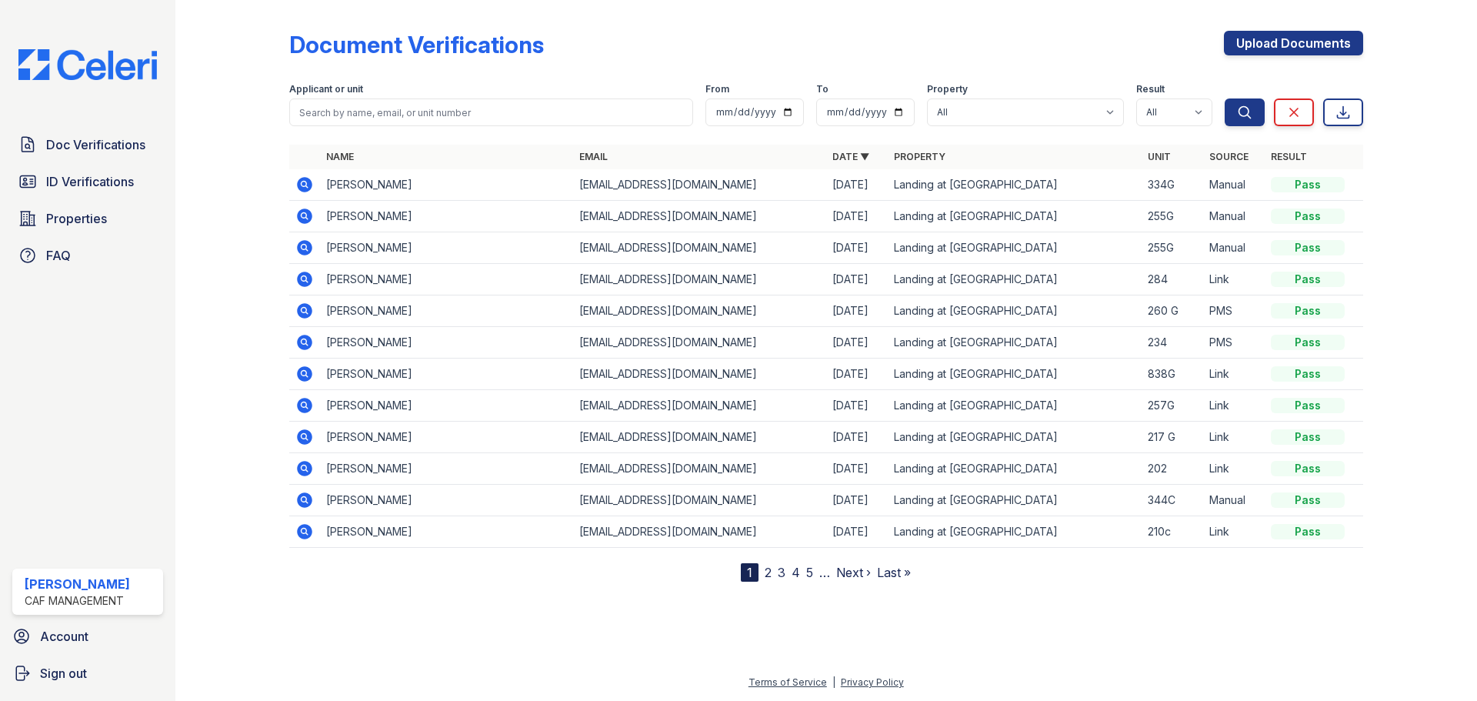
click at [304, 189] on icon at bounding box center [304, 184] width 15 height 15
